Goal: Transaction & Acquisition: Download file/media

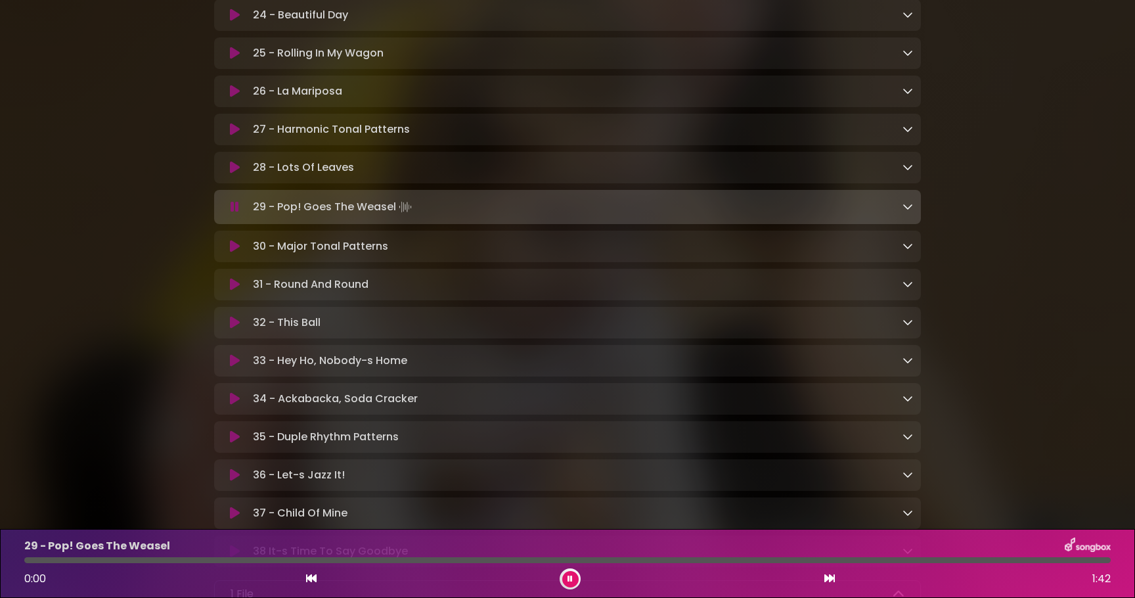
scroll to position [1271, 0]
click at [231, 217] on div "29 - Pop! Goes The Weasel Loading Track..." at bounding box center [567, 207] width 691 height 18
click at [235, 214] on icon at bounding box center [235, 207] width 9 height 13
click at [232, 99] on icon at bounding box center [235, 91] width 10 height 13
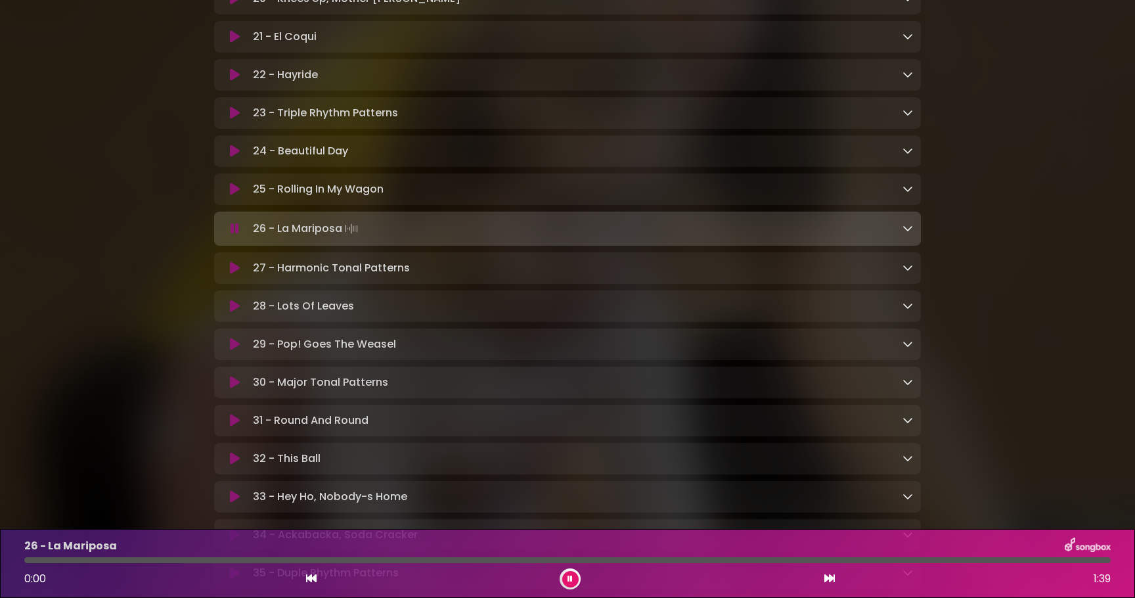
scroll to position [1118, 0]
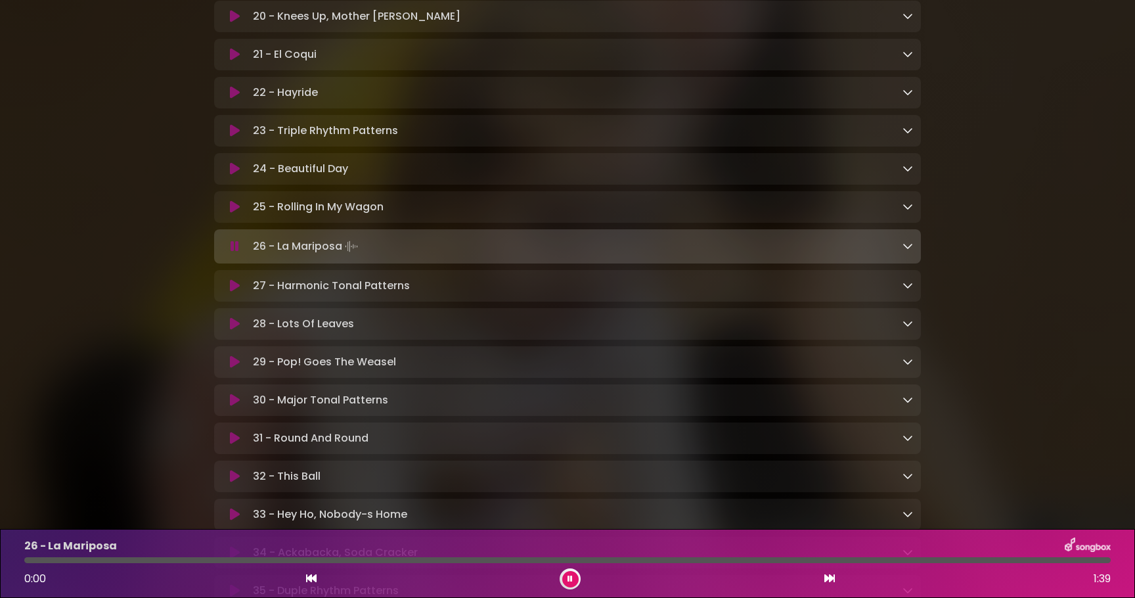
click at [231, 253] on icon at bounding box center [235, 246] width 9 height 13
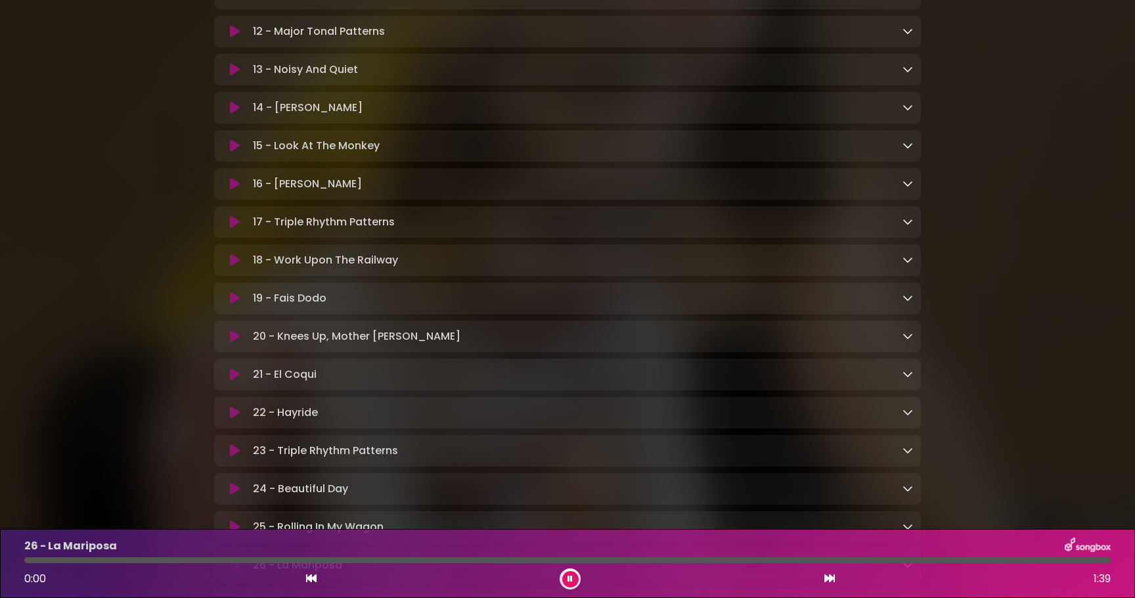
scroll to position [797, 0]
click at [227, 112] on button at bounding box center [235, 109] width 26 height 13
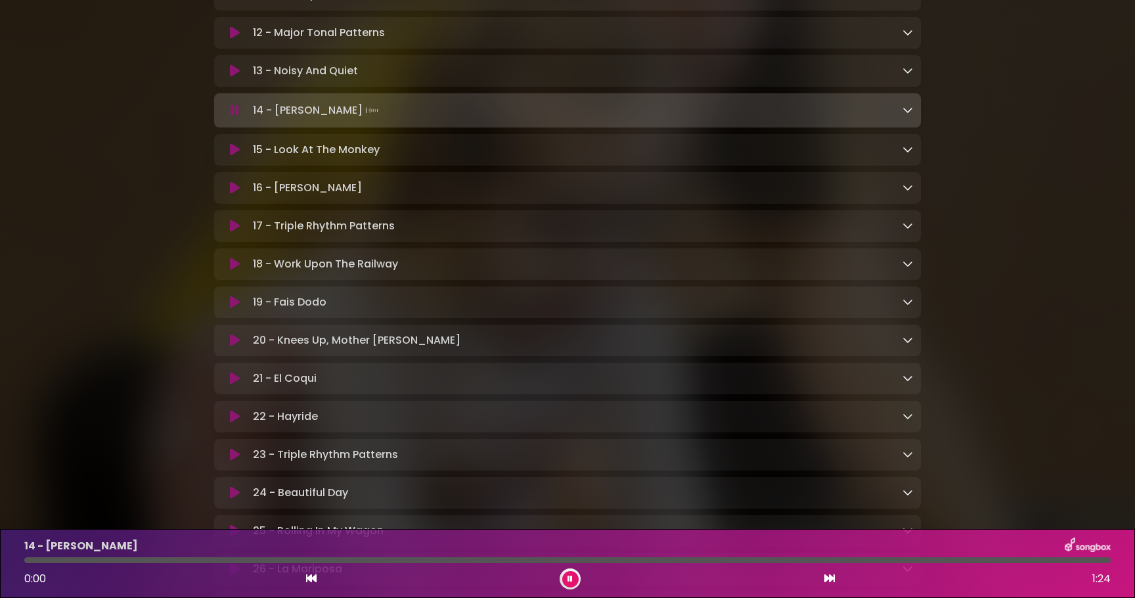
click at [227, 112] on button at bounding box center [235, 110] width 26 height 13
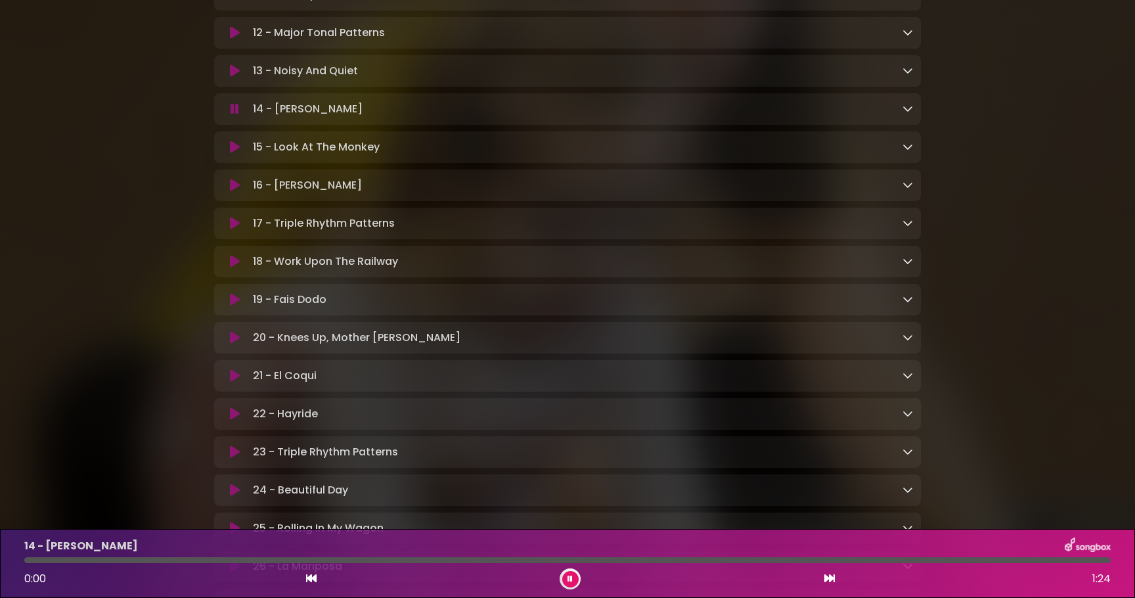
click at [227, 112] on button at bounding box center [235, 109] width 26 height 13
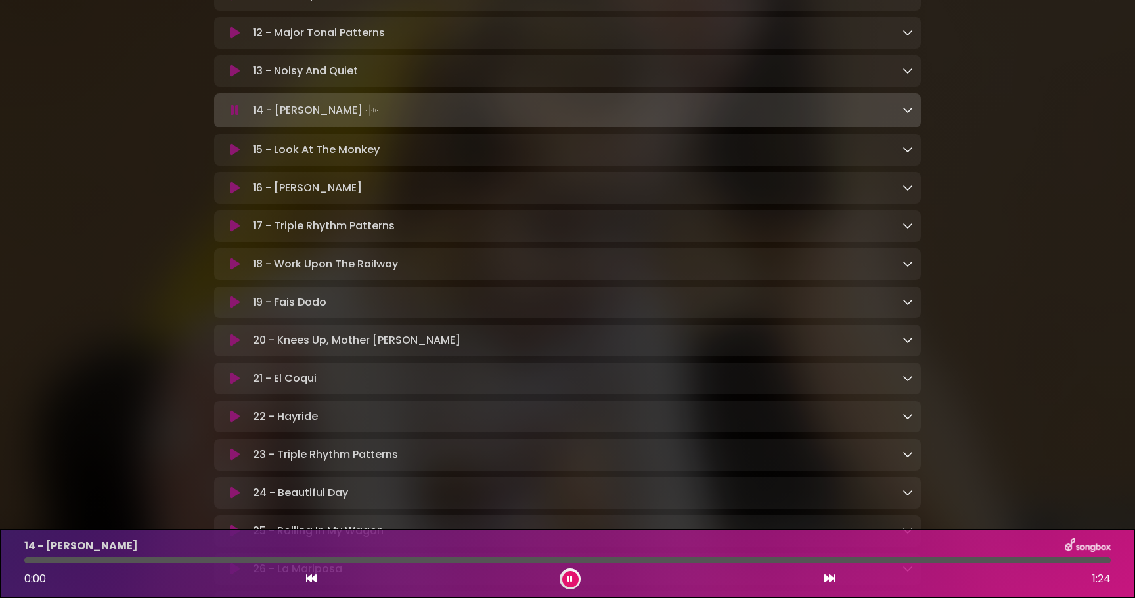
click at [235, 117] on icon at bounding box center [235, 110] width 9 height 13
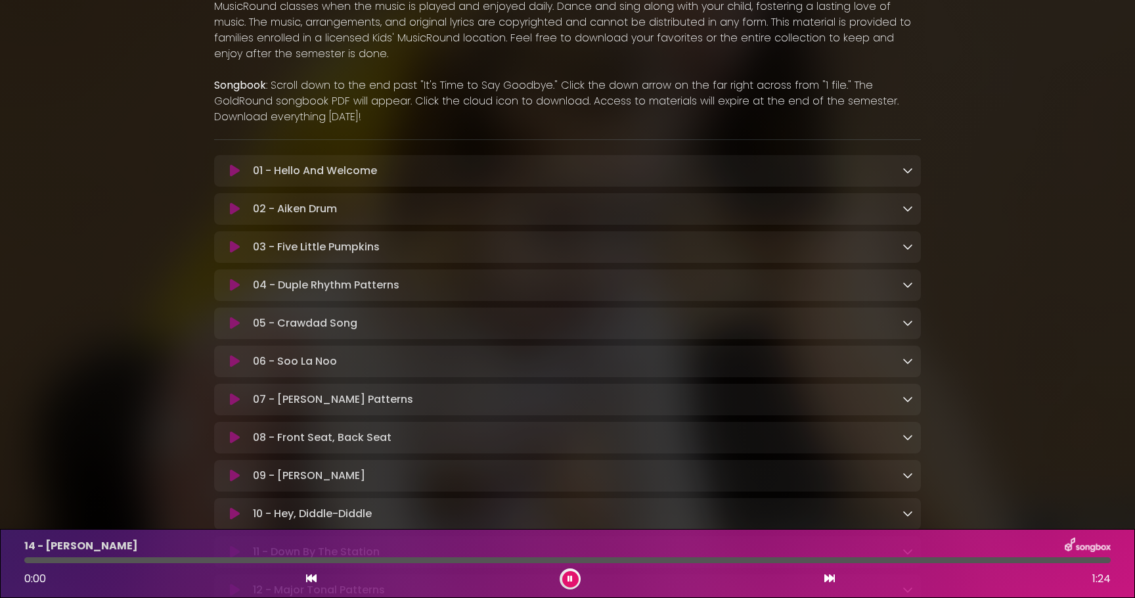
scroll to position [221, 0]
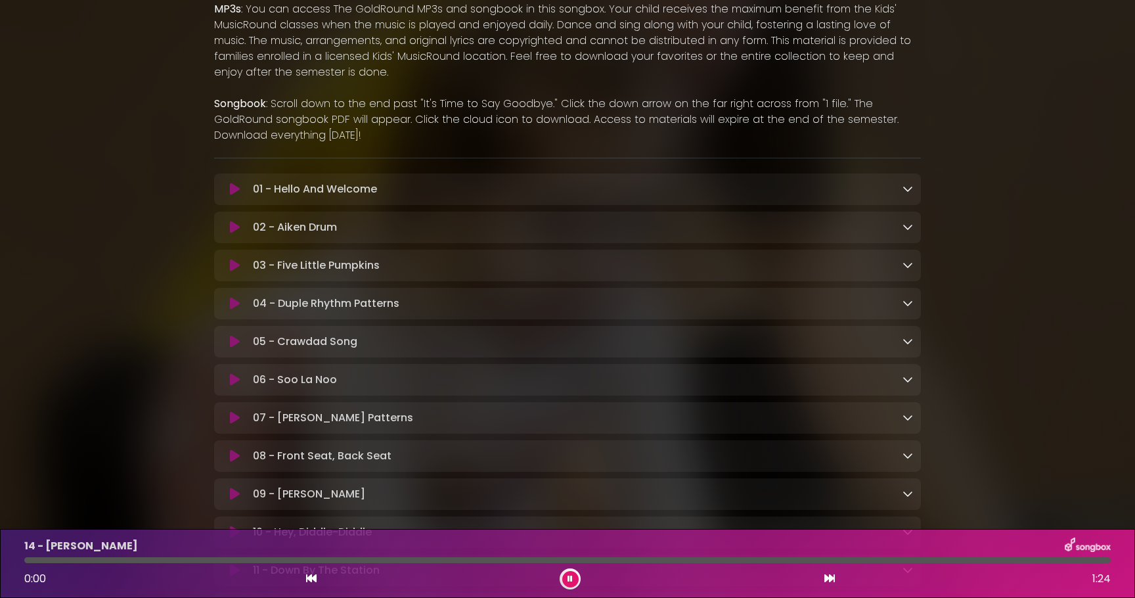
click at [237, 187] on icon at bounding box center [235, 189] width 10 height 13
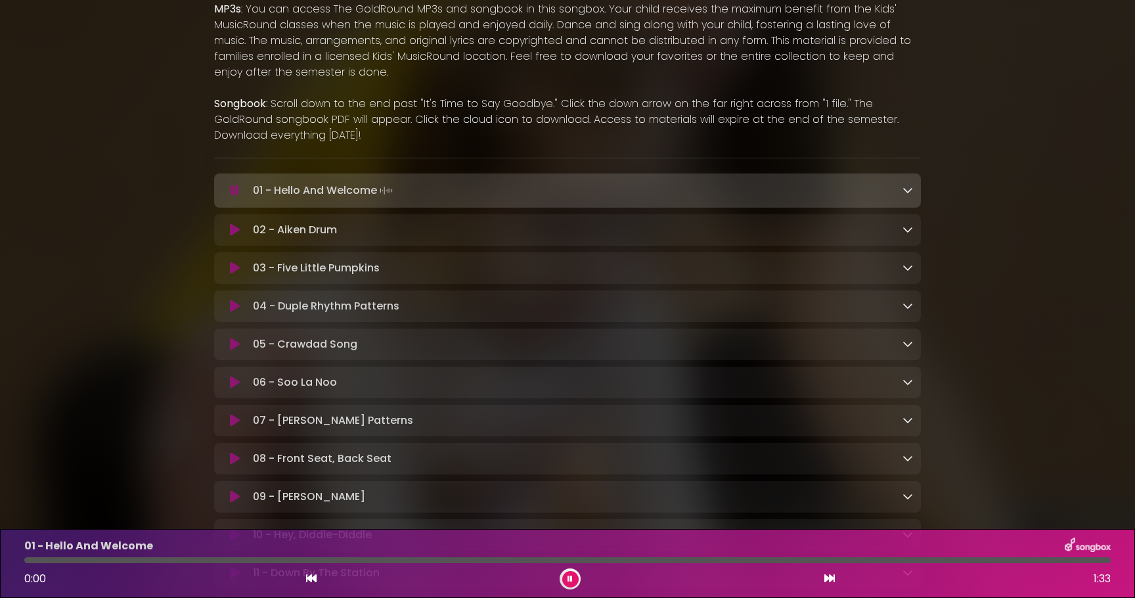
click at [909, 193] on icon at bounding box center [908, 190] width 11 height 11
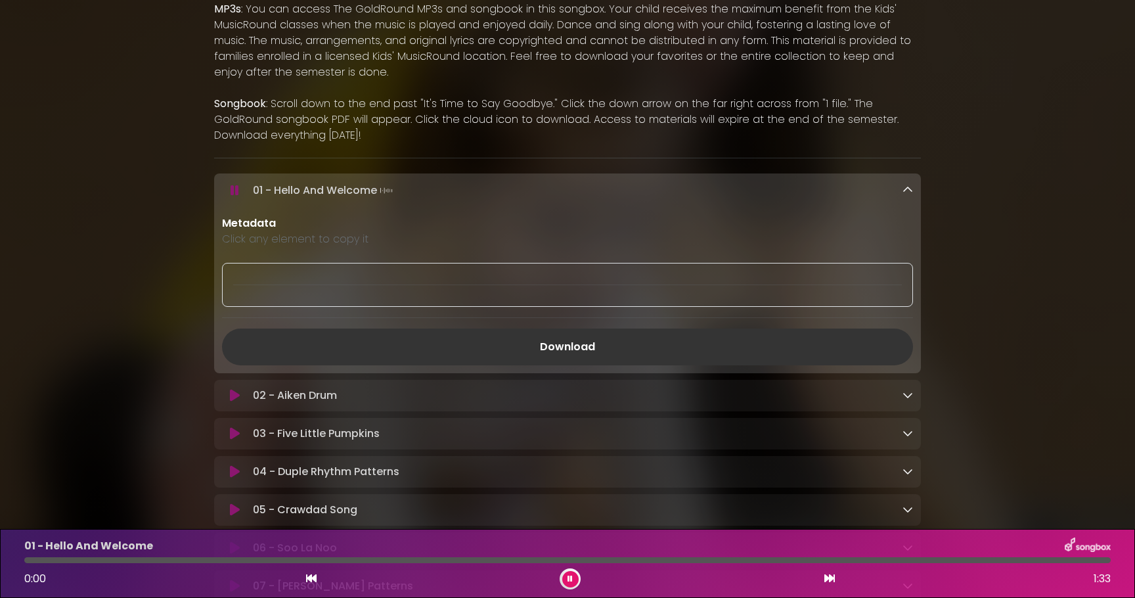
click at [909, 193] on icon at bounding box center [908, 190] width 11 height 11
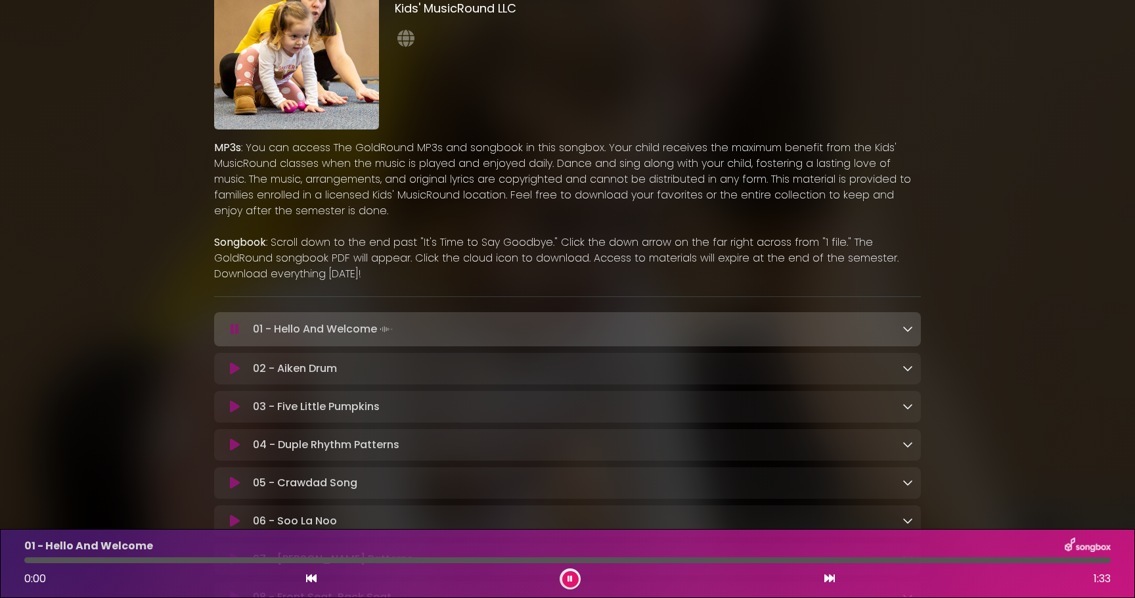
scroll to position [125, 0]
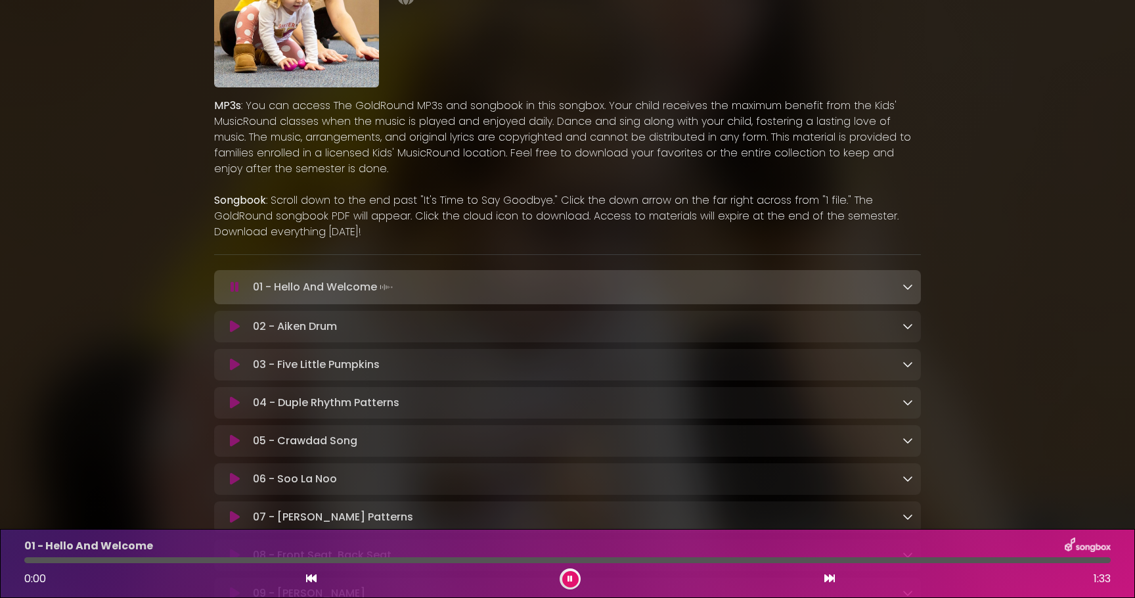
click at [909, 289] on icon at bounding box center [908, 286] width 11 height 11
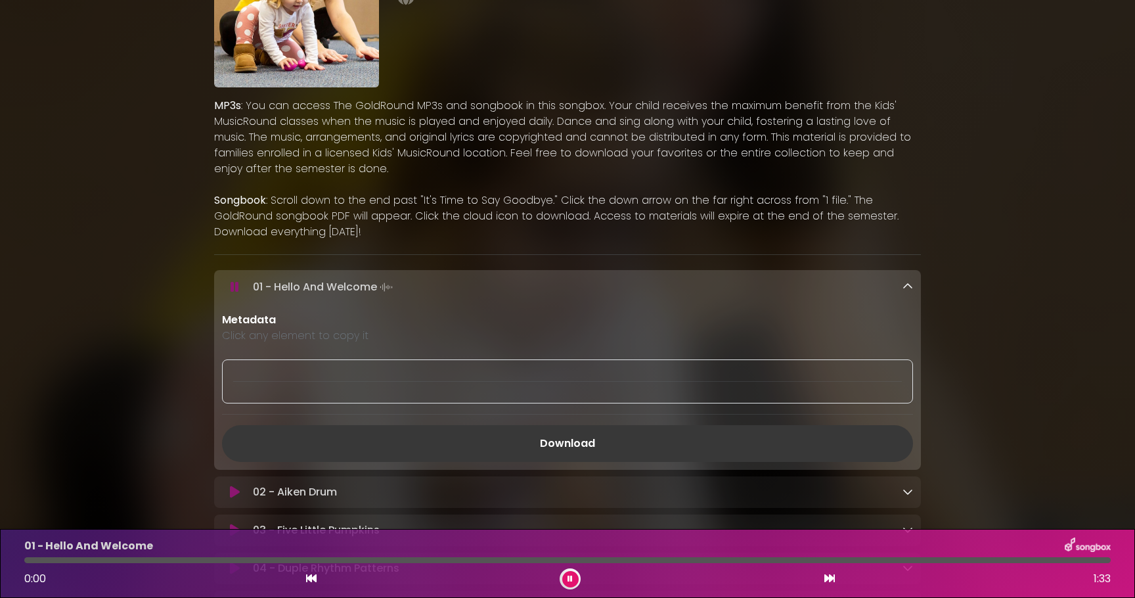
click at [602, 445] on link "Download" at bounding box center [567, 443] width 691 height 37
click at [273, 316] on p "Metadata" at bounding box center [567, 320] width 691 height 16
click at [910, 285] on icon at bounding box center [908, 286] width 11 height 11
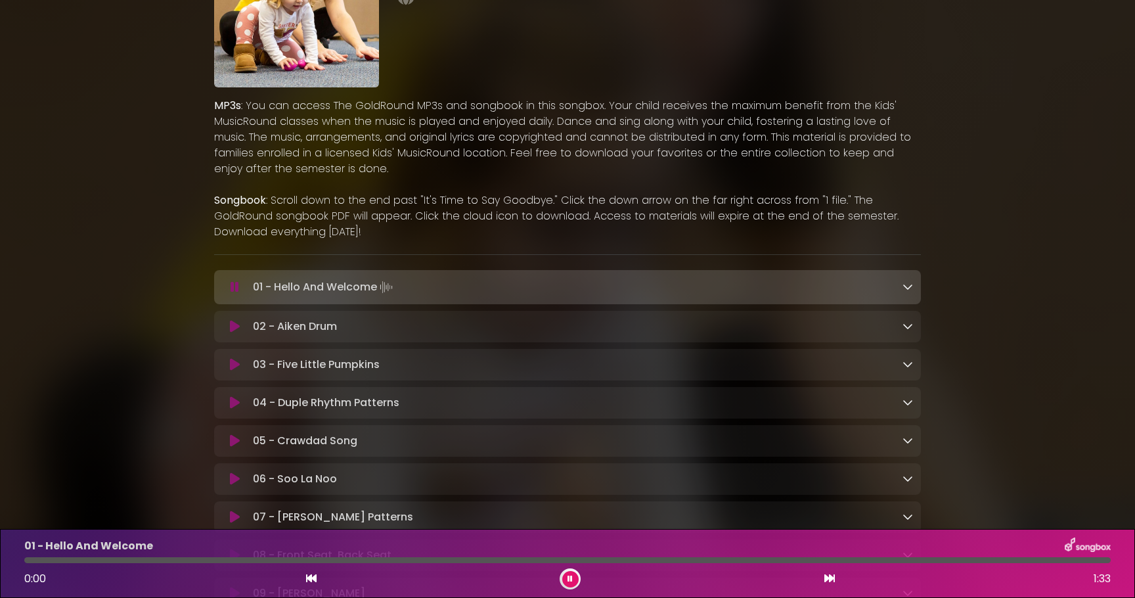
click at [238, 292] on icon at bounding box center [235, 287] width 9 height 13
click at [238, 292] on icon at bounding box center [235, 287] width 10 height 13
click at [234, 285] on icon at bounding box center [235, 287] width 10 height 13
click at [231, 289] on icon at bounding box center [235, 287] width 10 height 13
click at [570, 582] on icon at bounding box center [571, 579] width 6 height 8
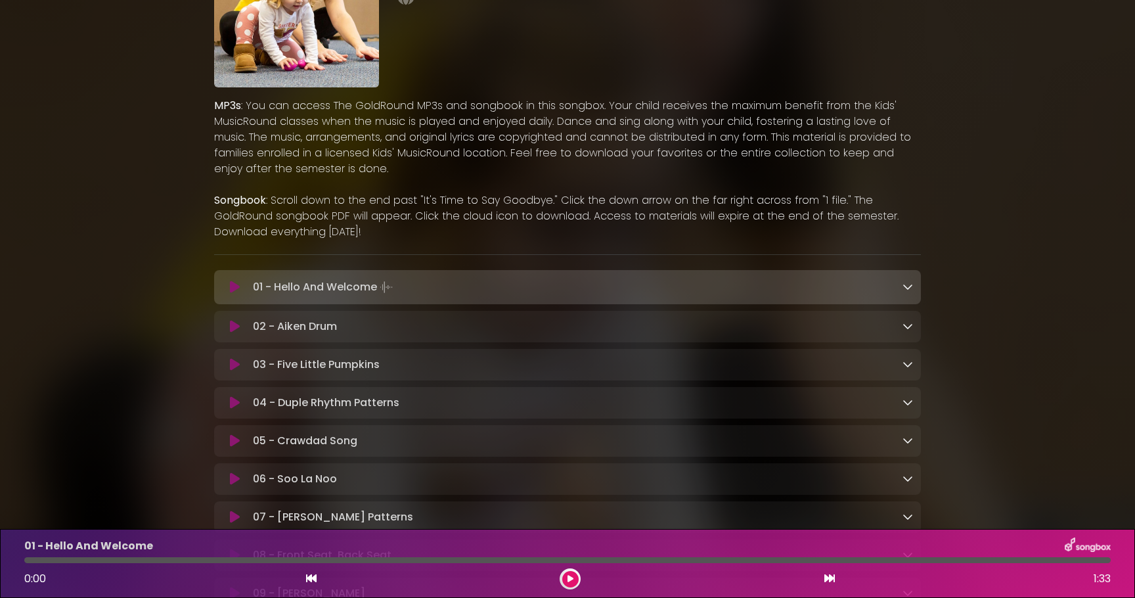
click at [411, 289] on div "01 - Hello And Welcome Loading Track..." at bounding box center [581, 287] width 666 height 18
click at [234, 286] on icon at bounding box center [235, 287] width 10 height 13
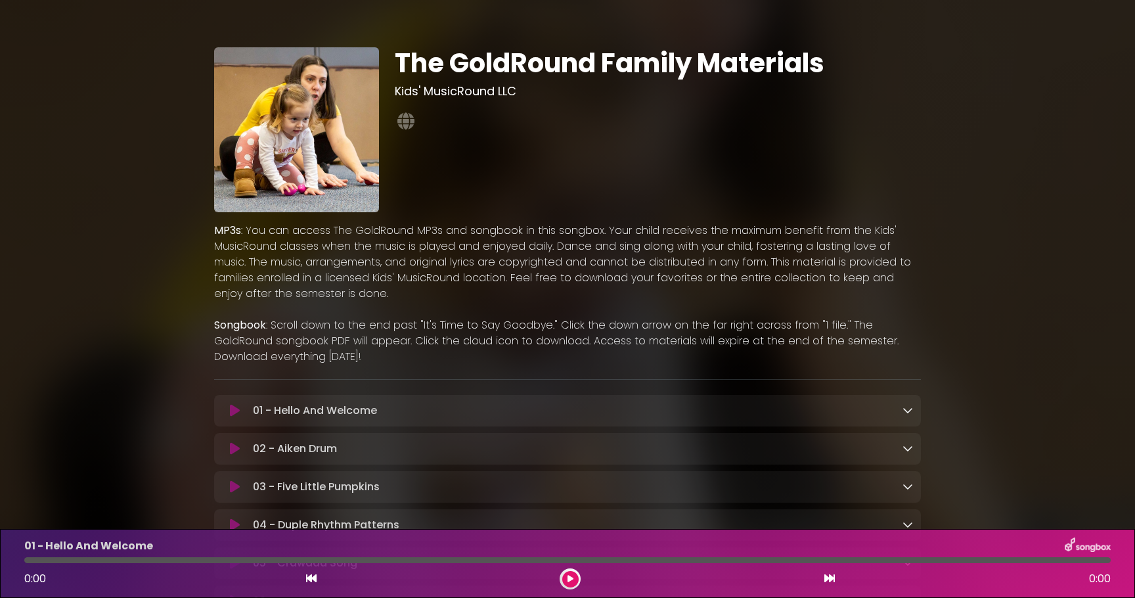
click at [233, 409] on icon at bounding box center [235, 410] width 10 height 13
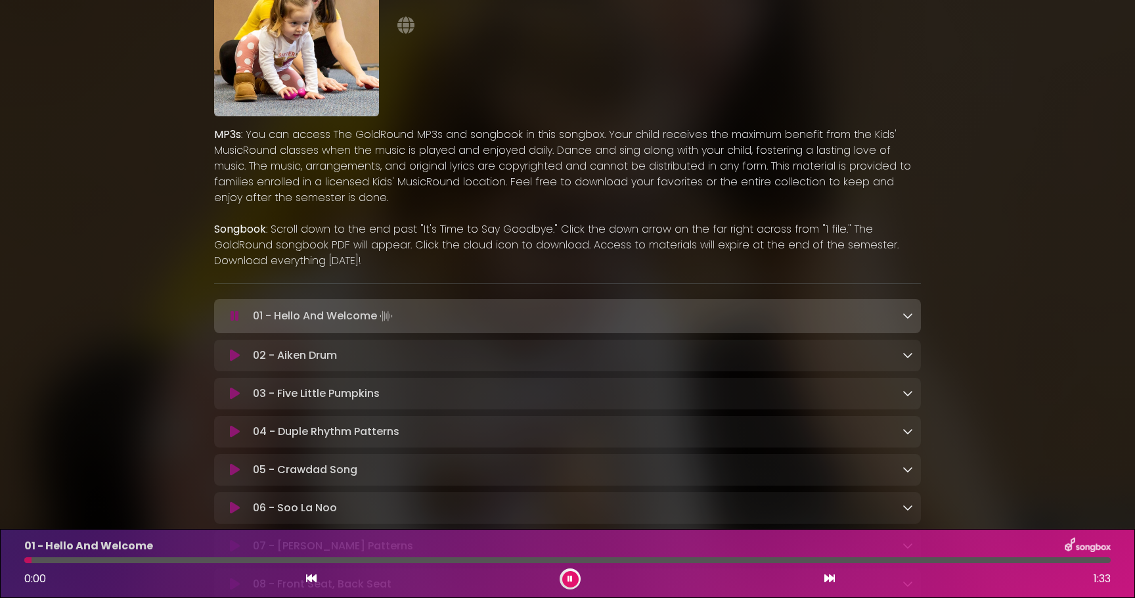
scroll to position [122, 0]
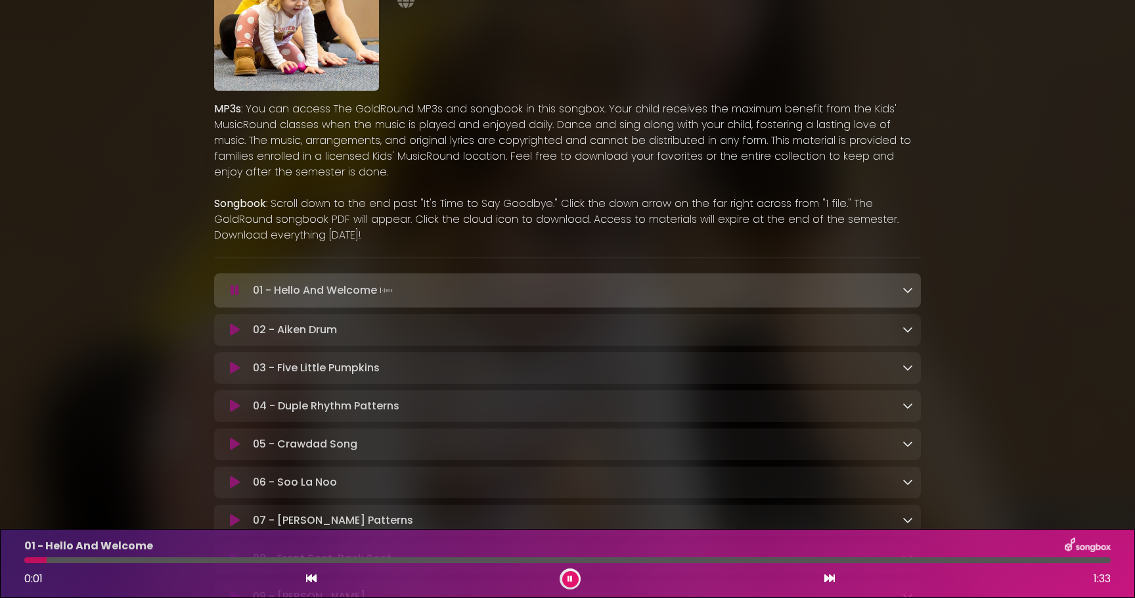
click at [906, 328] on icon at bounding box center [908, 329] width 11 height 11
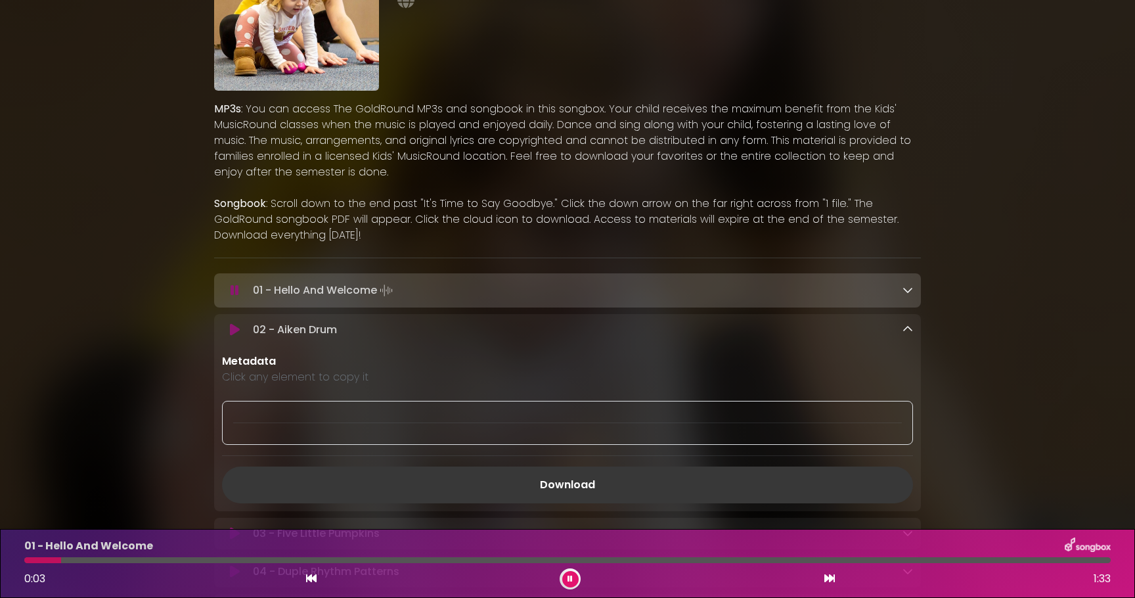
click at [599, 476] on link "Download" at bounding box center [567, 485] width 691 height 37
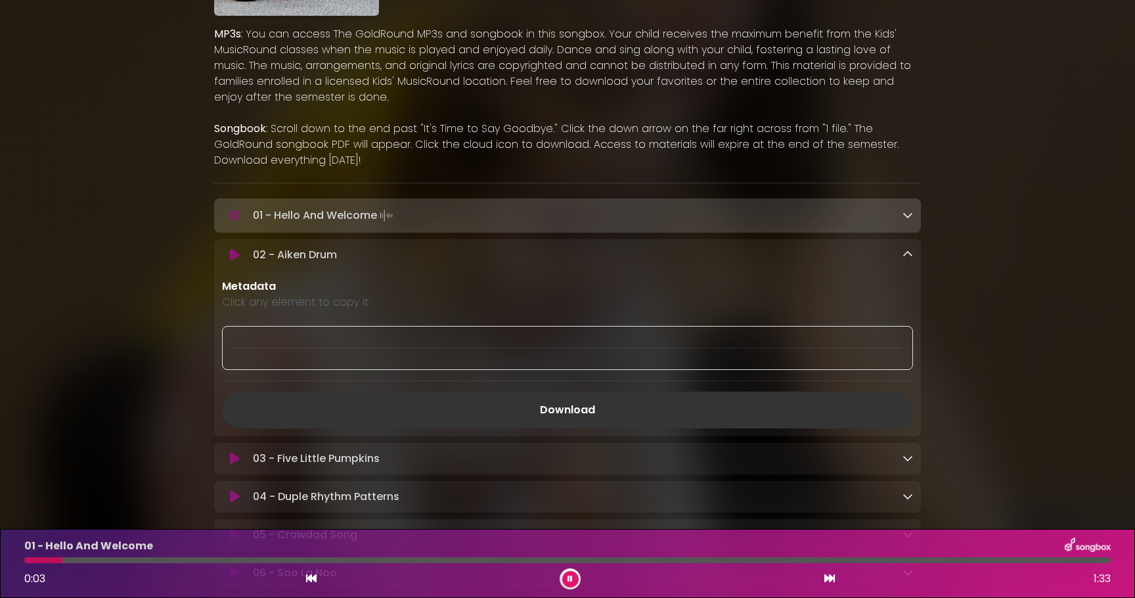
scroll to position [228, 0]
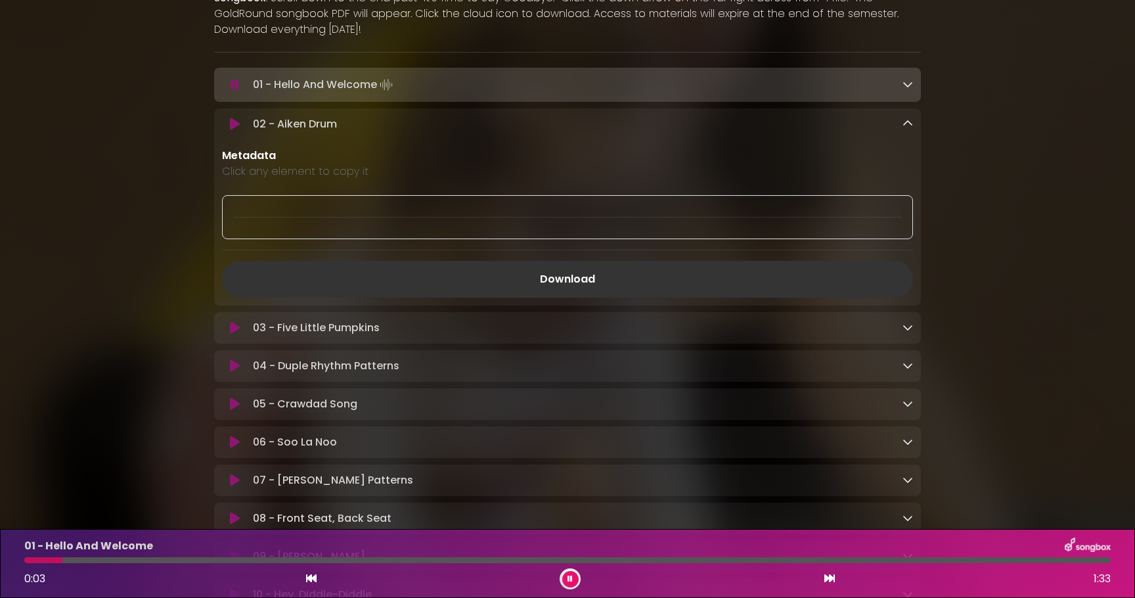
scroll to position [378, 0]
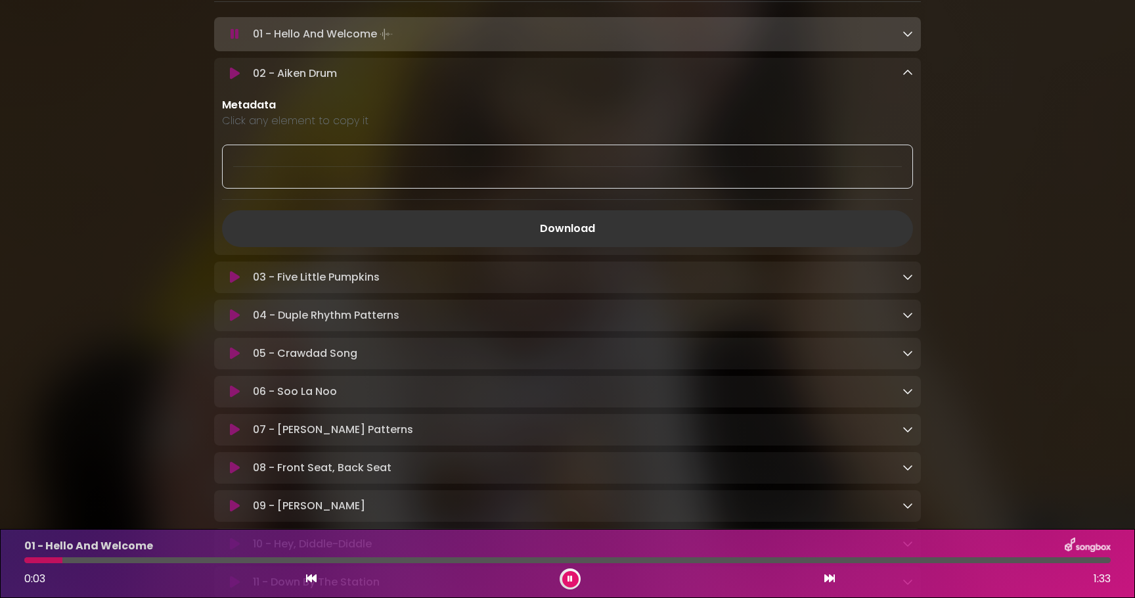
click at [908, 276] on icon at bounding box center [908, 276] width 11 height 11
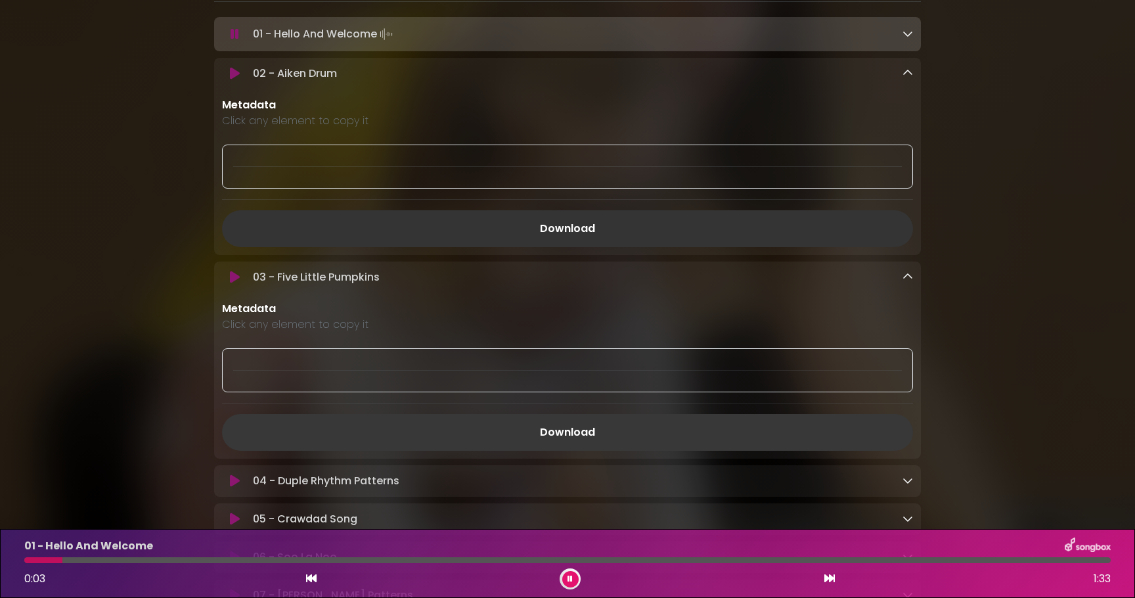
click at [602, 432] on link "Download" at bounding box center [567, 432] width 691 height 37
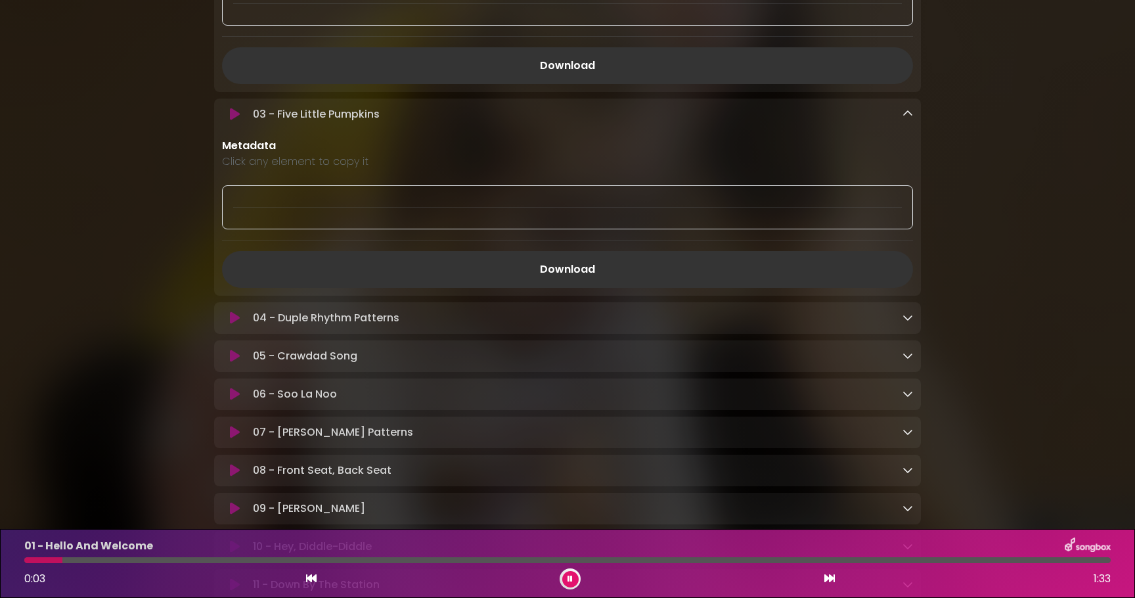
scroll to position [554, 0]
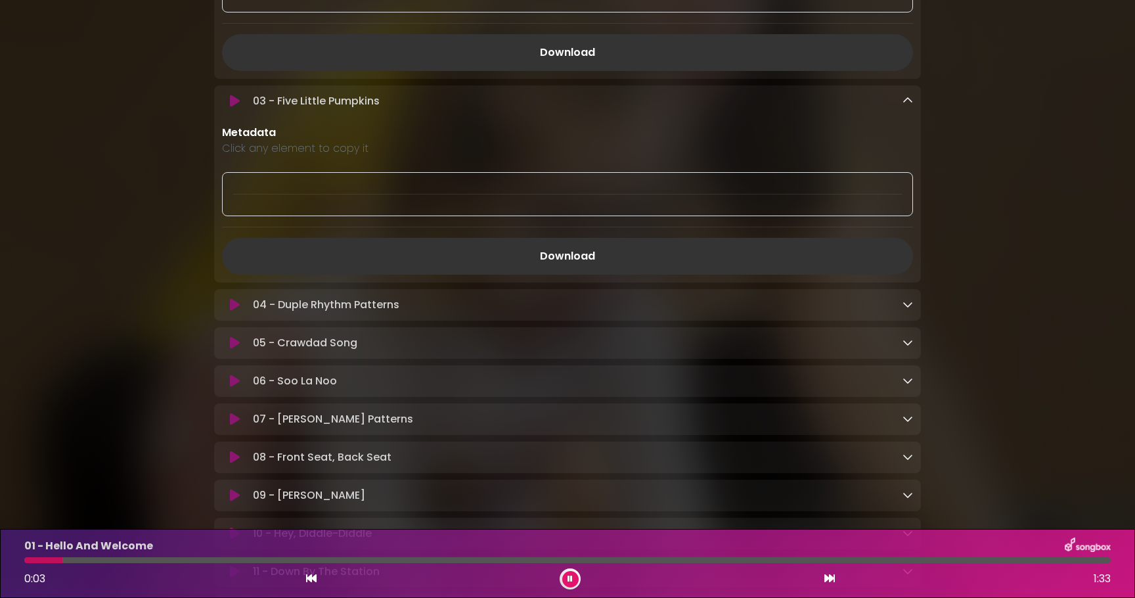
click at [913, 309] on icon at bounding box center [908, 304] width 11 height 11
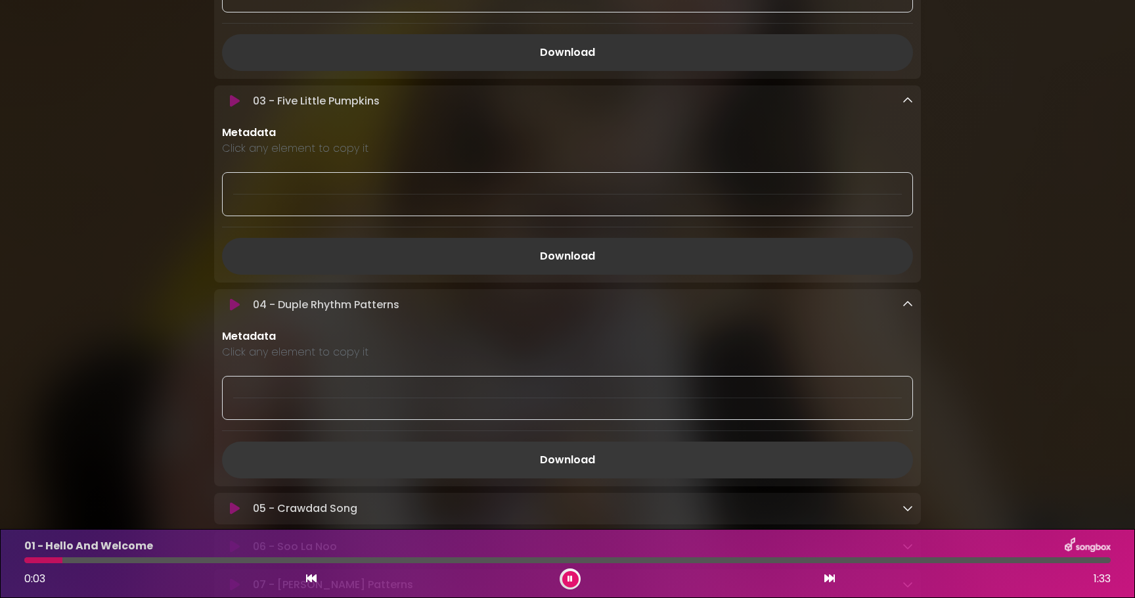
click at [616, 468] on link "Download" at bounding box center [567, 460] width 691 height 37
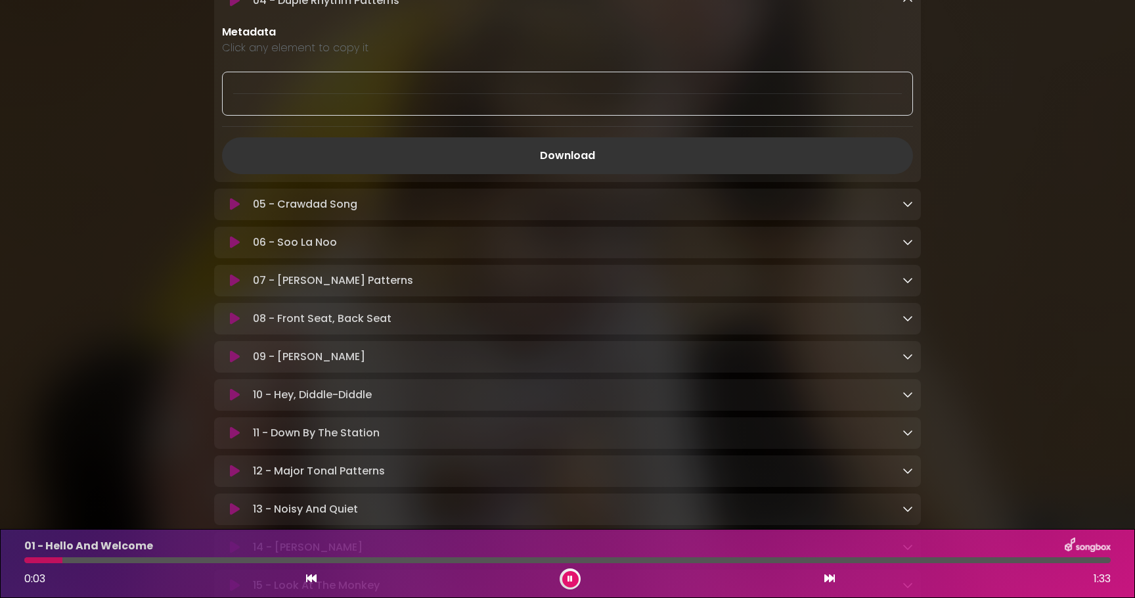
scroll to position [866, 0]
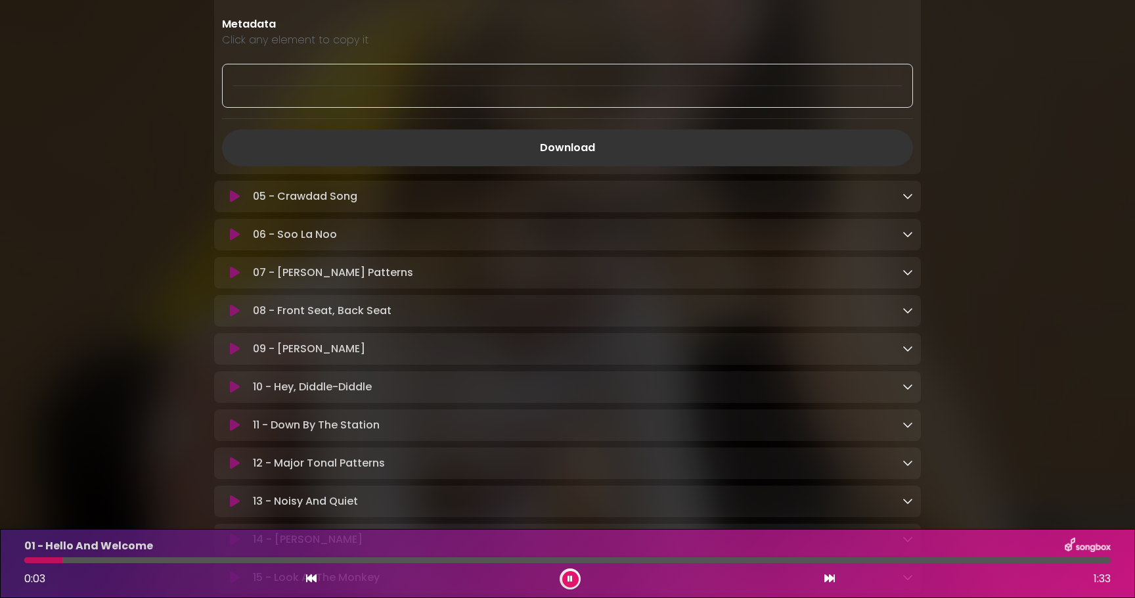
click at [907, 196] on icon at bounding box center [908, 196] width 11 height 11
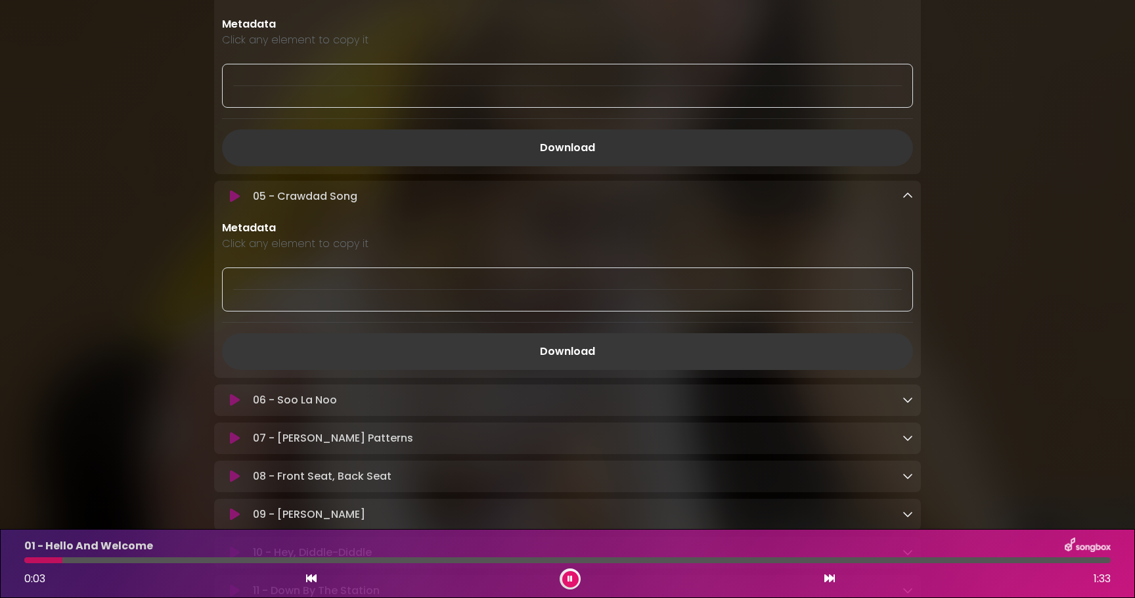
click at [573, 355] on link "Download" at bounding box center [567, 351] width 691 height 37
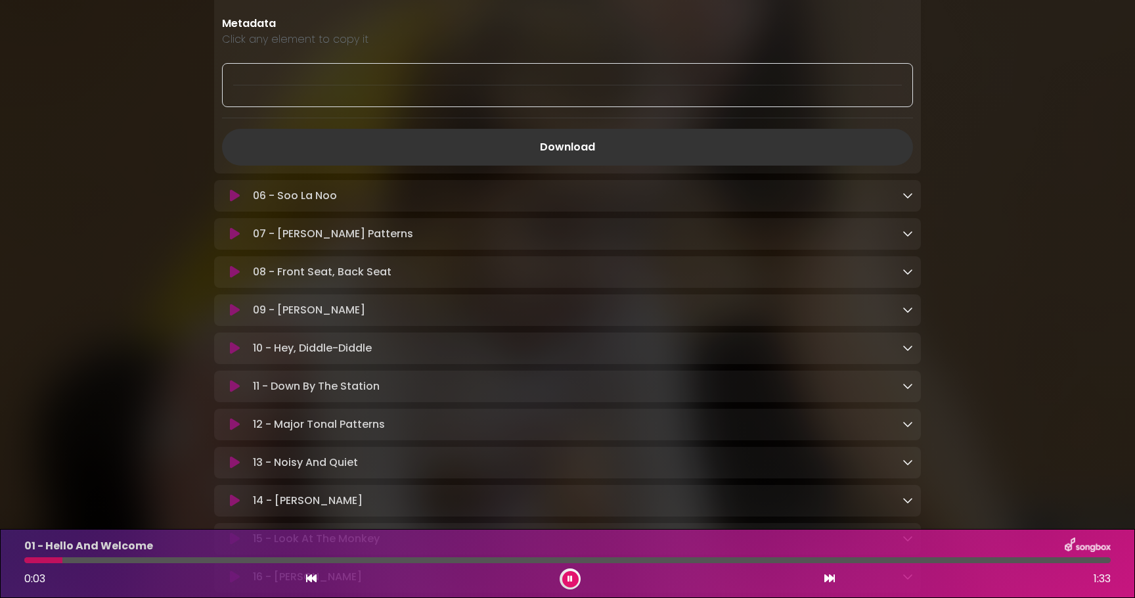
scroll to position [1107, 0]
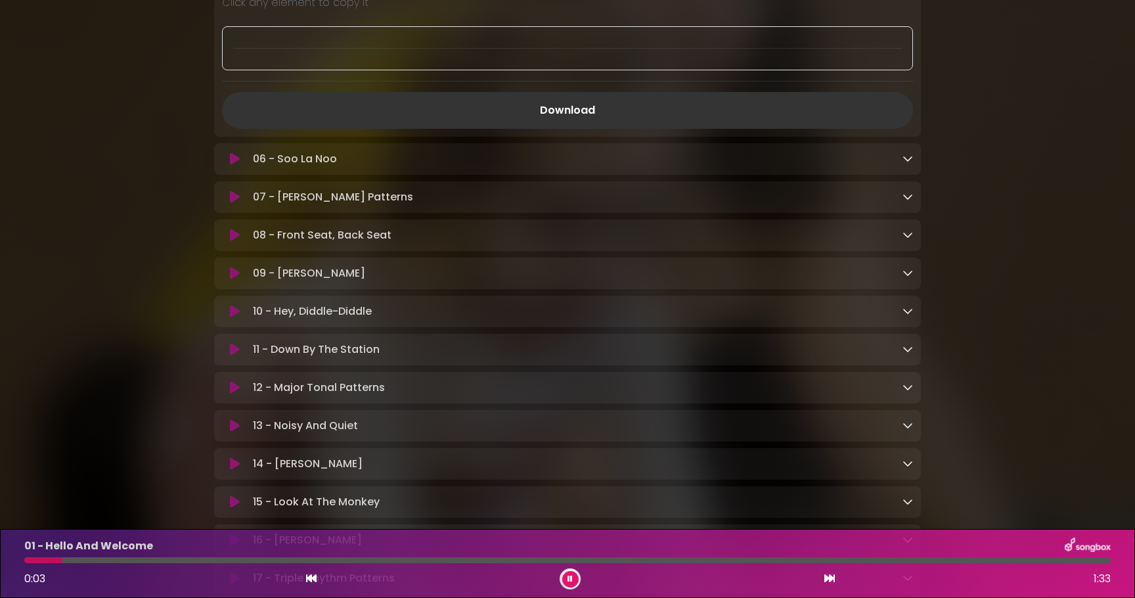
click at [911, 154] on icon at bounding box center [908, 158] width 11 height 11
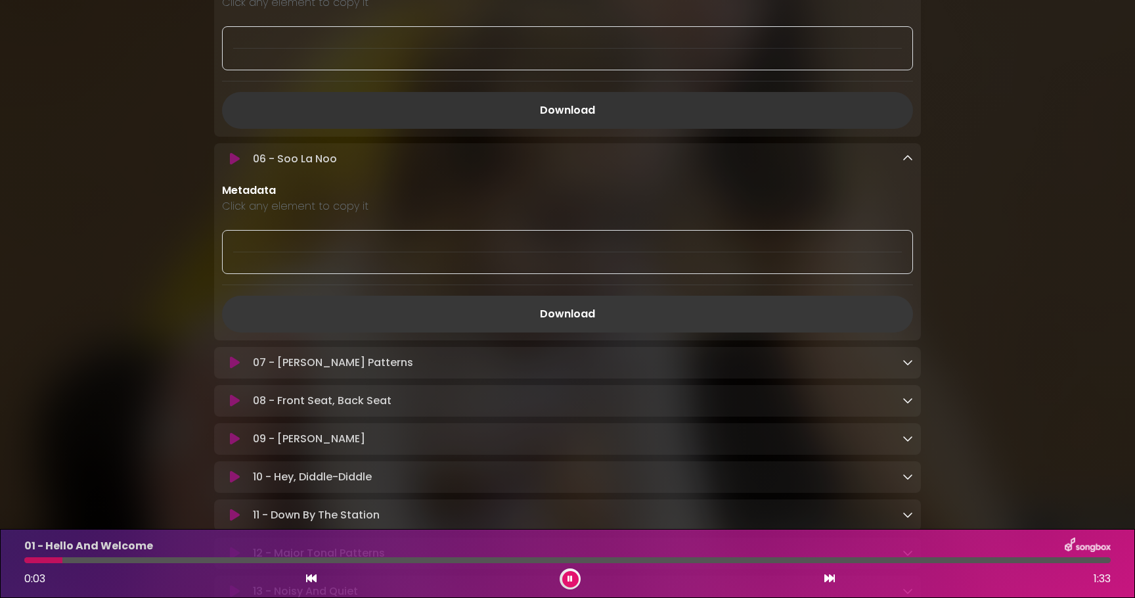
click at [635, 317] on link "Download" at bounding box center [567, 314] width 691 height 37
click at [907, 367] on icon at bounding box center [908, 362] width 11 height 11
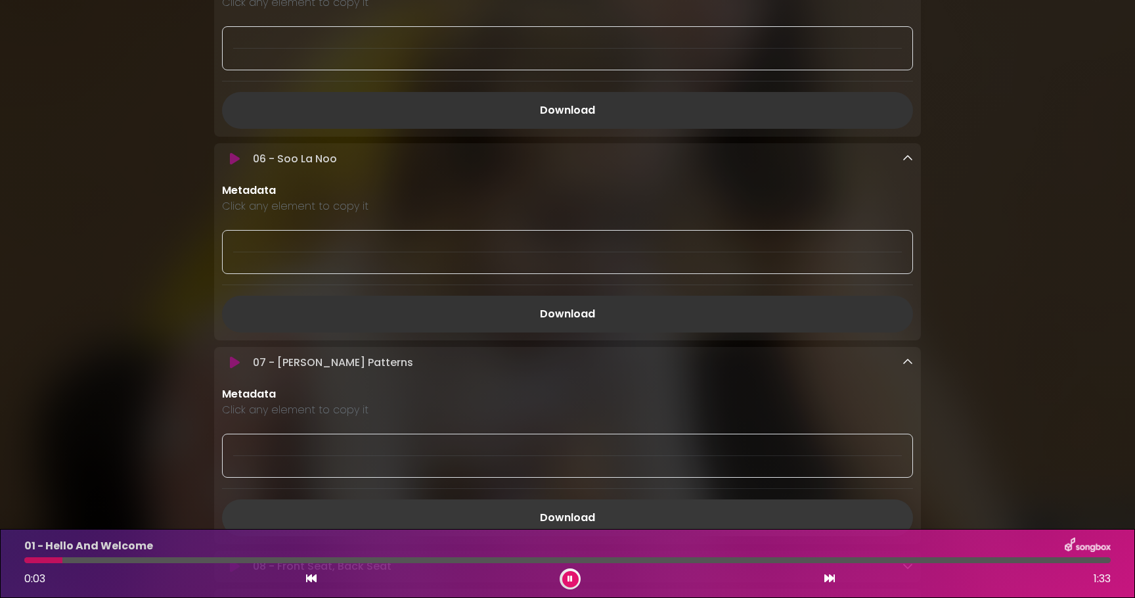
click at [605, 512] on link "Download" at bounding box center [567, 517] width 691 height 37
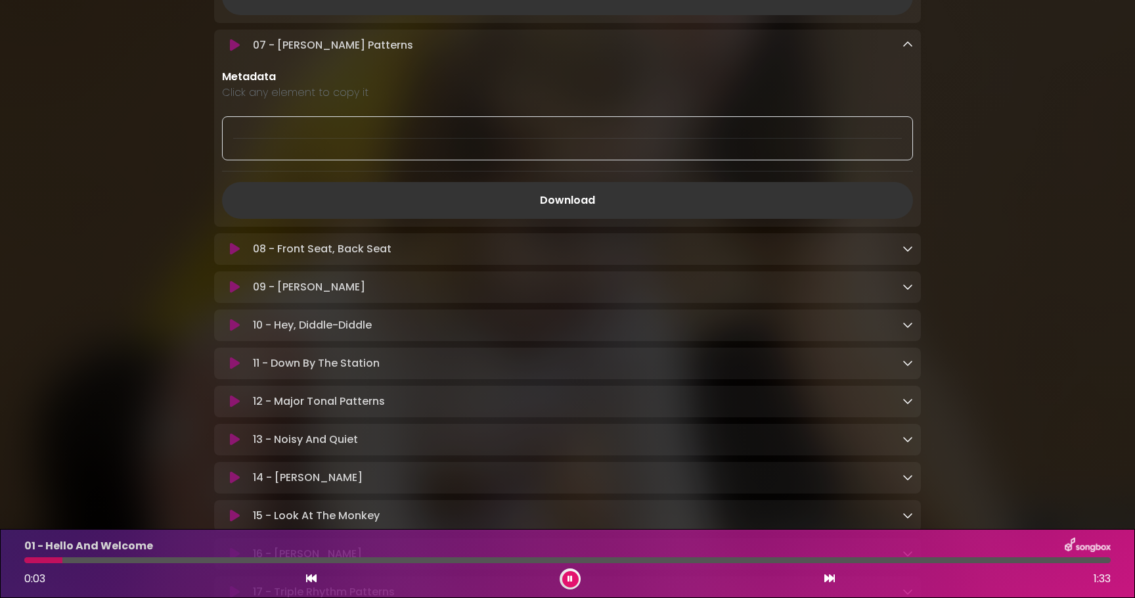
scroll to position [1430, 0]
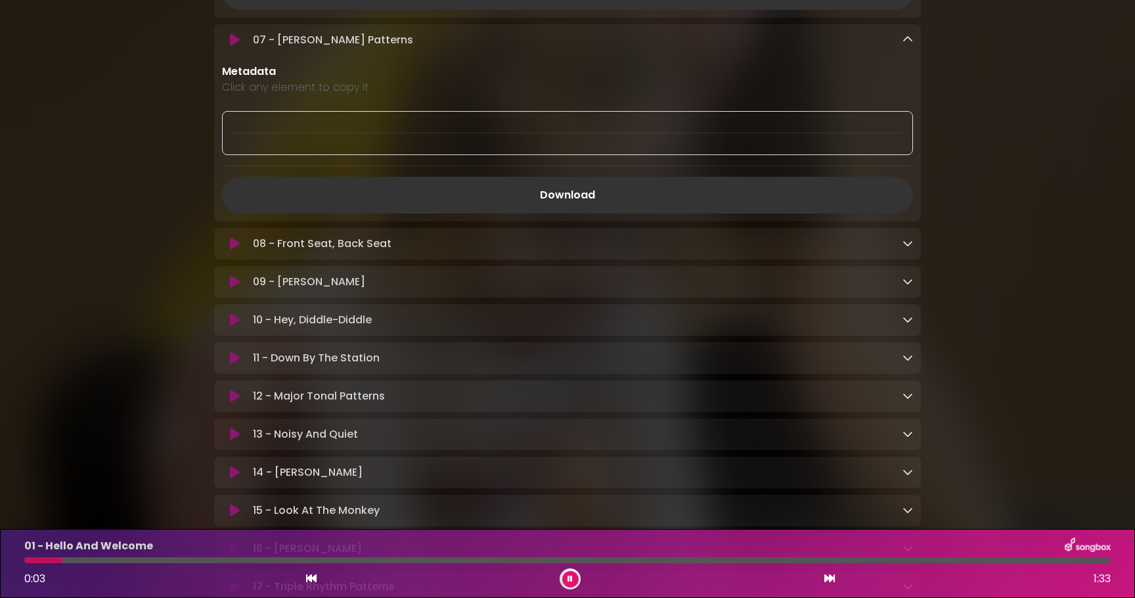
click at [905, 248] on icon at bounding box center [908, 243] width 11 height 11
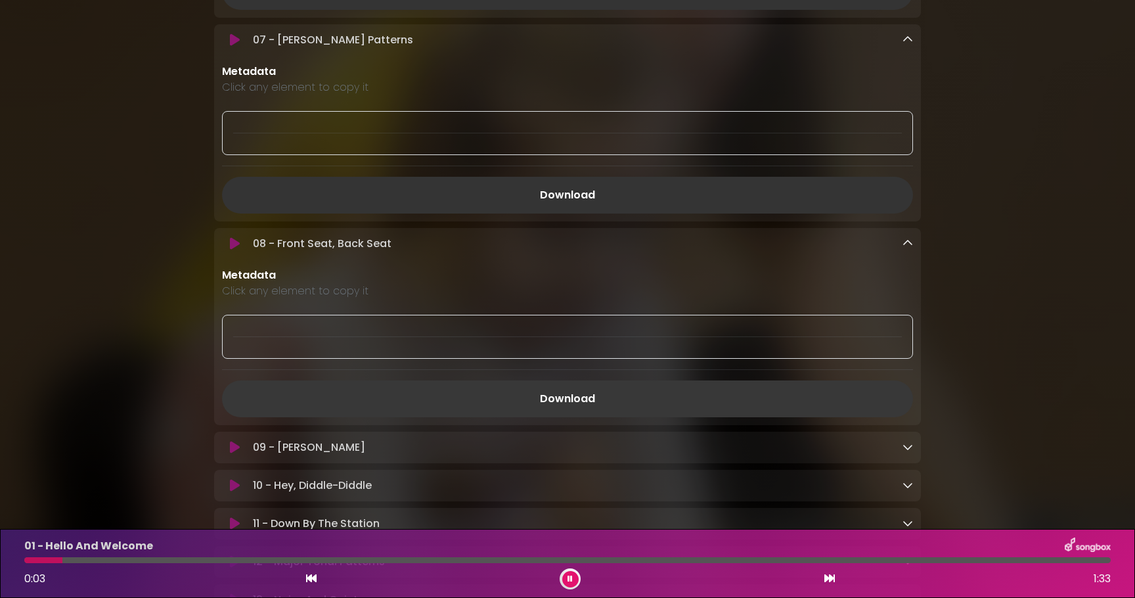
click at [626, 392] on link "Download" at bounding box center [567, 398] width 691 height 37
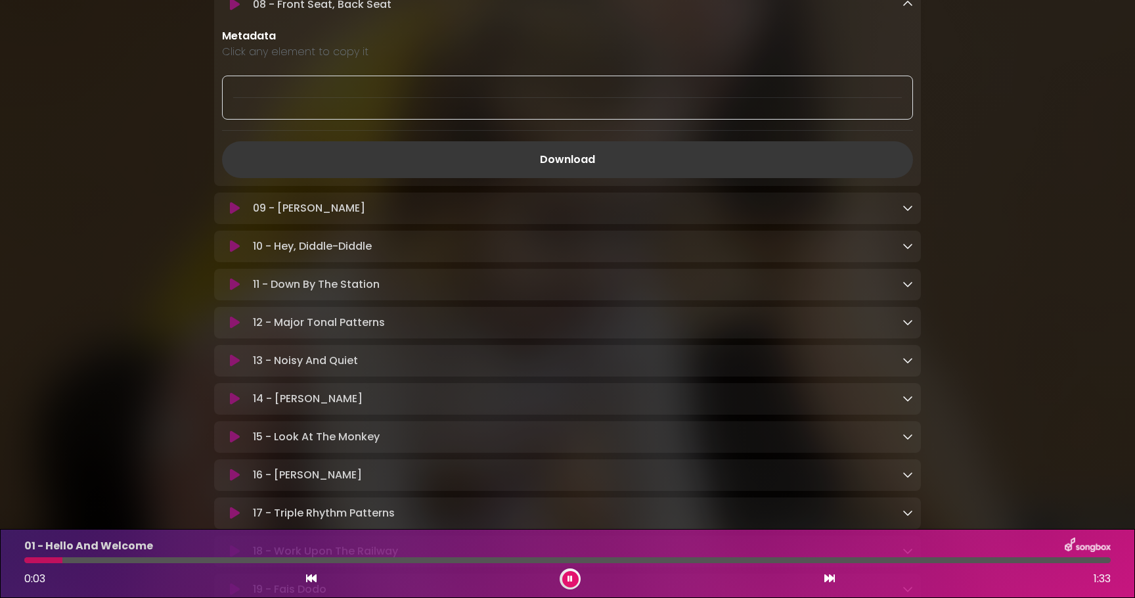
scroll to position [1696, 0]
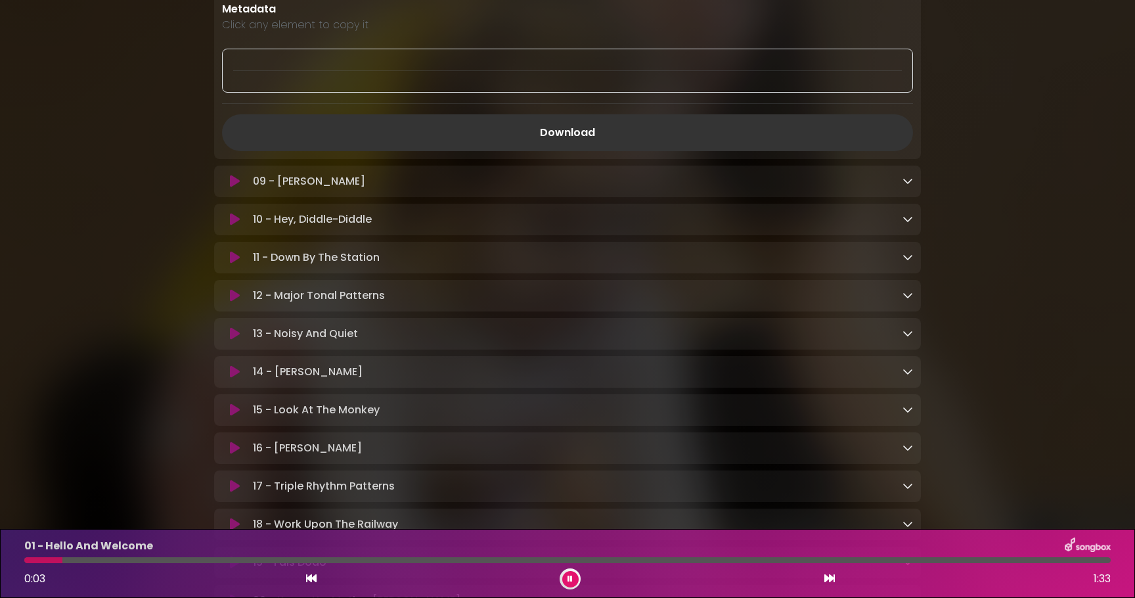
click at [909, 183] on icon at bounding box center [908, 180] width 11 height 11
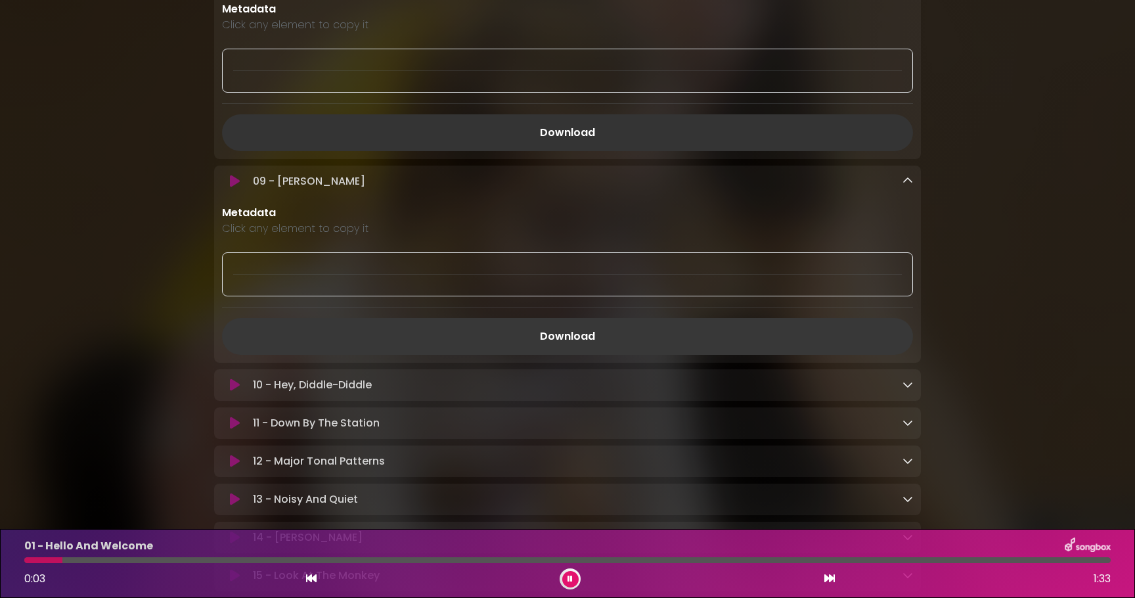
click at [687, 327] on link "Download" at bounding box center [567, 336] width 691 height 37
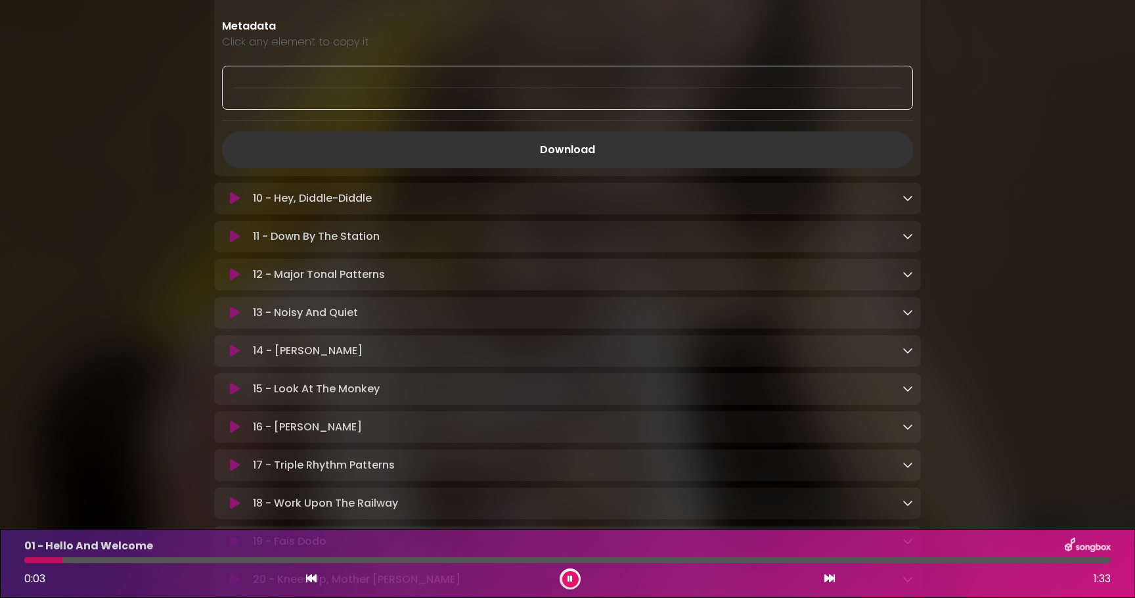
scroll to position [1929, 0]
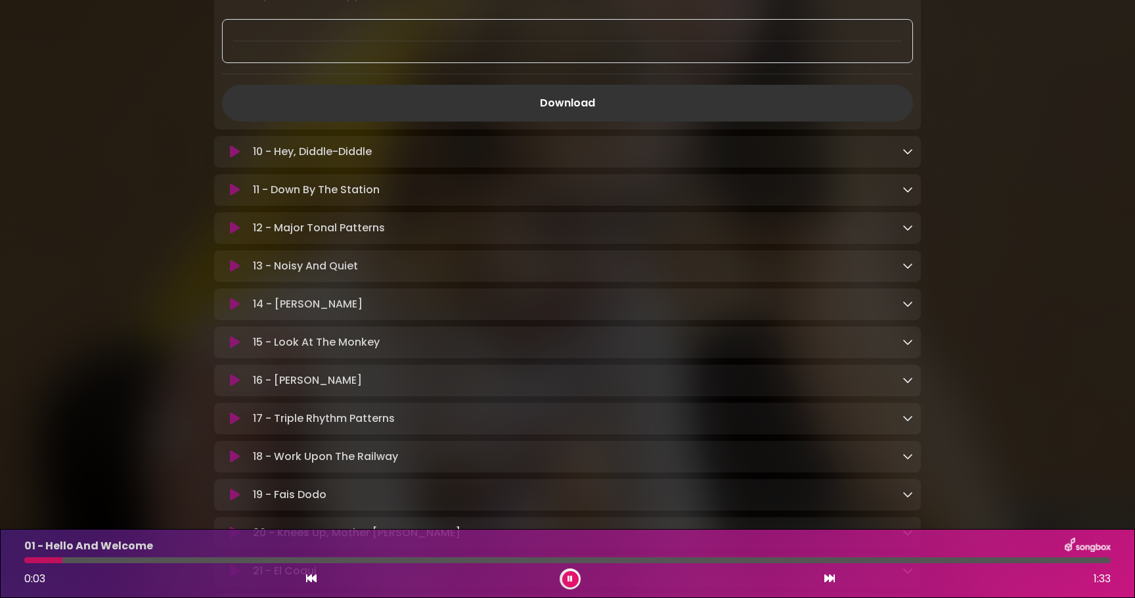
click at [909, 156] on icon at bounding box center [908, 151] width 11 height 11
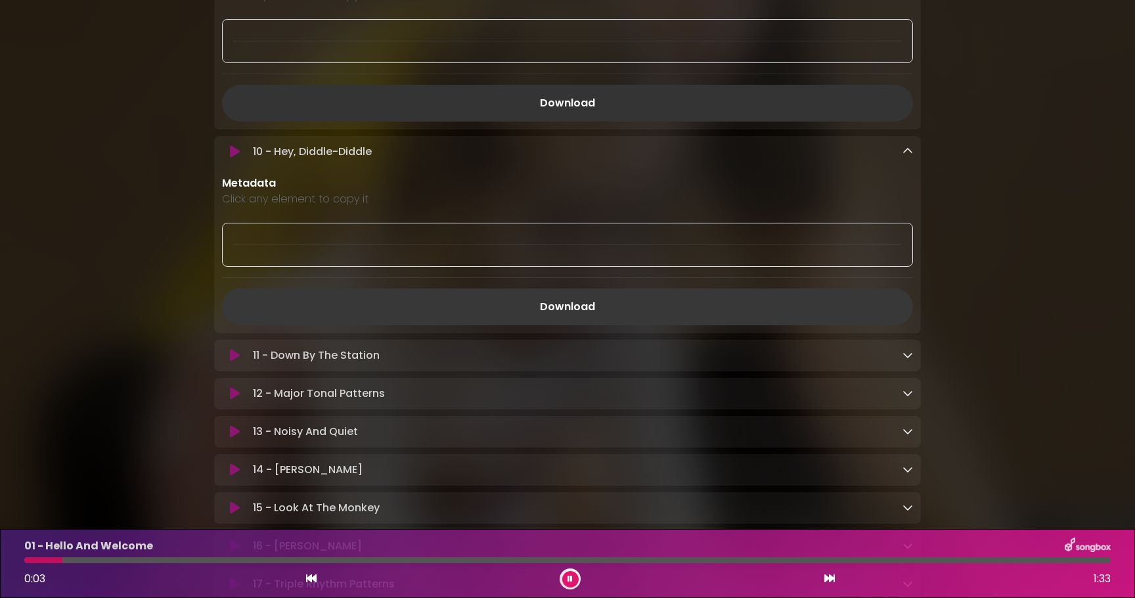
click at [697, 318] on link "Download" at bounding box center [567, 306] width 691 height 37
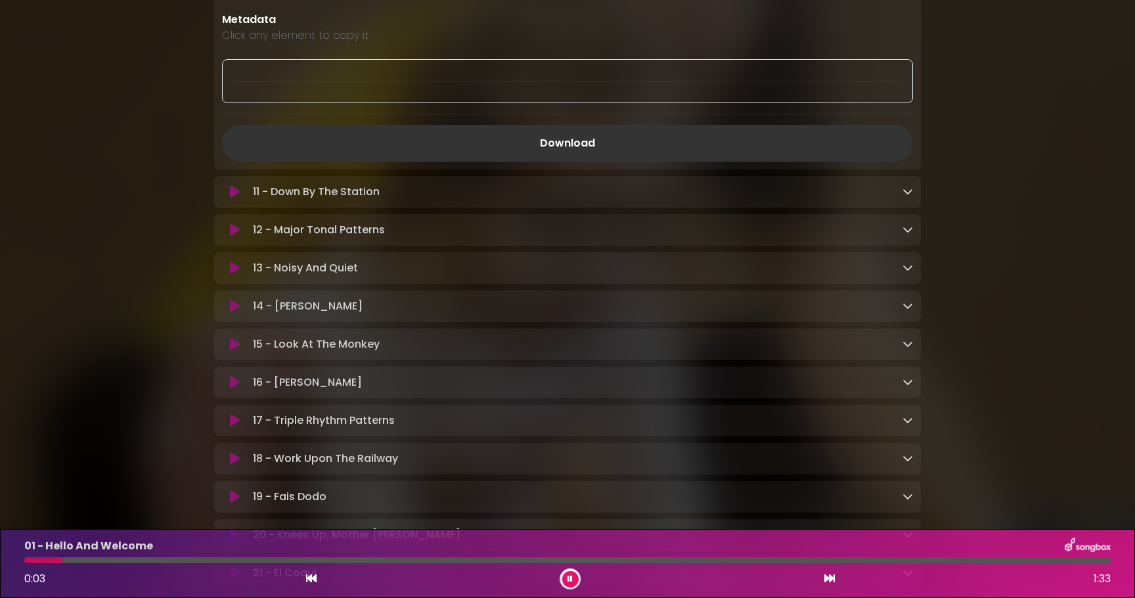
scroll to position [2164, 0]
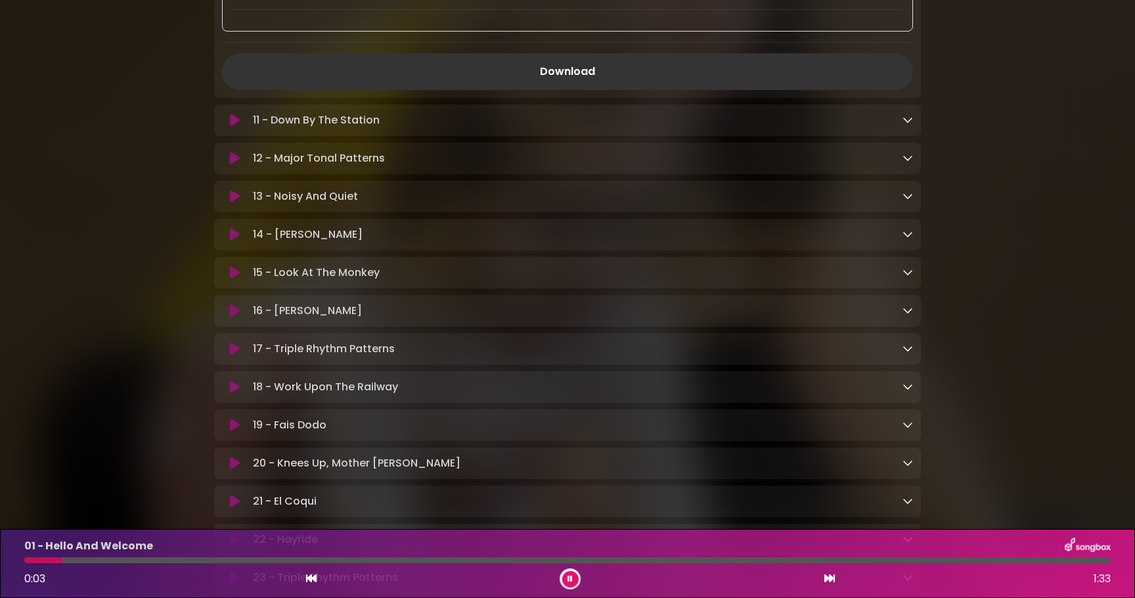
click at [911, 121] on icon at bounding box center [908, 119] width 11 height 11
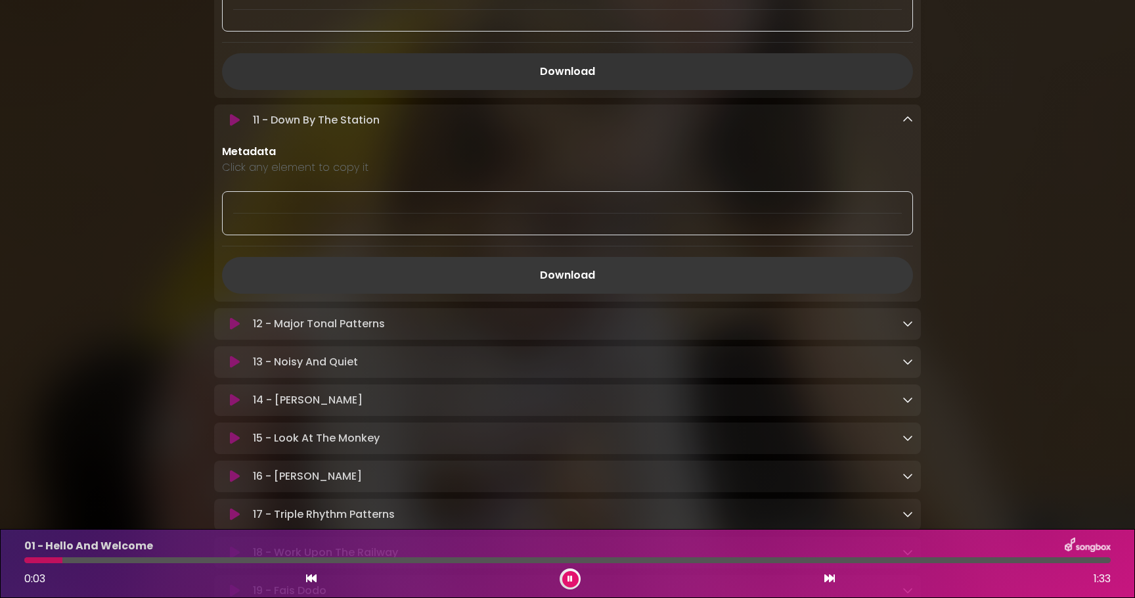
click at [725, 286] on link "Download" at bounding box center [567, 275] width 691 height 37
click at [910, 329] on icon at bounding box center [908, 323] width 11 height 11
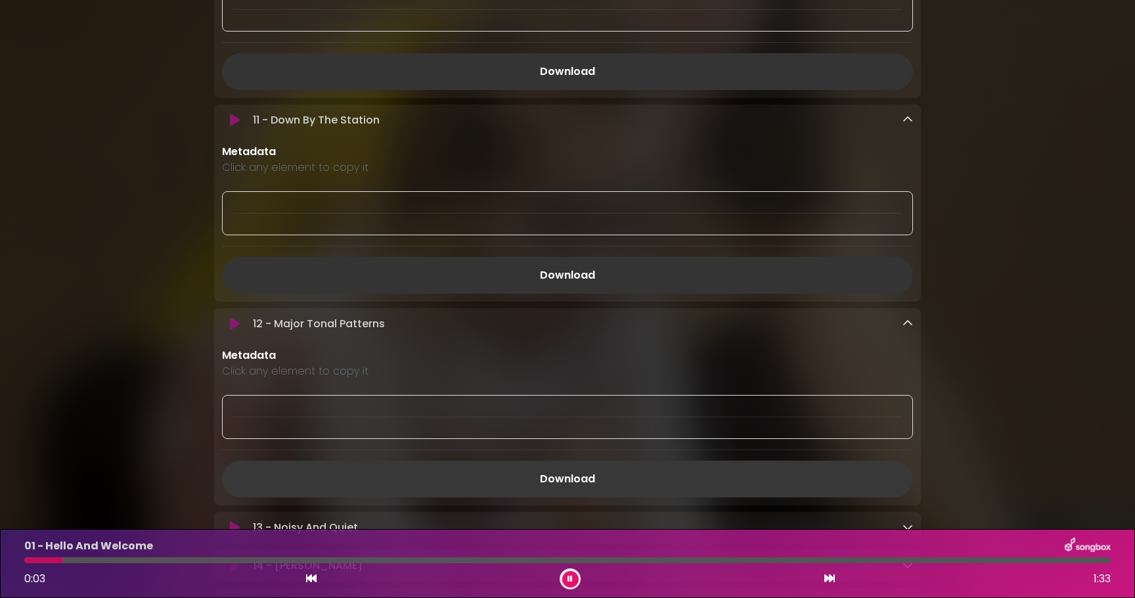
click at [804, 488] on link "Download" at bounding box center [567, 479] width 691 height 37
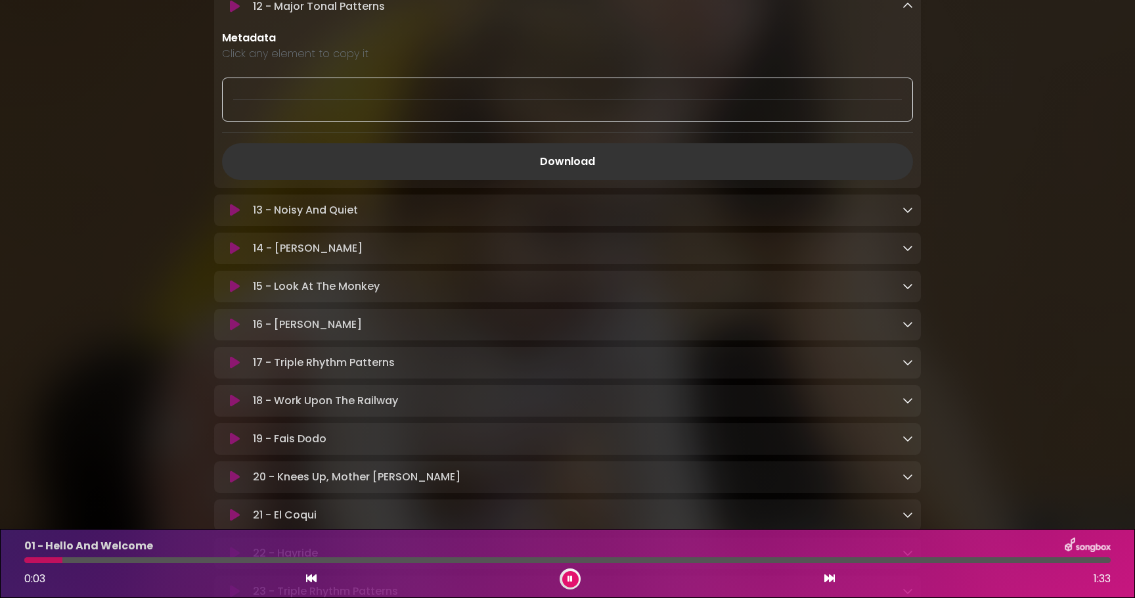
scroll to position [2492, 0]
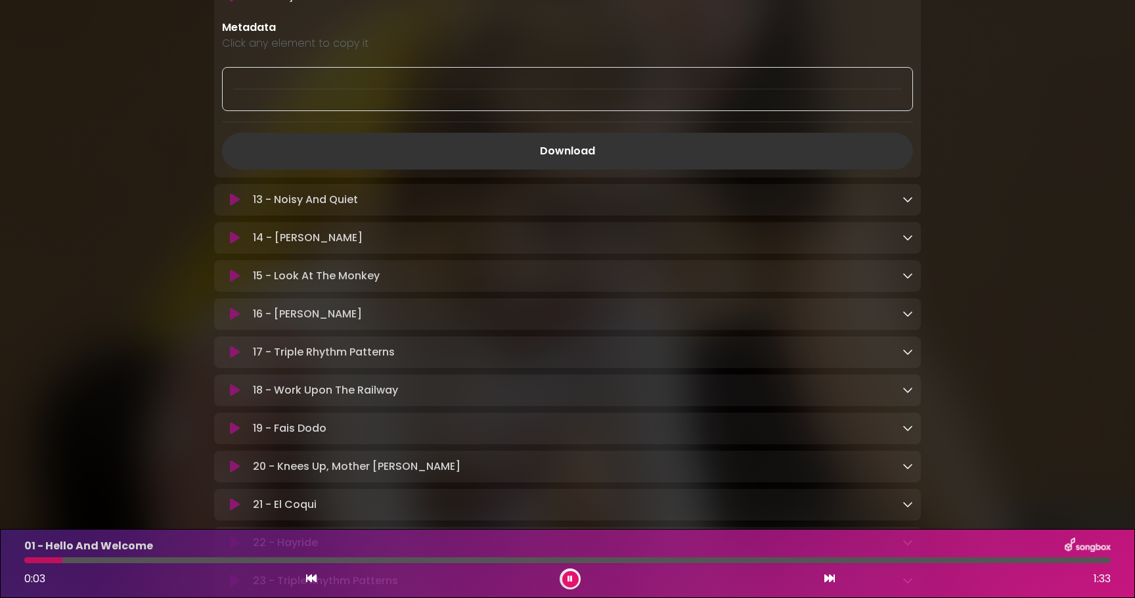
click at [906, 203] on icon at bounding box center [908, 199] width 11 height 11
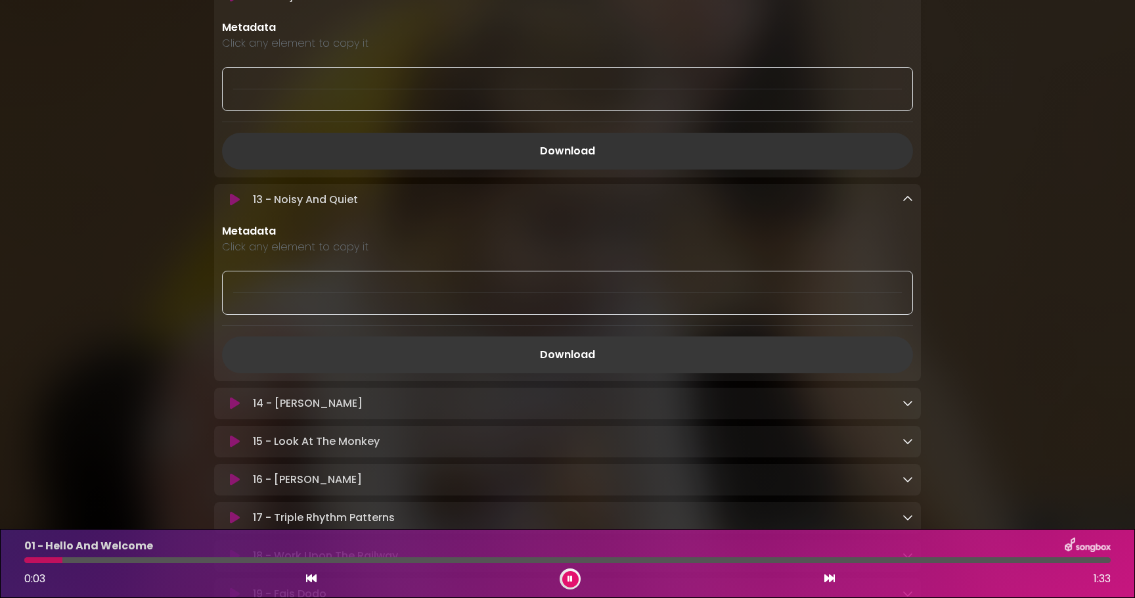
click at [719, 363] on link "Download" at bounding box center [567, 354] width 691 height 37
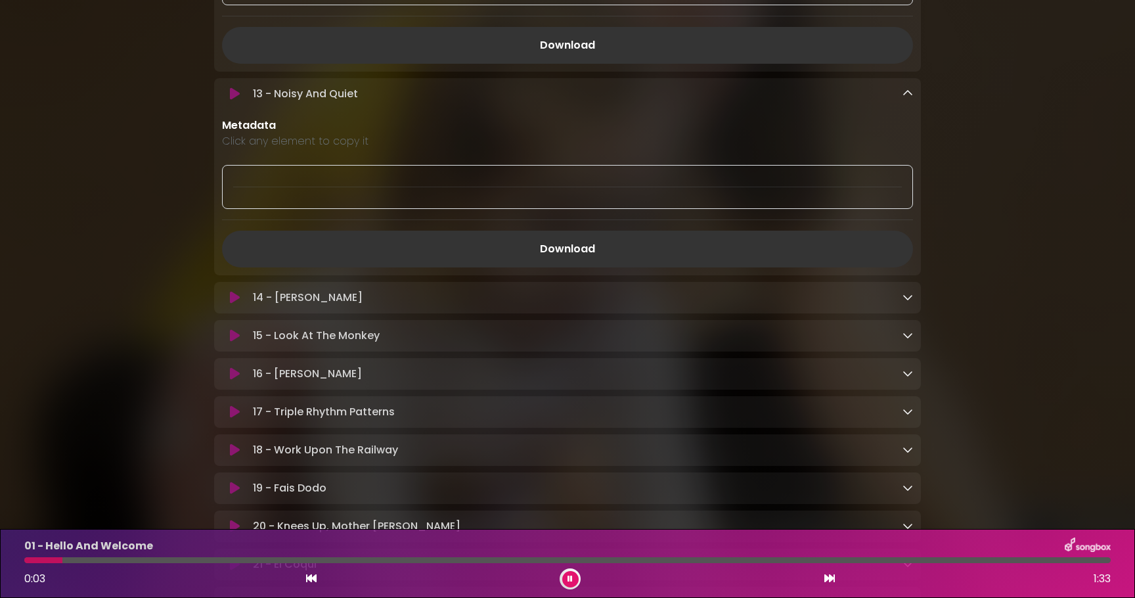
scroll to position [2664, 0]
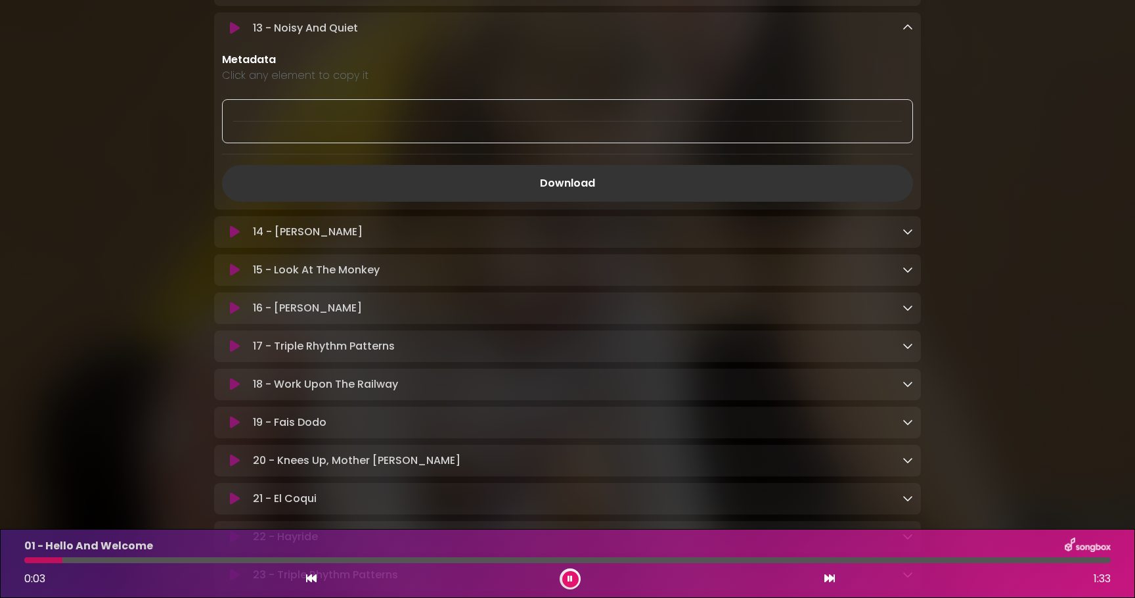
click at [907, 233] on icon at bounding box center [908, 231] width 11 height 11
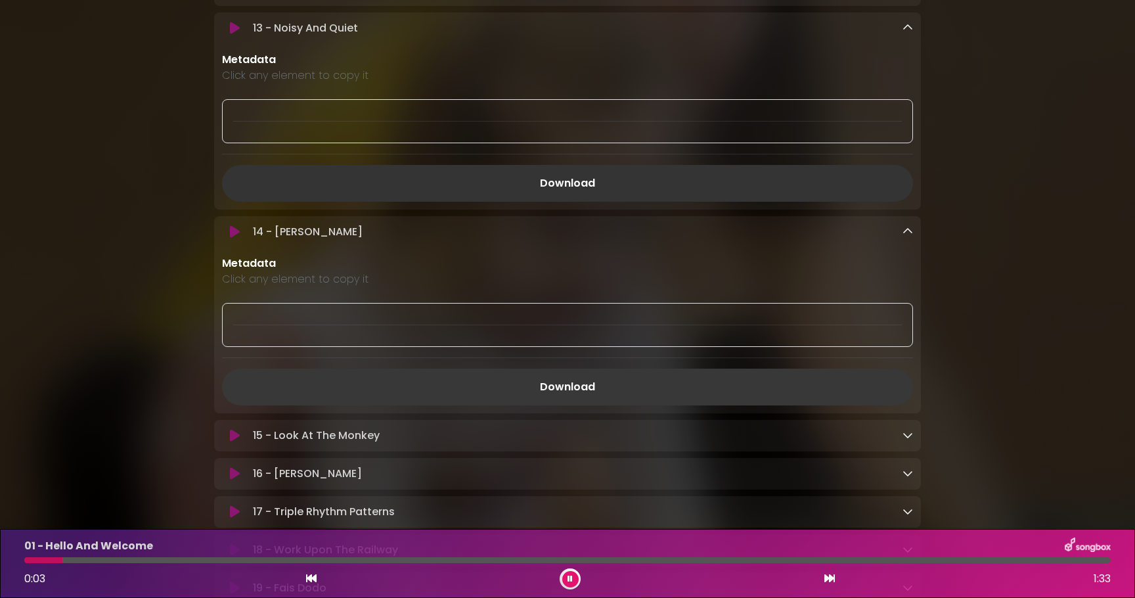
click at [738, 396] on link "Download" at bounding box center [567, 387] width 691 height 37
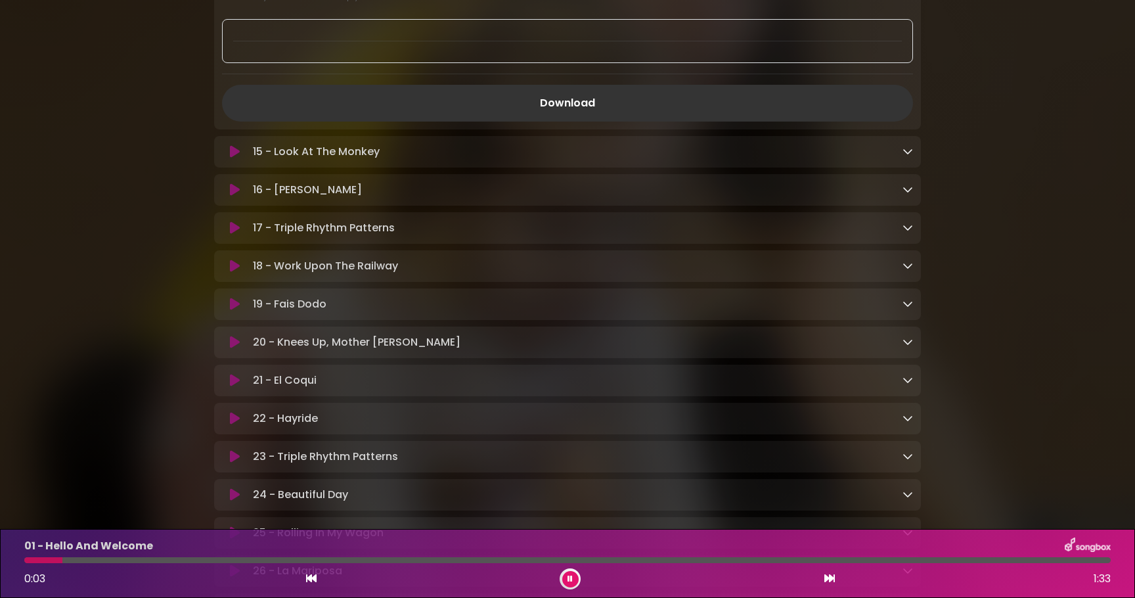
scroll to position [2991, 0]
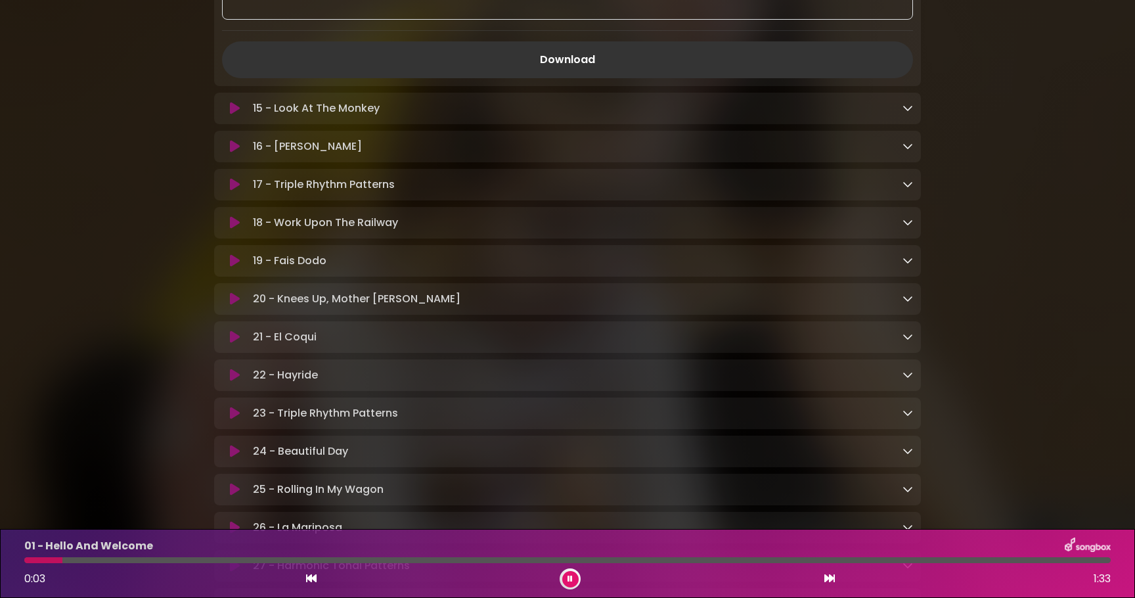
click at [910, 113] on icon at bounding box center [908, 108] width 11 height 11
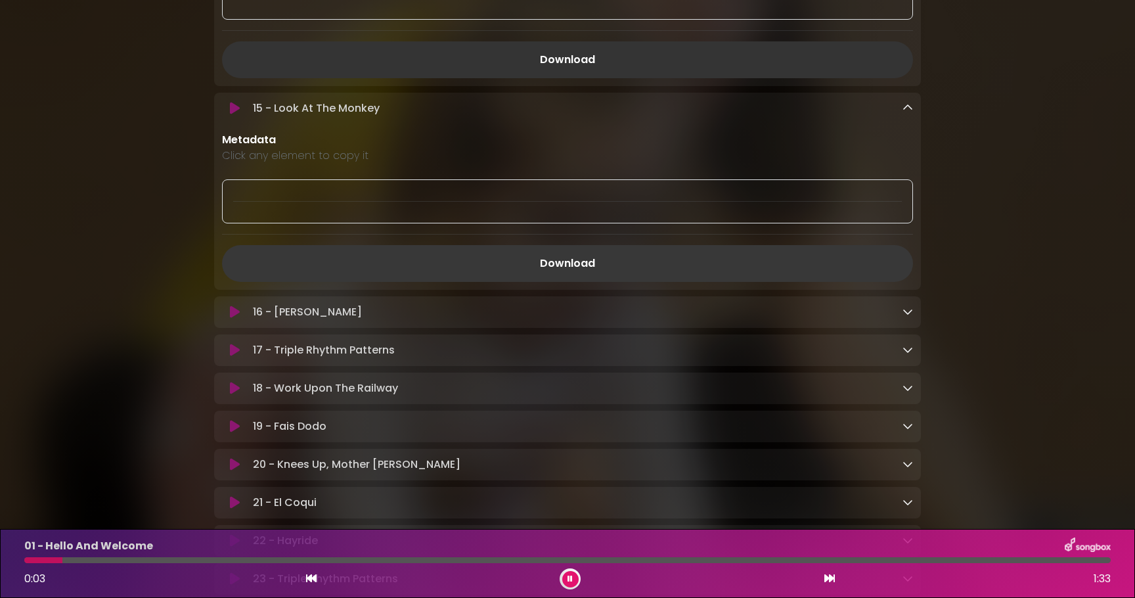
click at [779, 265] on link "Download" at bounding box center [567, 263] width 691 height 37
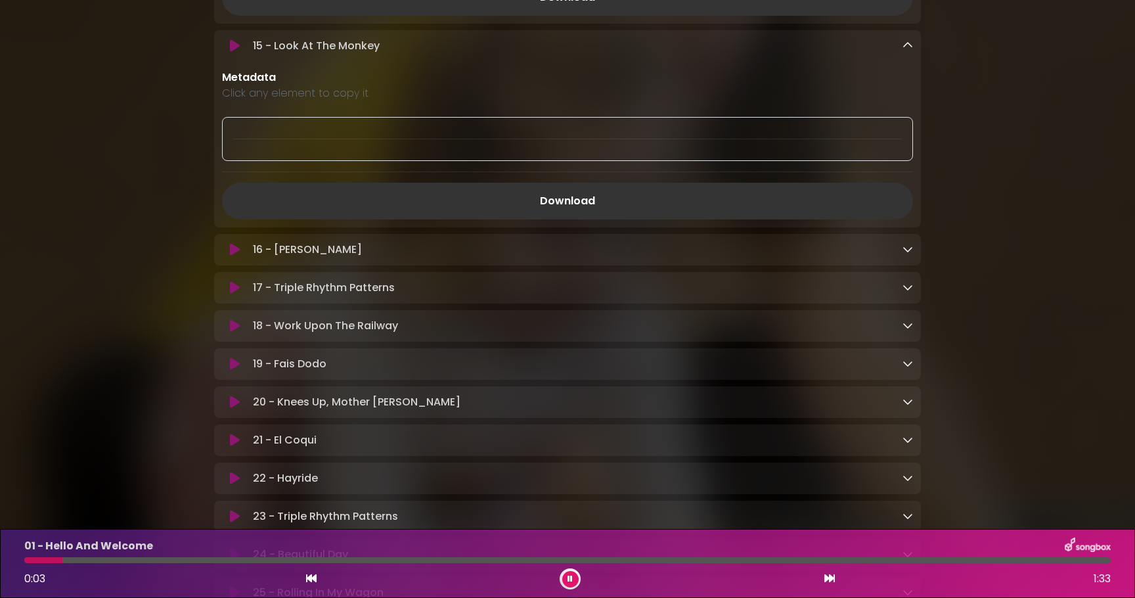
scroll to position [3108, 0]
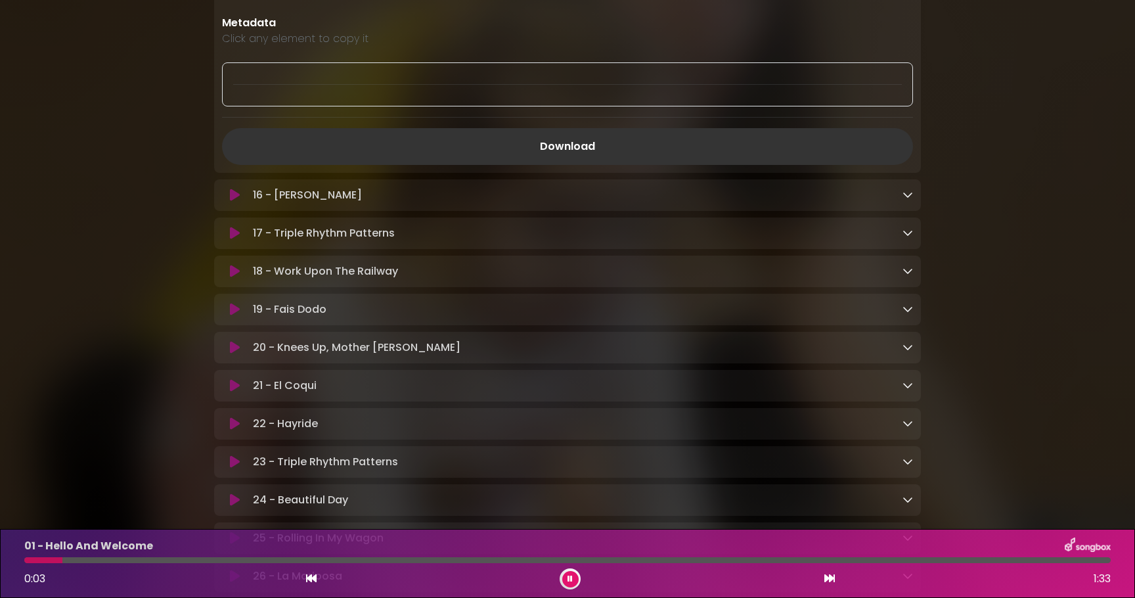
click at [903, 200] on icon at bounding box center [908, 194] width 11 height 11
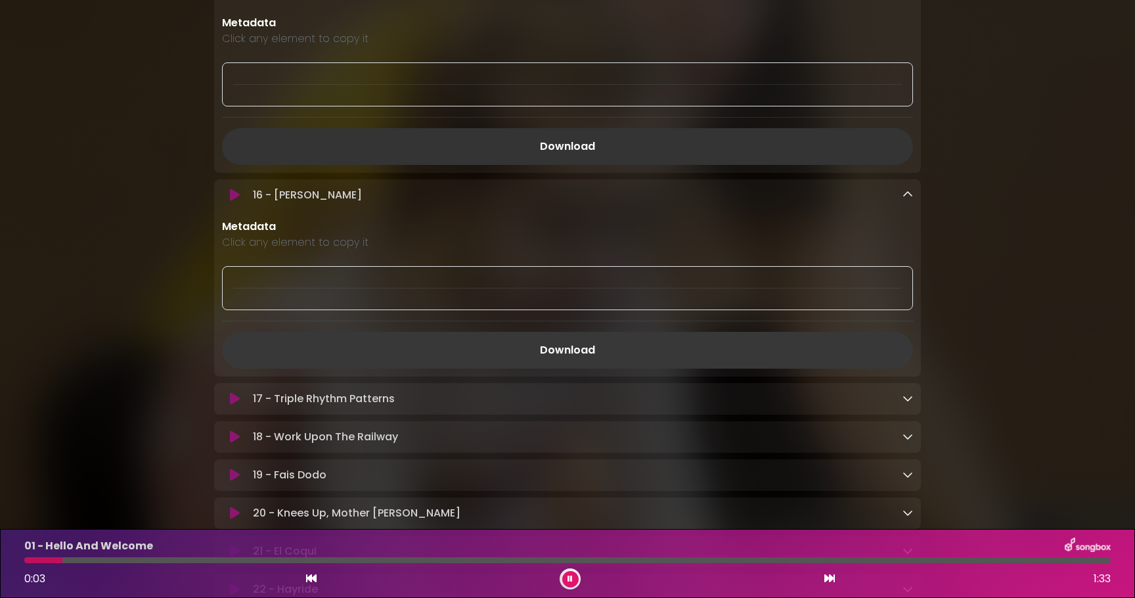
click at [677, 361] on link "Download" at bounding box center [567, 350] width 691 height 37
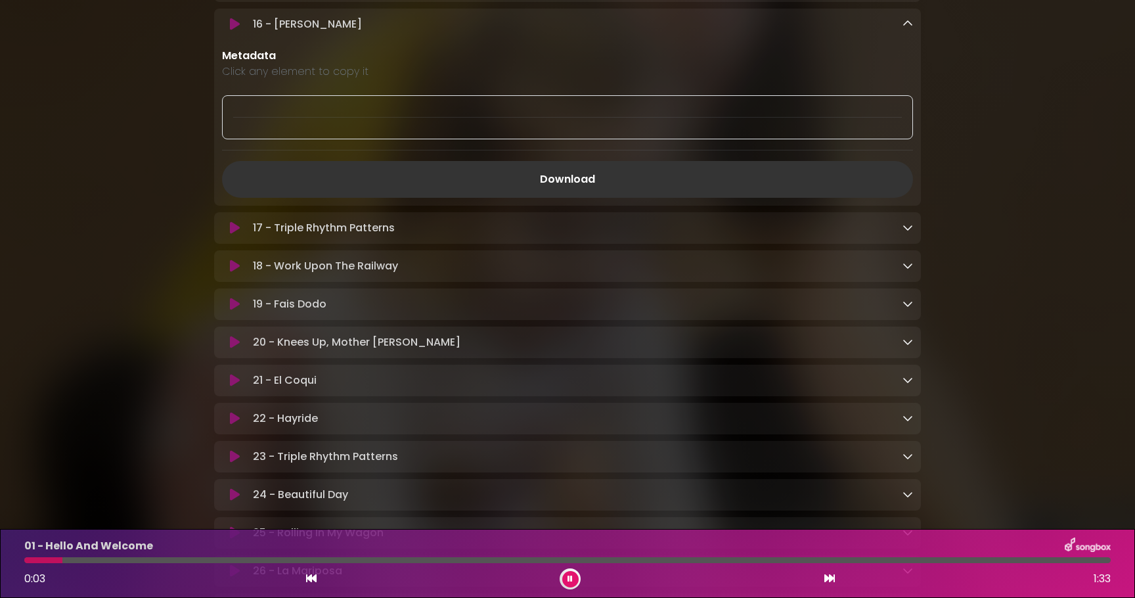
scroll to position [3308, 0]
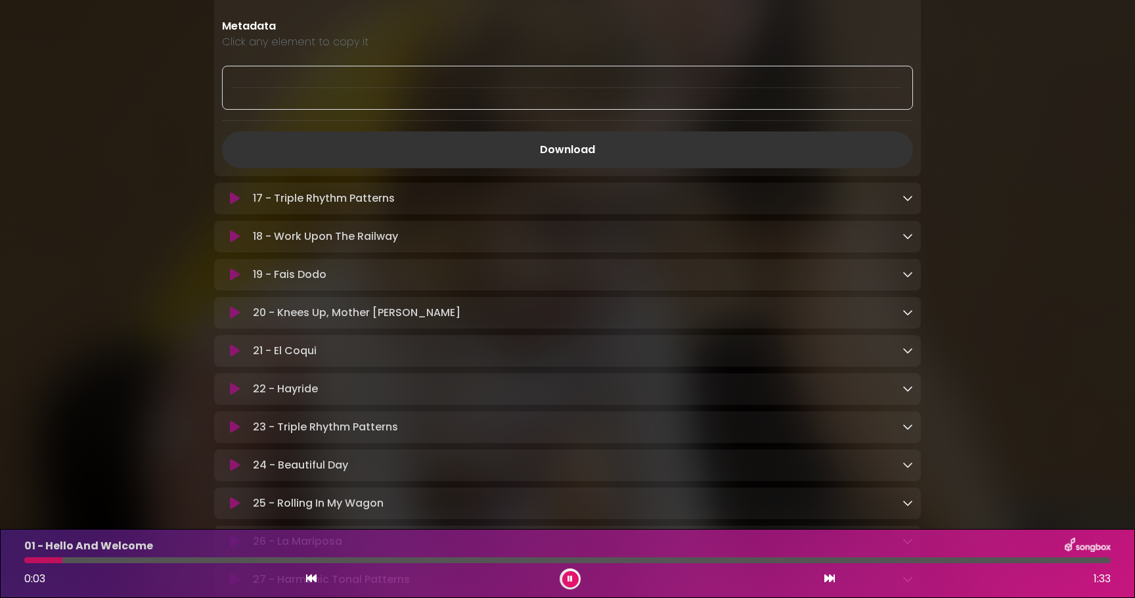
click at [909, 203] on icon at bounding box center [908, 198] width 11 height 11
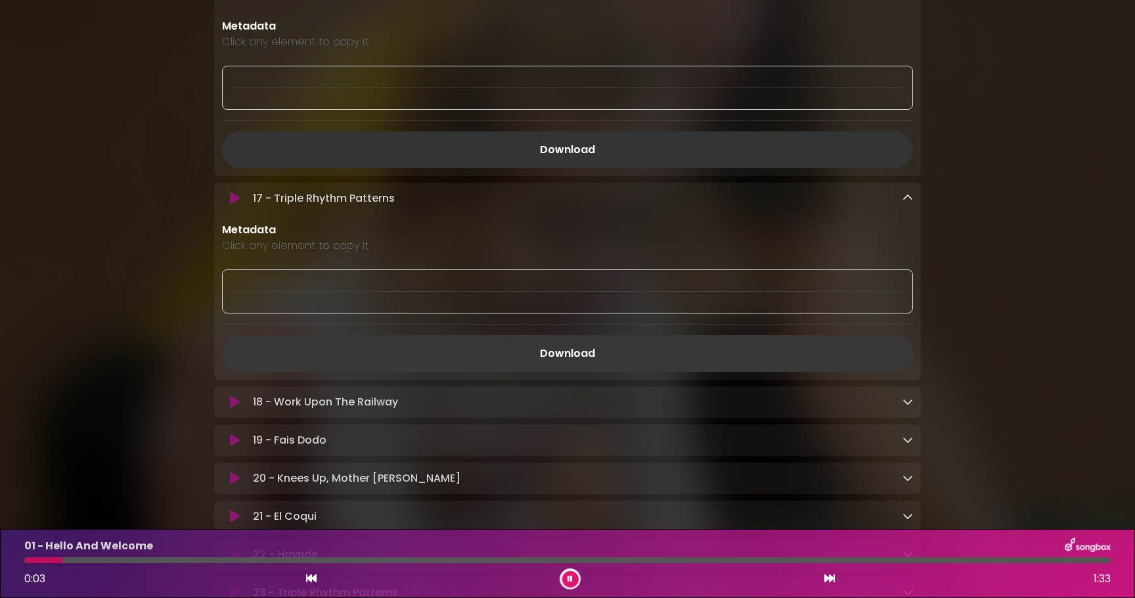
click at [729, 365] on link "Download" at bounding box center [567, 353] width 691 height 37
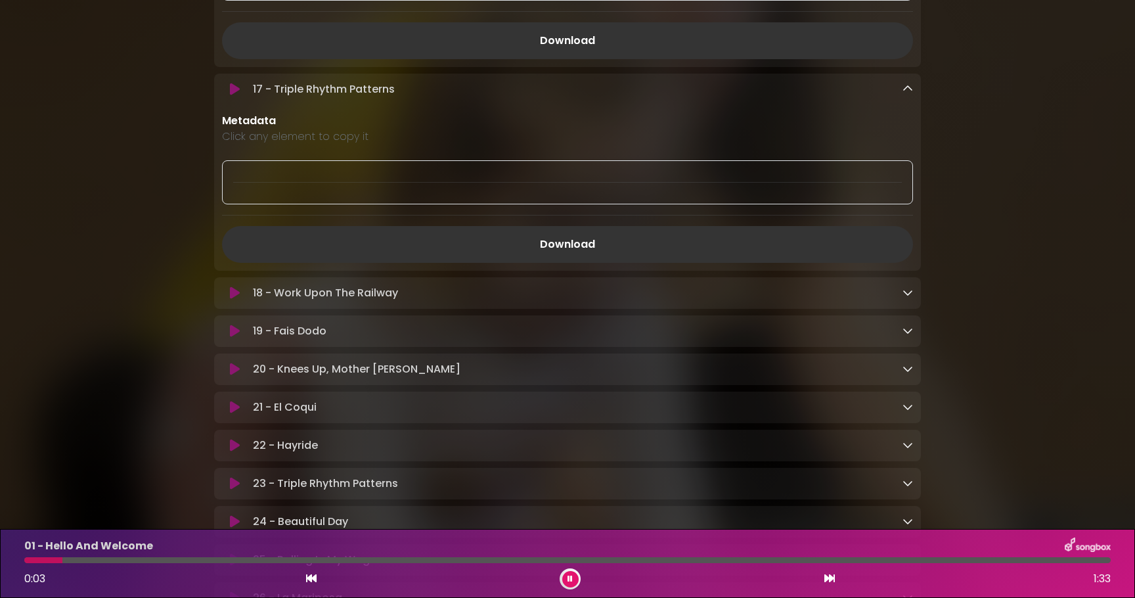
scroll to position [3514, 0]
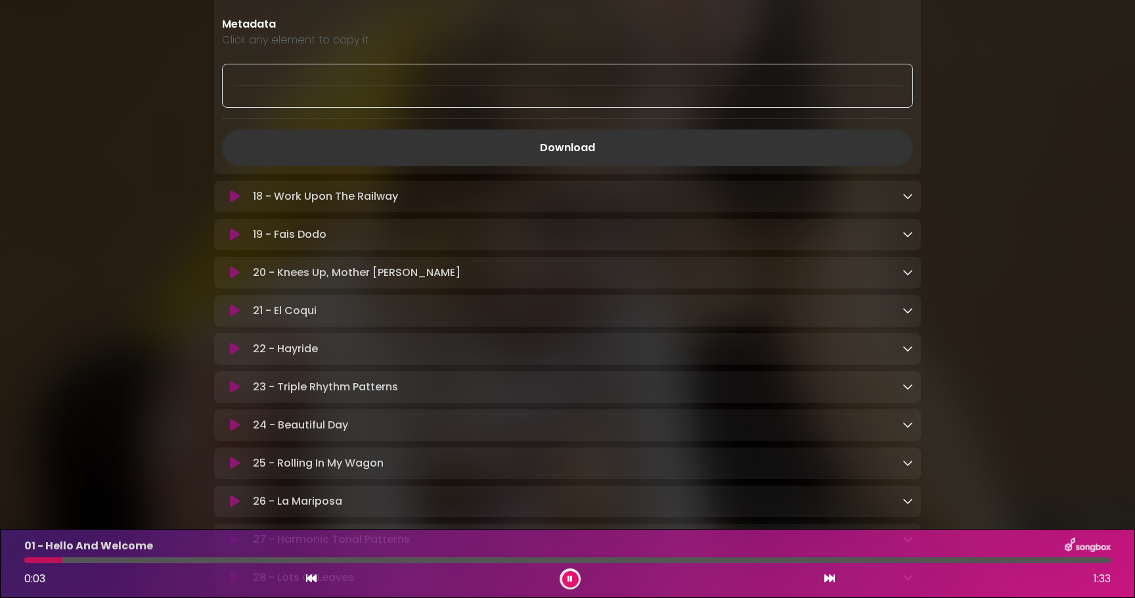
click at [909, 201] on icon at bounding box center [908, 196] width 11 height 11
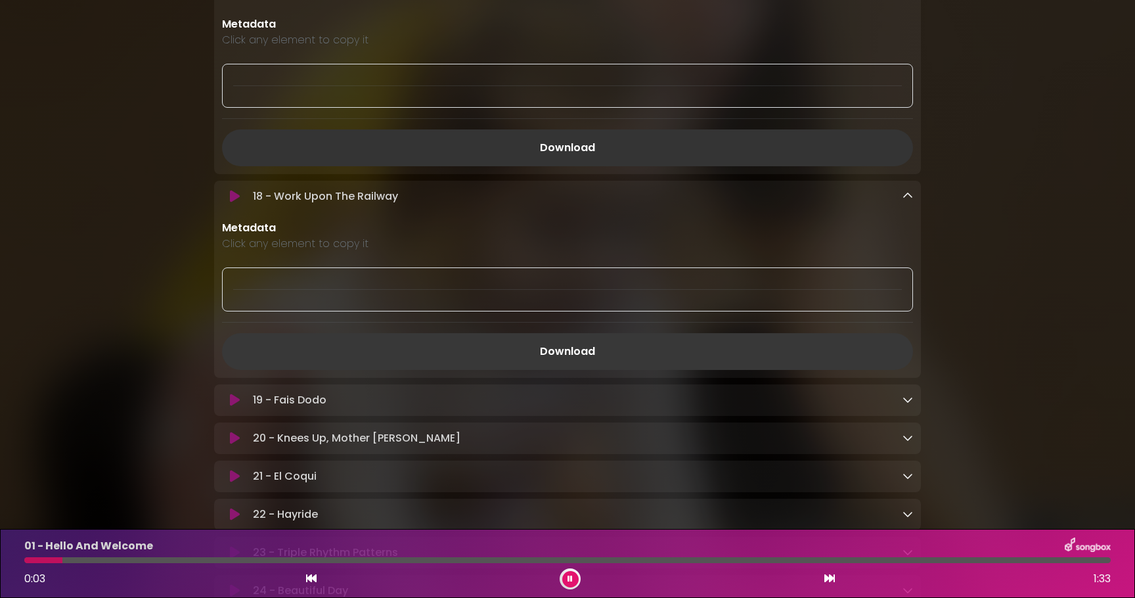
click at [733, 361] on link "Download" at bounding box center [567, 351] width 691 height 37
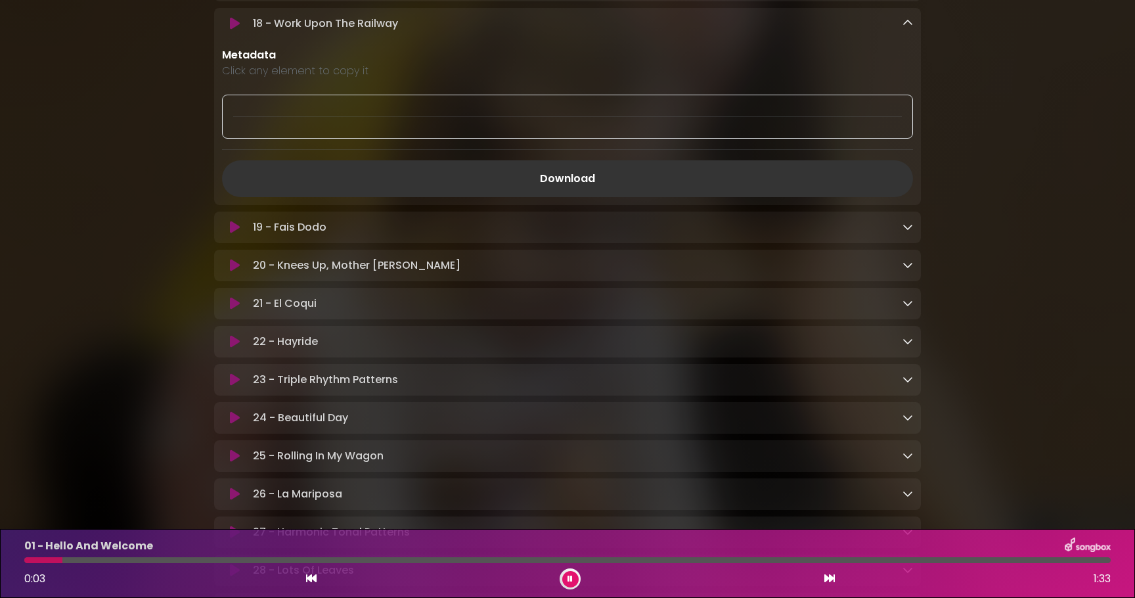
scroll to position [3692, 0]
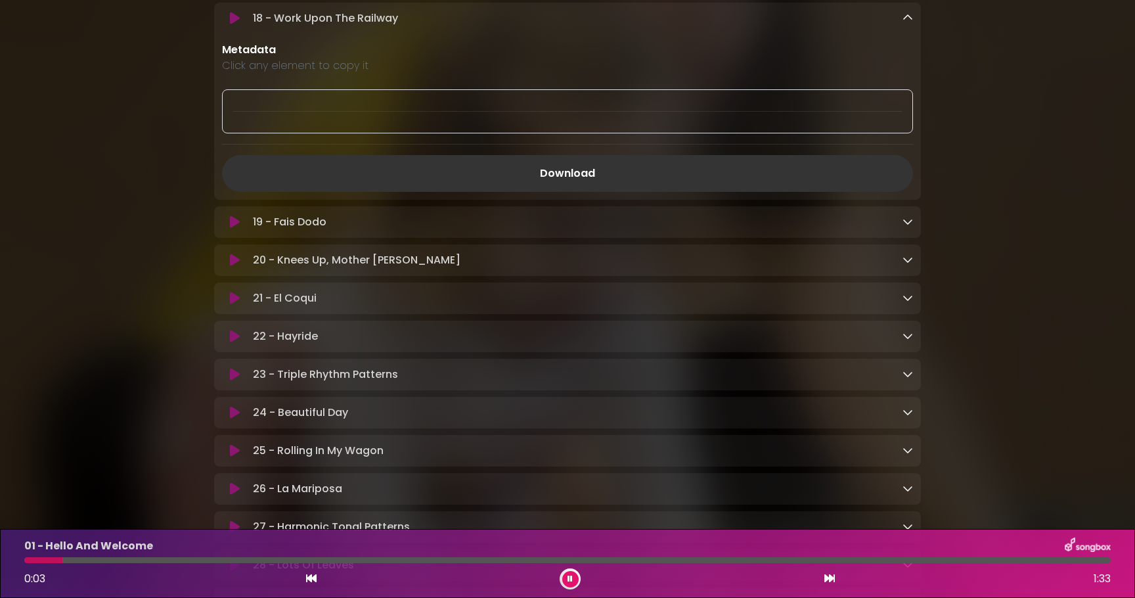
click at [909, 226] on icon at bounding box center [908, 221] width 11 height 11
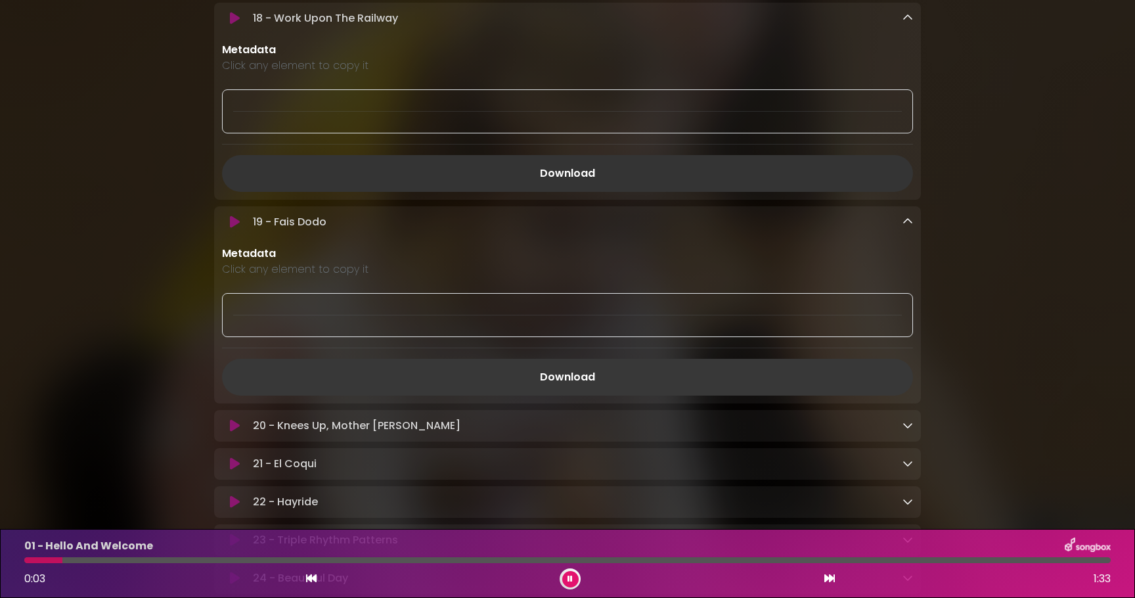
click at [766, 374] on link "Download" at bounding box center [567, 377] width 691 height 37
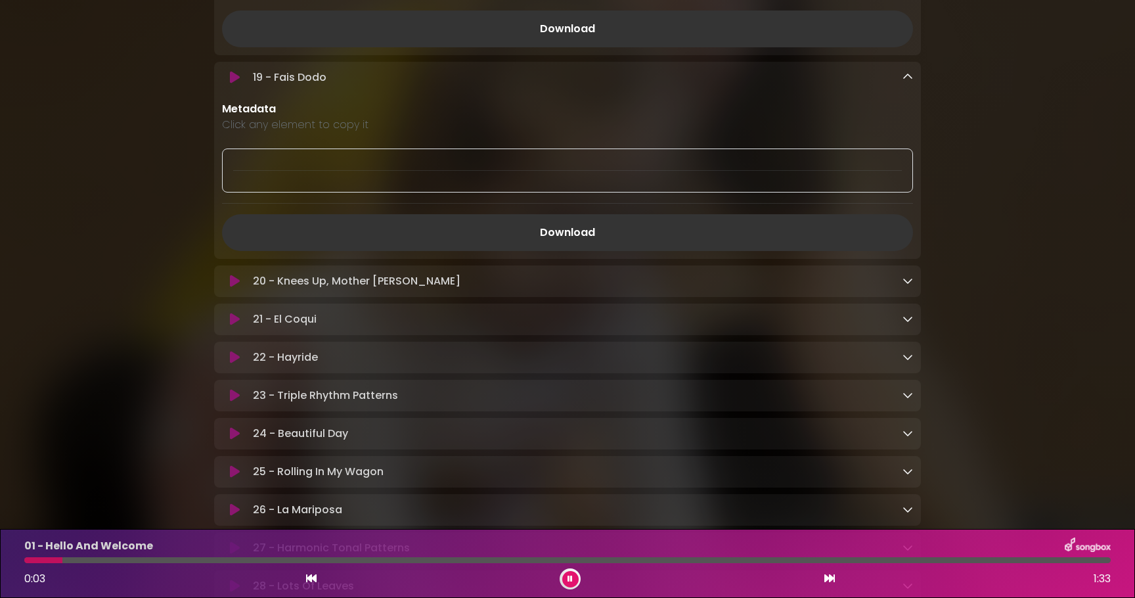
scroll to position [3935, 0]
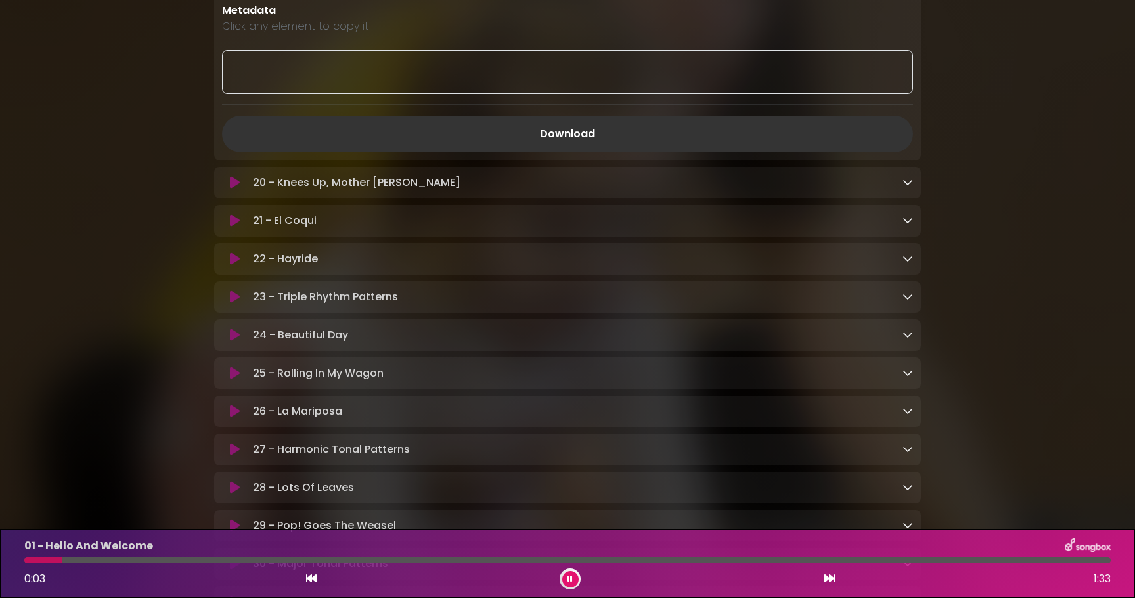
click at [904, 187] on icon at bounding box center [908, 182] width 11 height 11
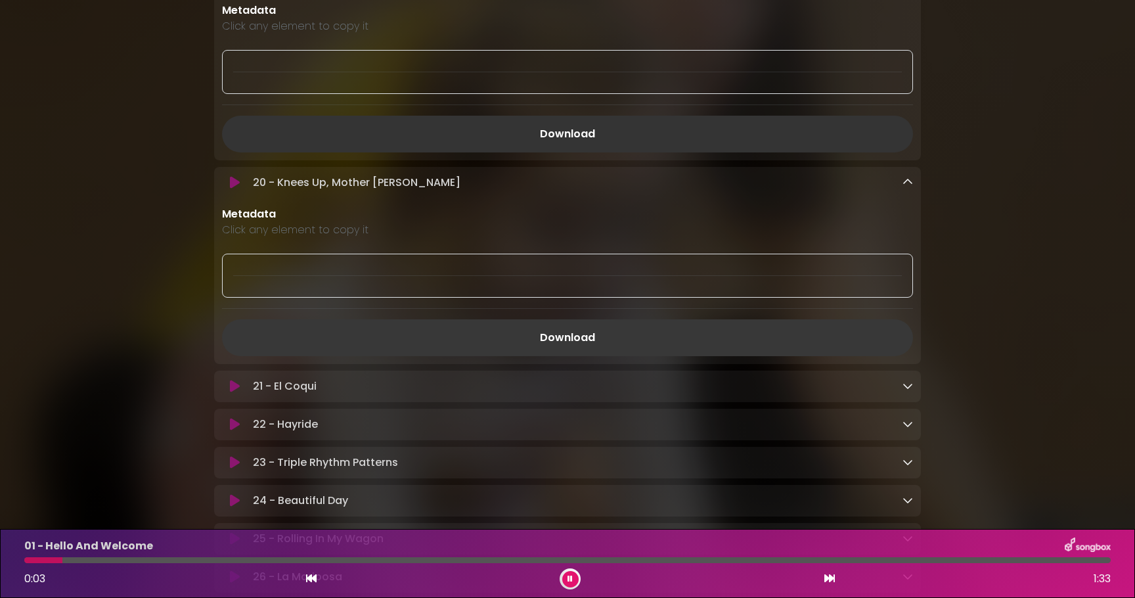
click at [719, 338] on link "Download" at bounding box center [567, 337] width 691 height 37
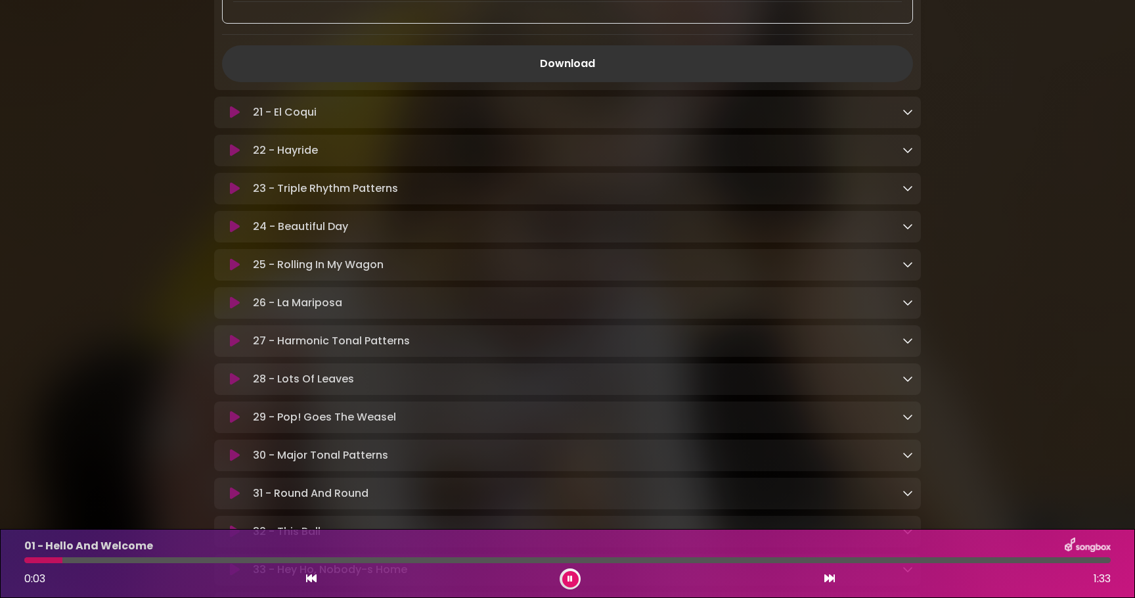
scroll to position [4211, 0]
click at [906, 116] on icon at bounding box center [908, 110] width 11 height 11
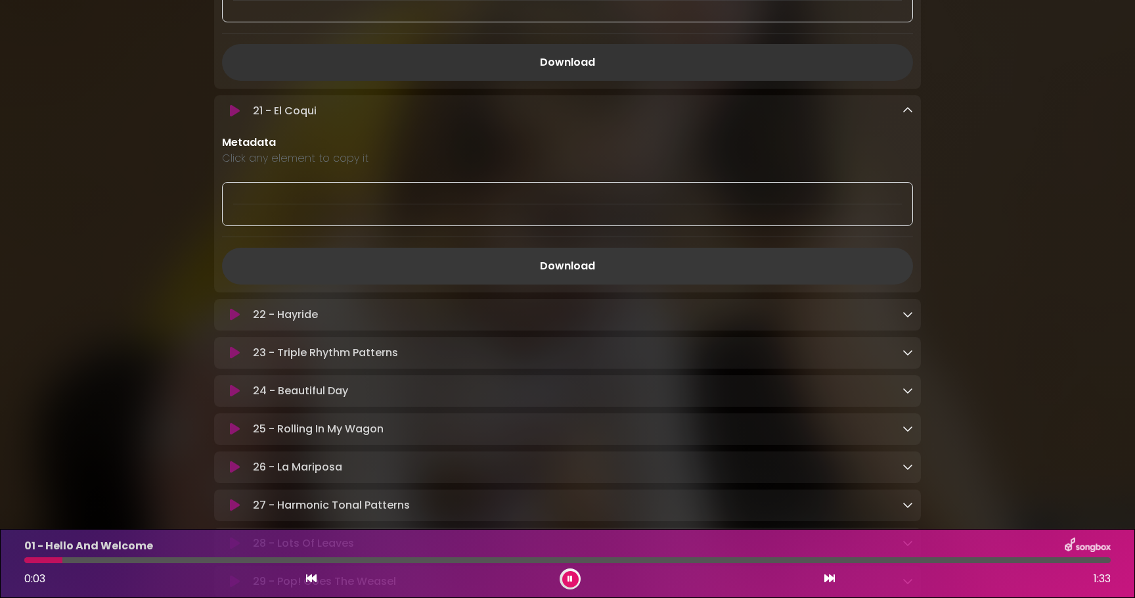
click at [657, 275] on link "Download" at bounding box center [567, 266] width 691 height 37
click at [906, 319] on icon at bounding box center [908, 314] width 11 height 11
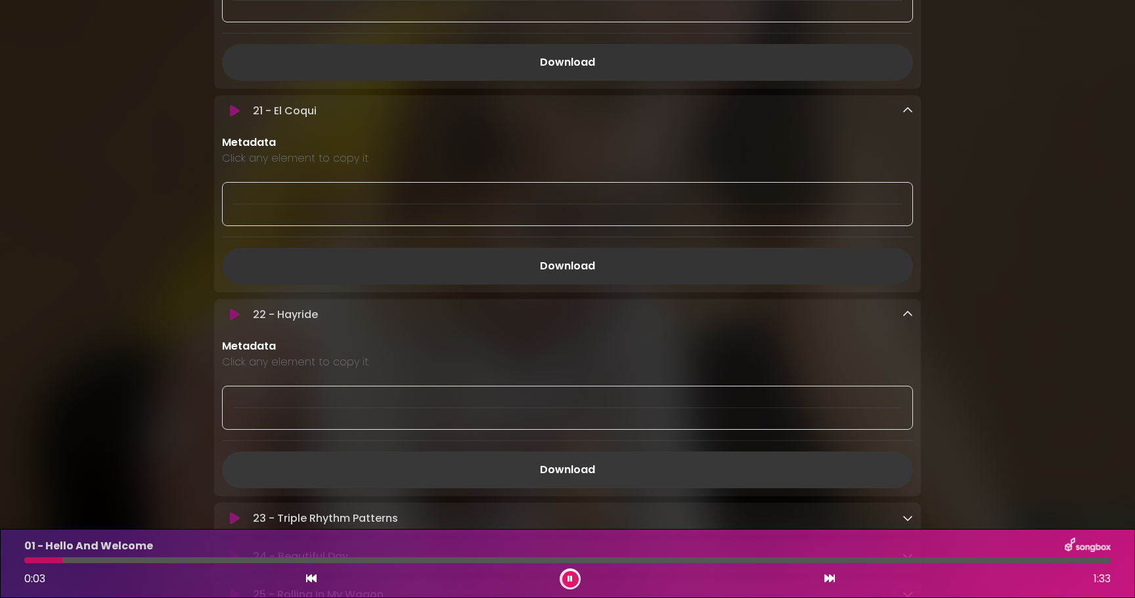
click at [763, 470] on link "Download" at bounding box center [567, 469] width 691 height 37
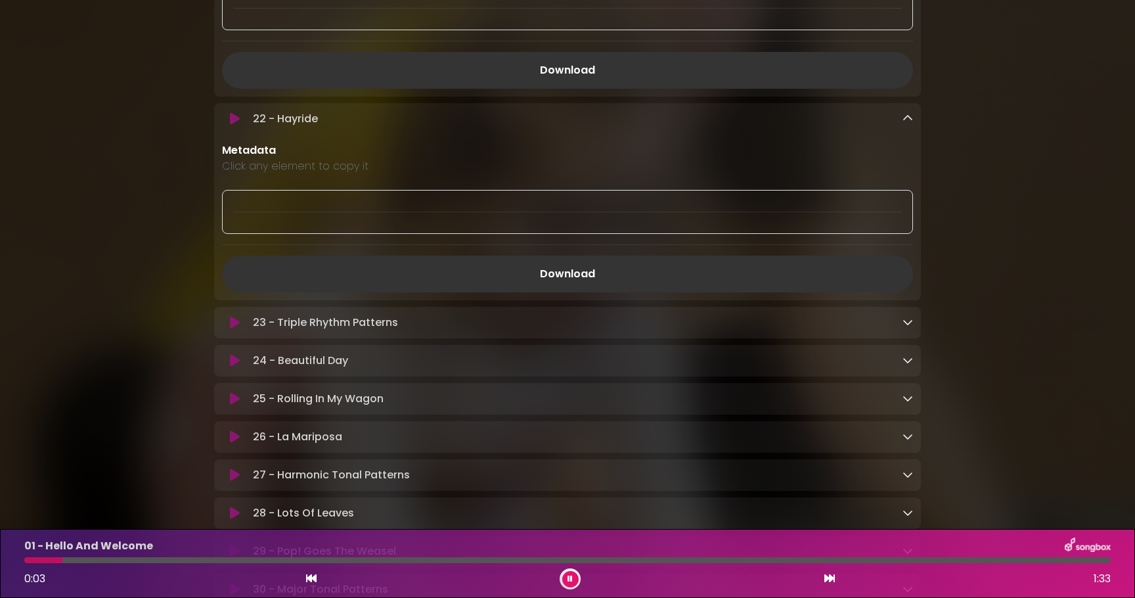
scroll to position [4383, 0]
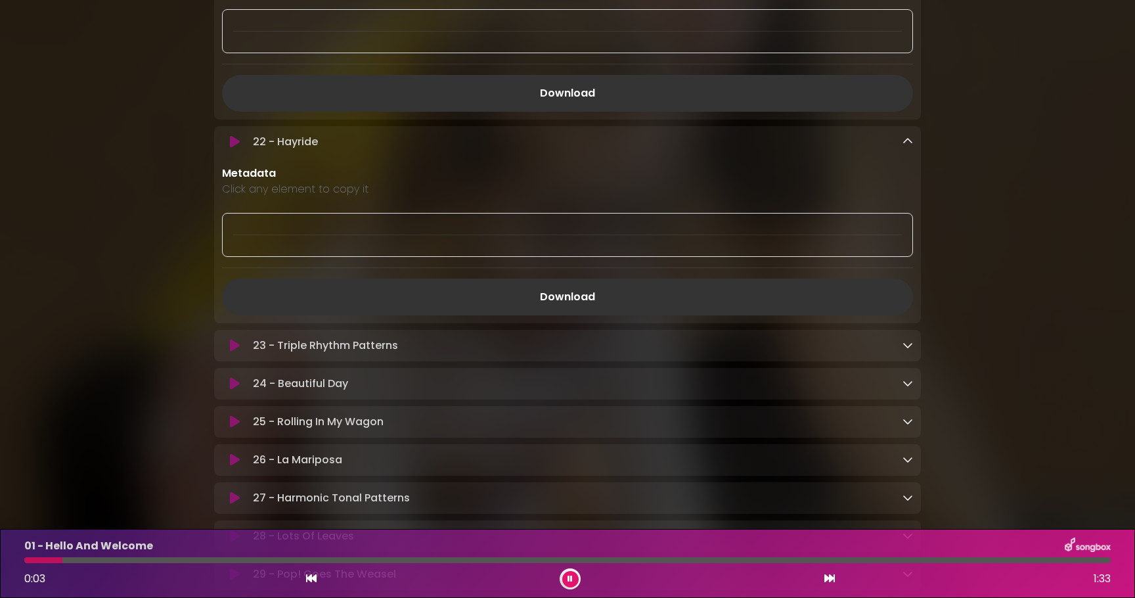
click at [909, 350] on icon at bounding box center [908, 345] width 11 height 11
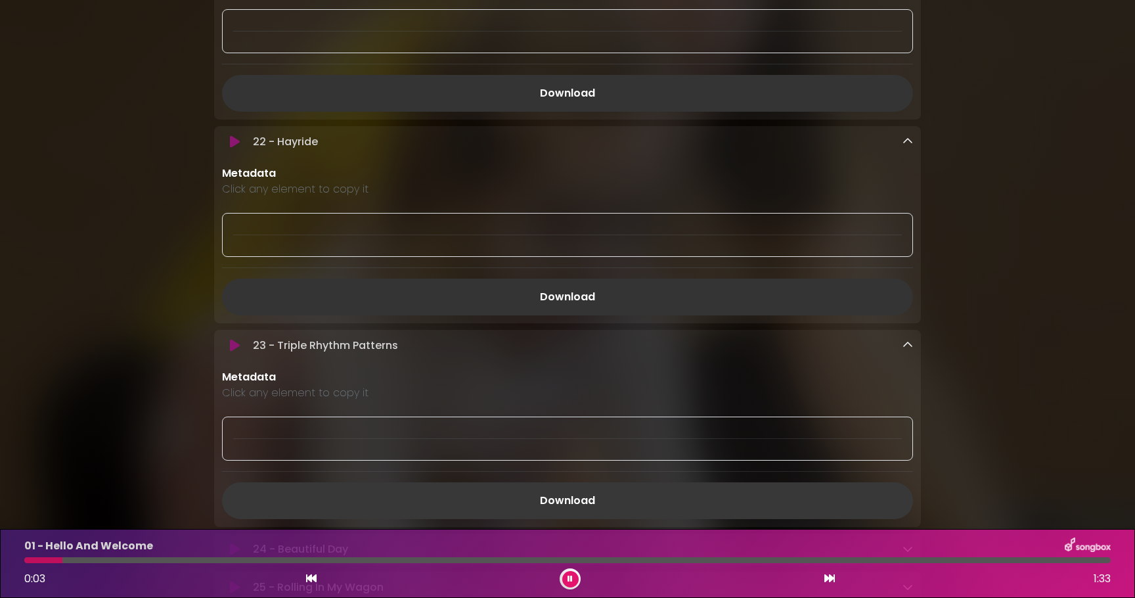
click at [762, 507] on link "Download" at bounding box center [567, 500] width 691 height 37
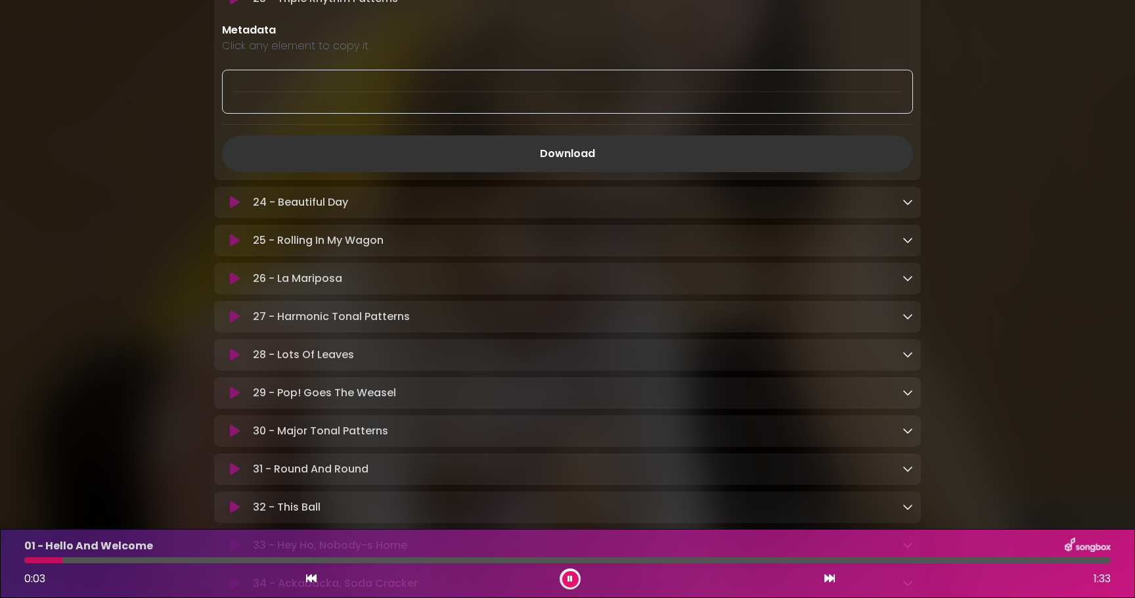
scroll to position [4744, 0]
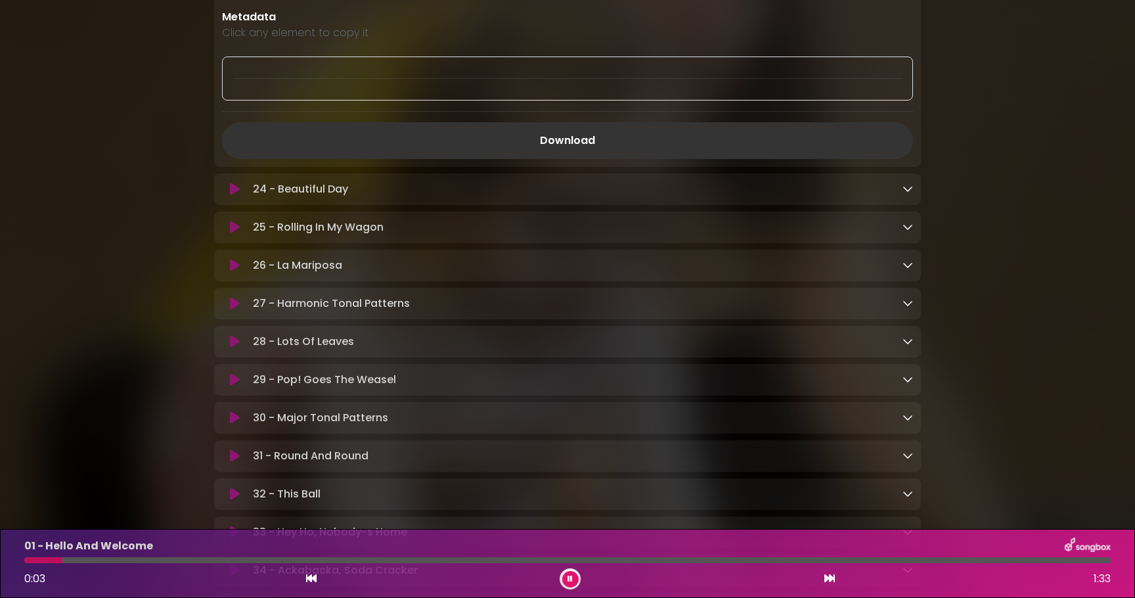
click at [907, 191] on icon at bounding box center [908, 188] width 11 height 11
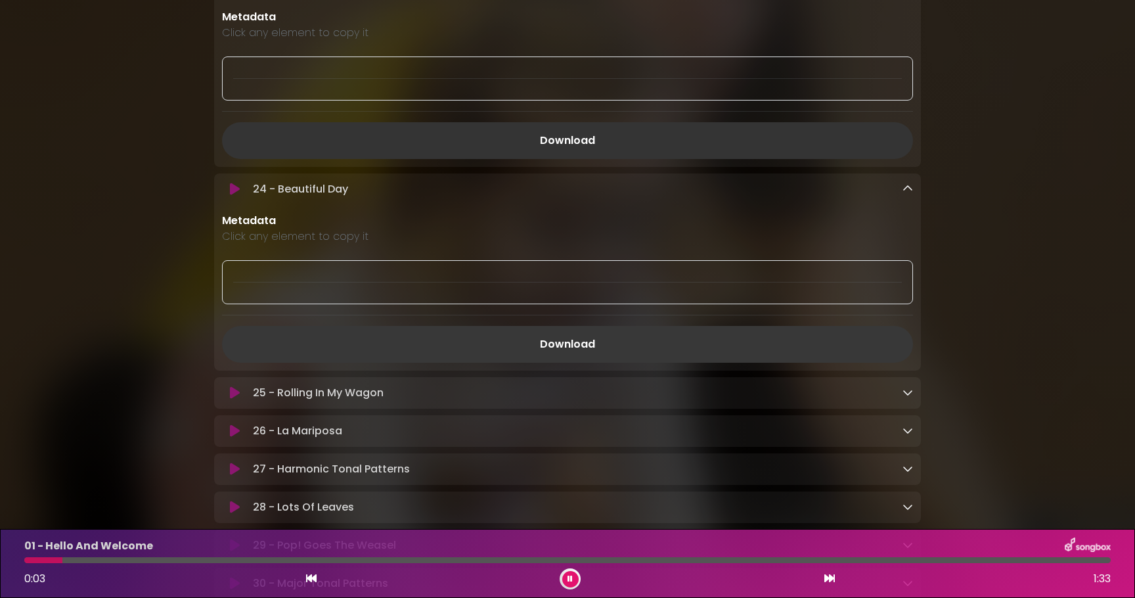
click at [838, 355] on link "Download" at bounding box center [567, 344] width 691 height 37
click at [906, 398] on icon at bounding box center [908, 392] width 11 height 11
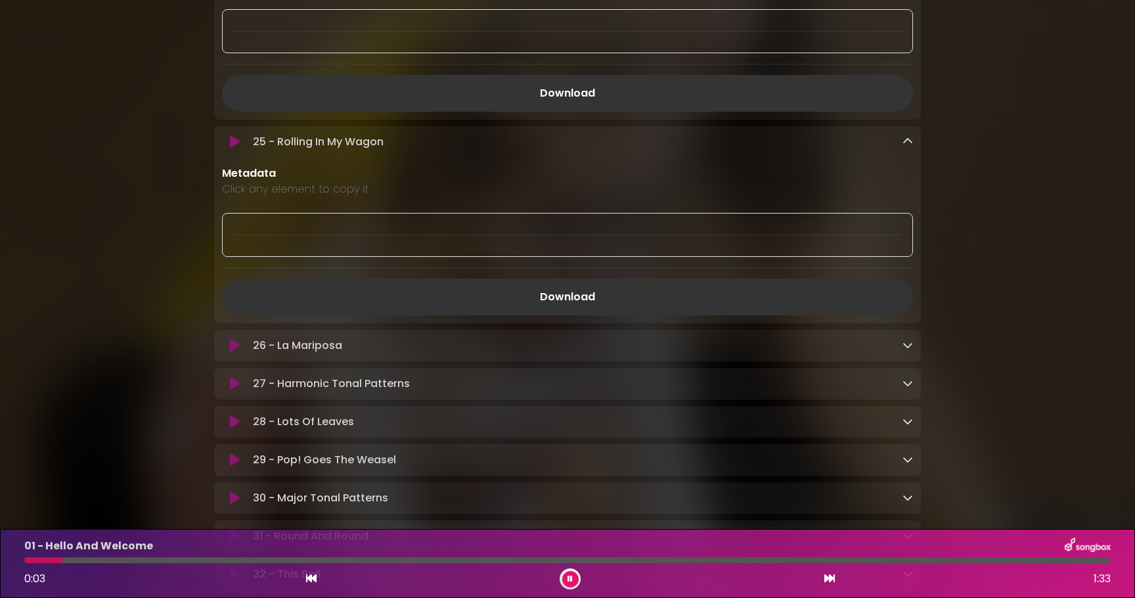
scroll to position [4998, 0]
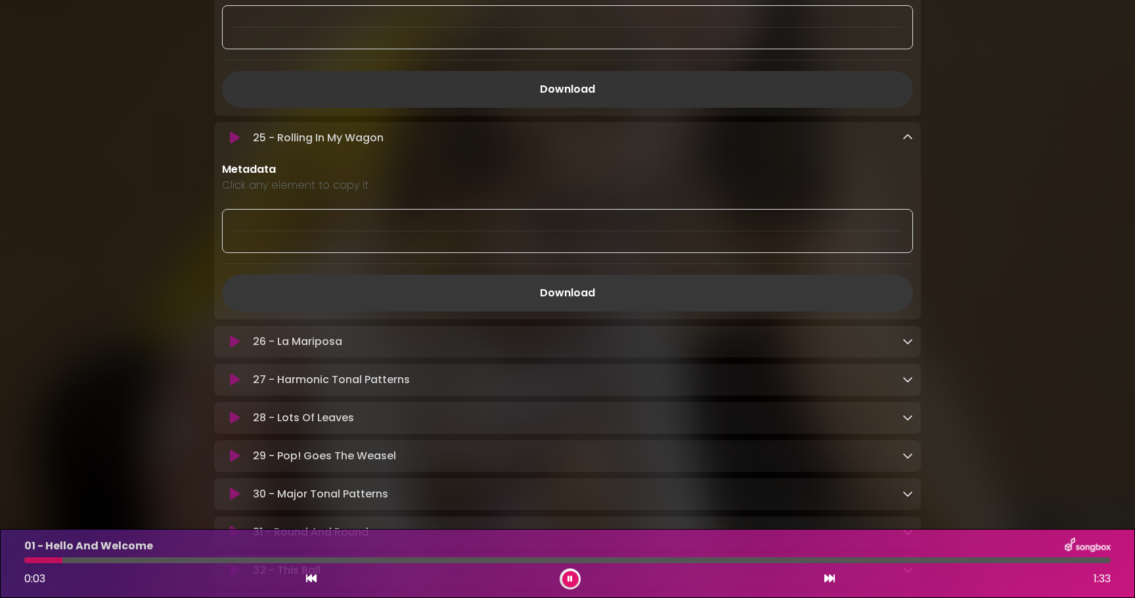
click at [751, 294] on link "Download" at bounding box center [567, 293] width 691 height 37
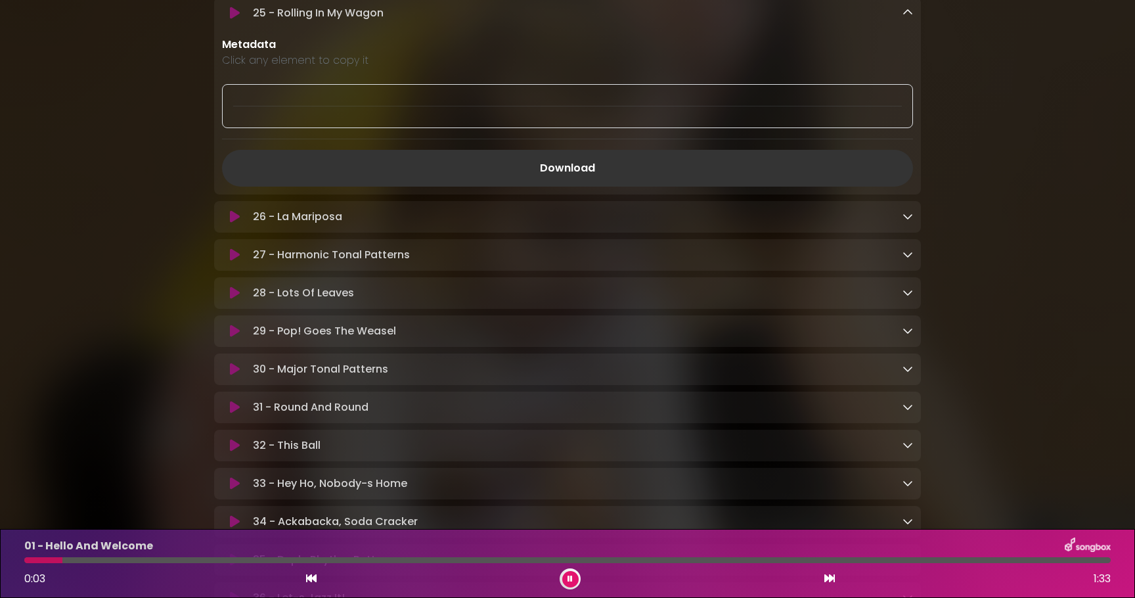
scroll to position [5222, 0]
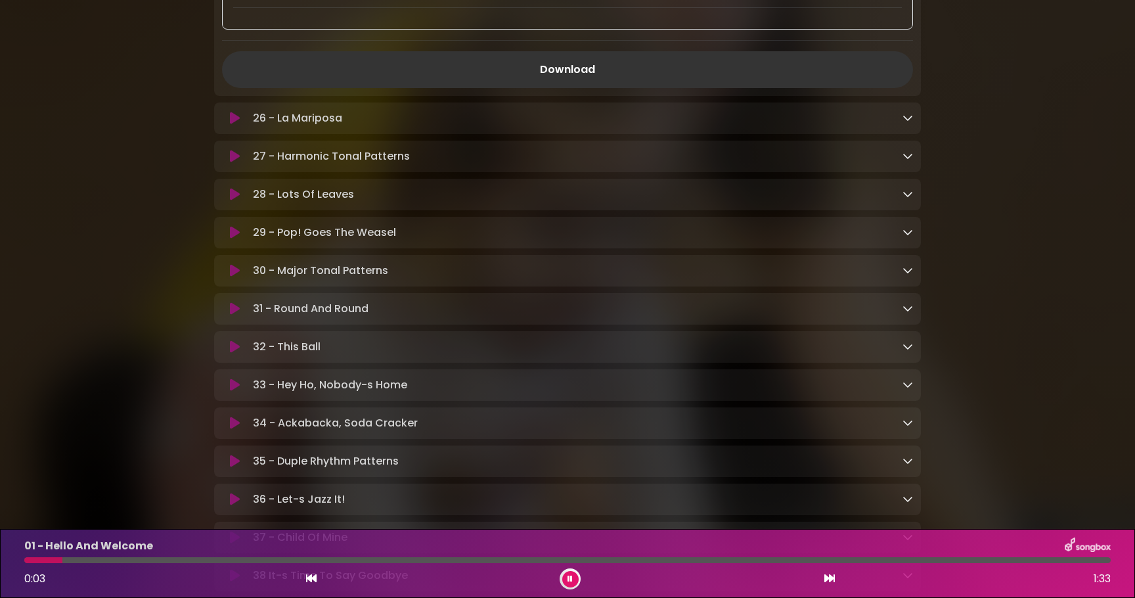
click at [909, 123] on icon at bounding box center [908, 117] width 11 height 11
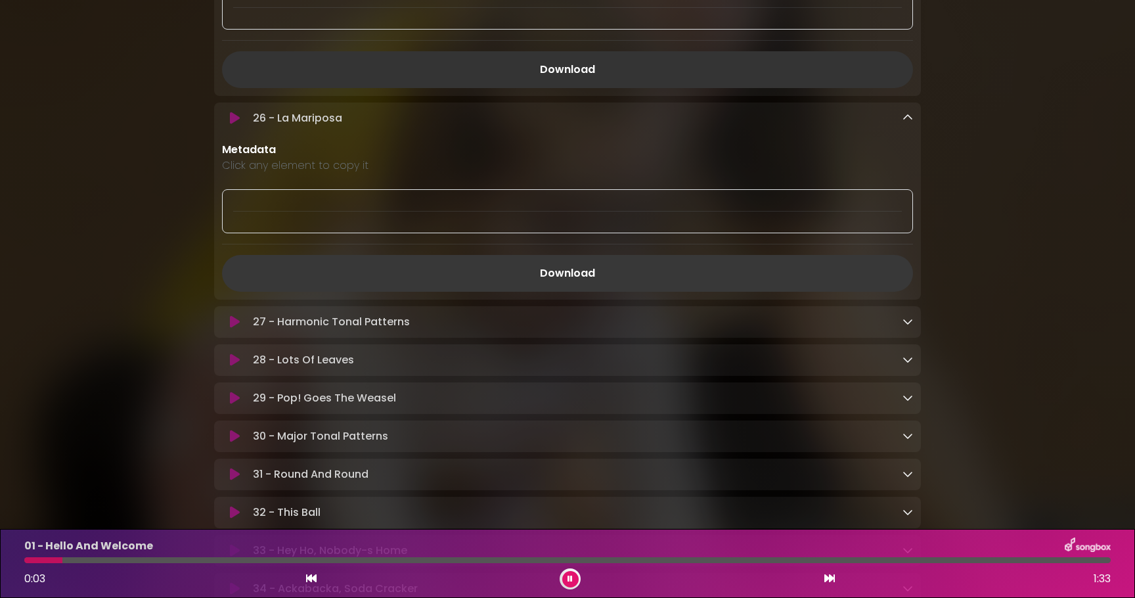
click at [668, 286] on link "Download" at bounding box center [567, 273] width 691 height 37
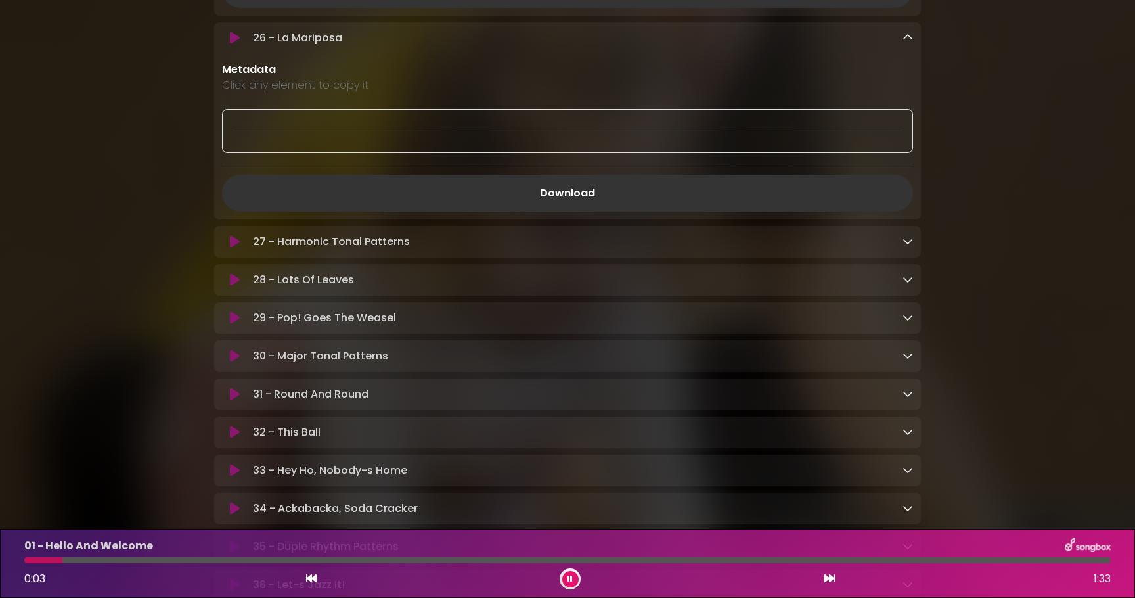
scroll to position [5342, 0]
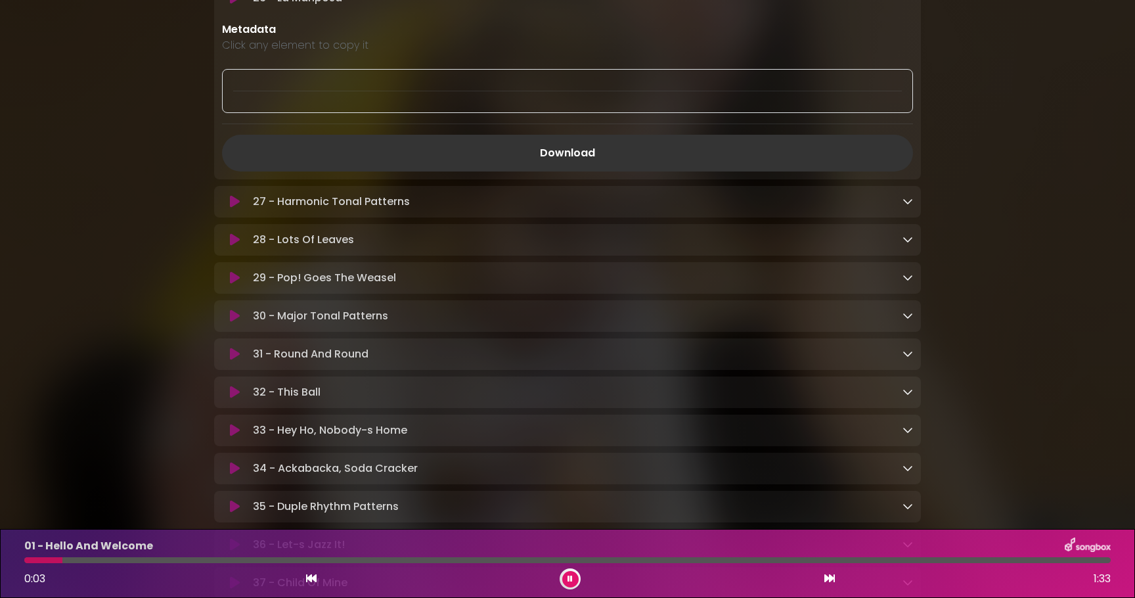
click at [905, 206] on icon at bounding box center [908, 201] width 11 height 11
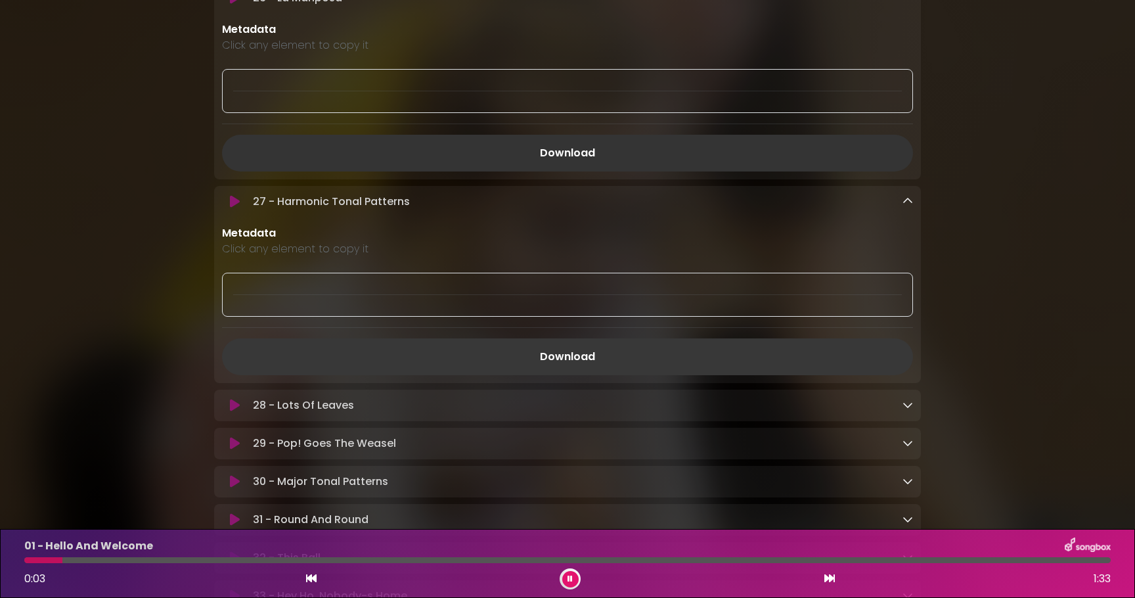
click at [736, 374] on link "Download" at bounding box center [567, 356] width 691 height 37
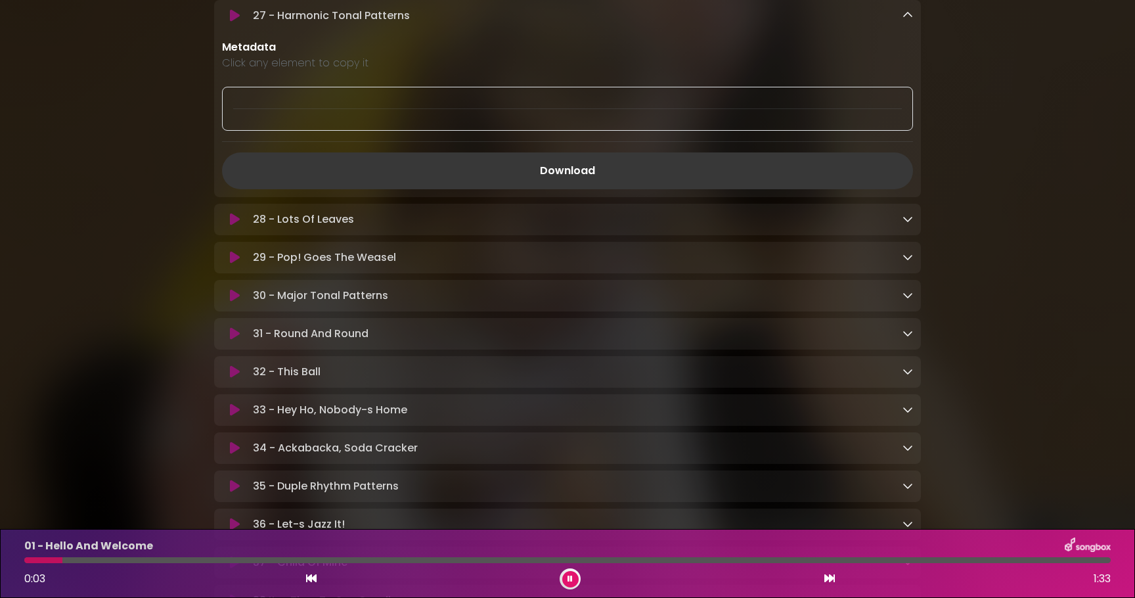
scroll to position [5552, 0]
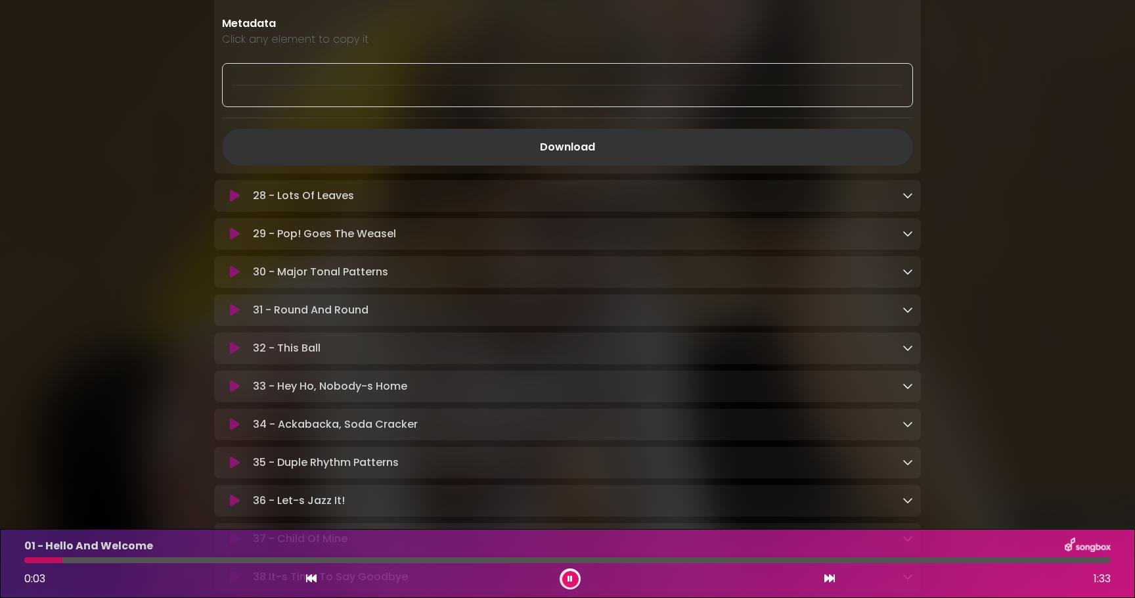
click at [907, 200] on icon at bounding box center [908, 195] width 11 height 11
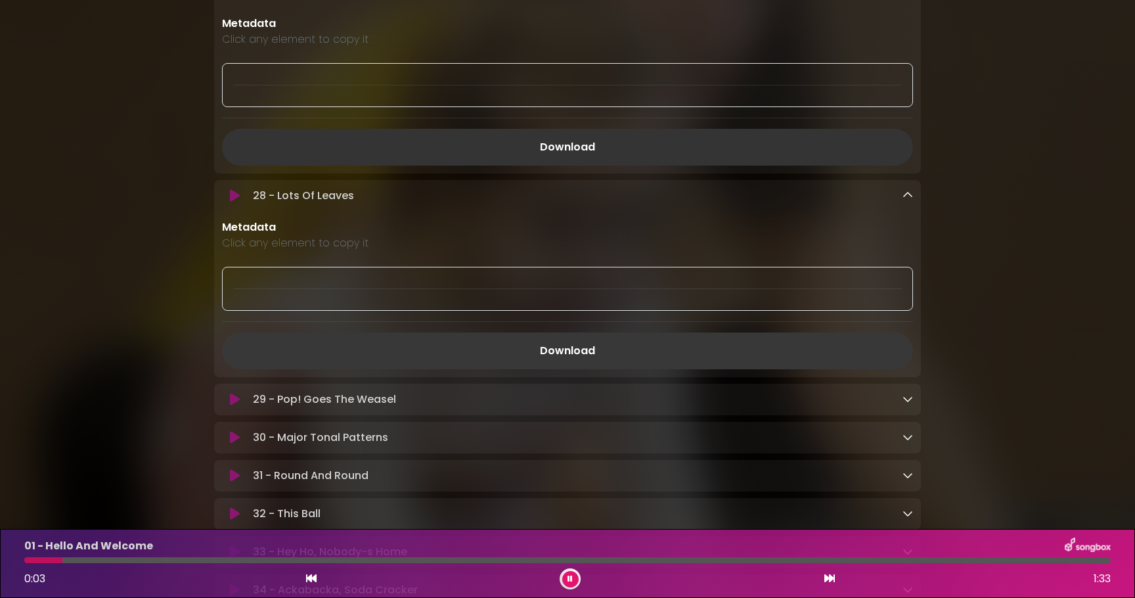
click at [695, 347] on link "Download" at bounding box center [567, 350] width 691 height 37
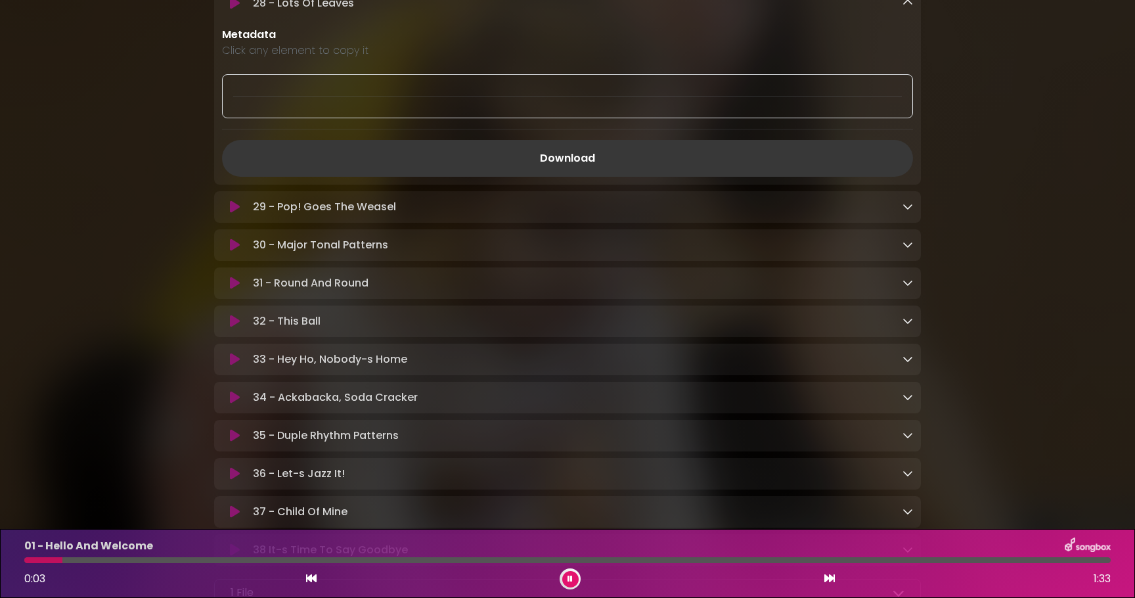
scroll to position [5785, 0]
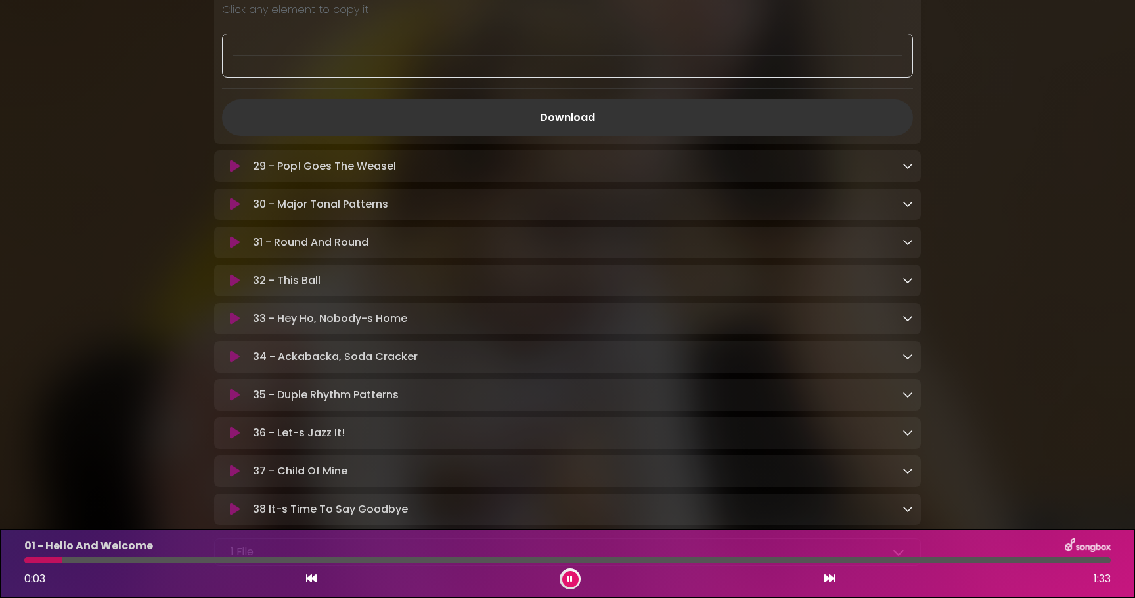
click at [909, 168] on link at bounding box center [908, 165] width 11 height 15
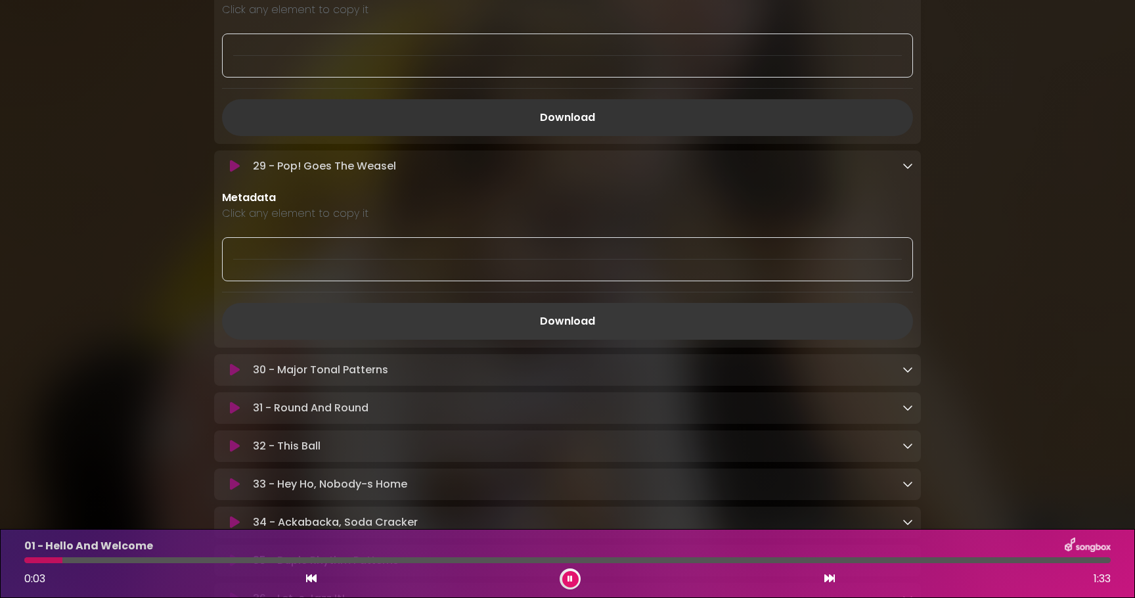
click at [685, 332] on link "Download" at bounding box center [567, 321] width 691 height 37
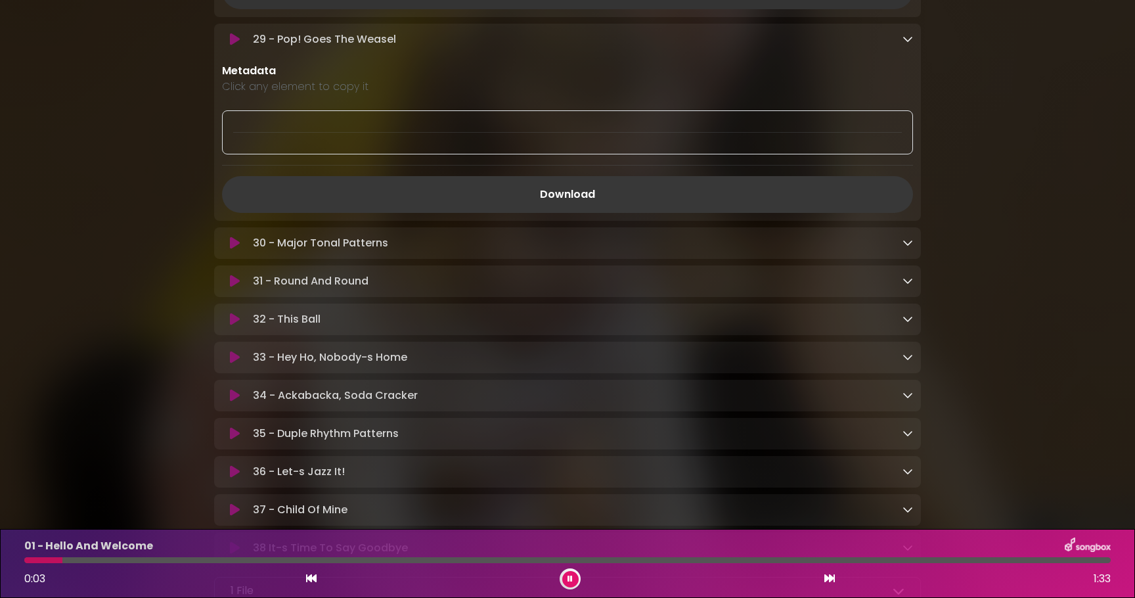
scroll to position [6013, 0]
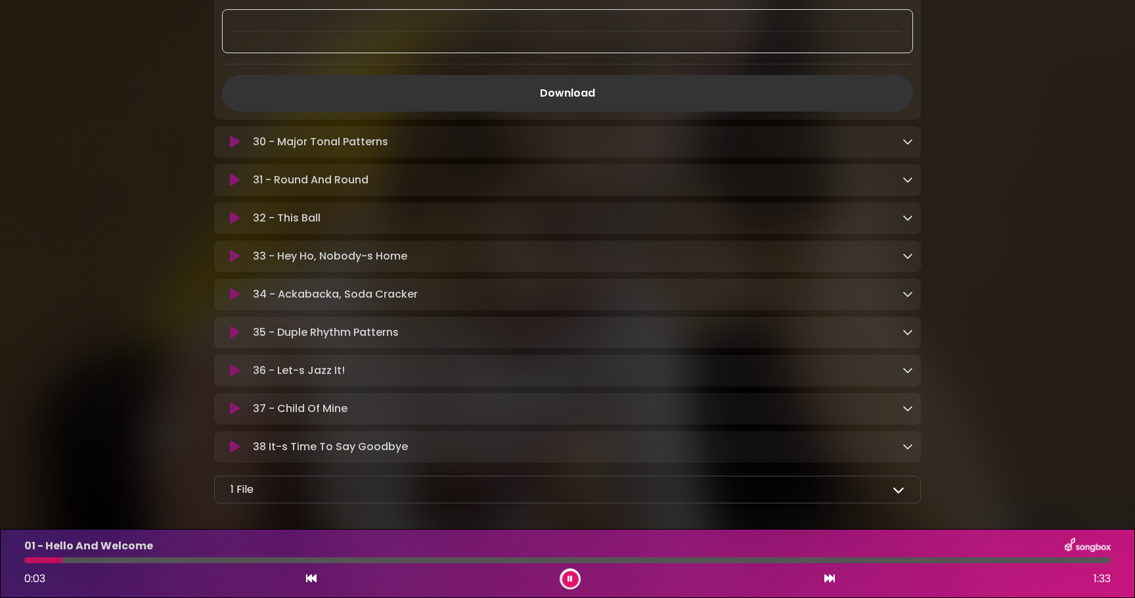
click at [907, 147] on icon at bounding box center [908, 141] width 11 height 11
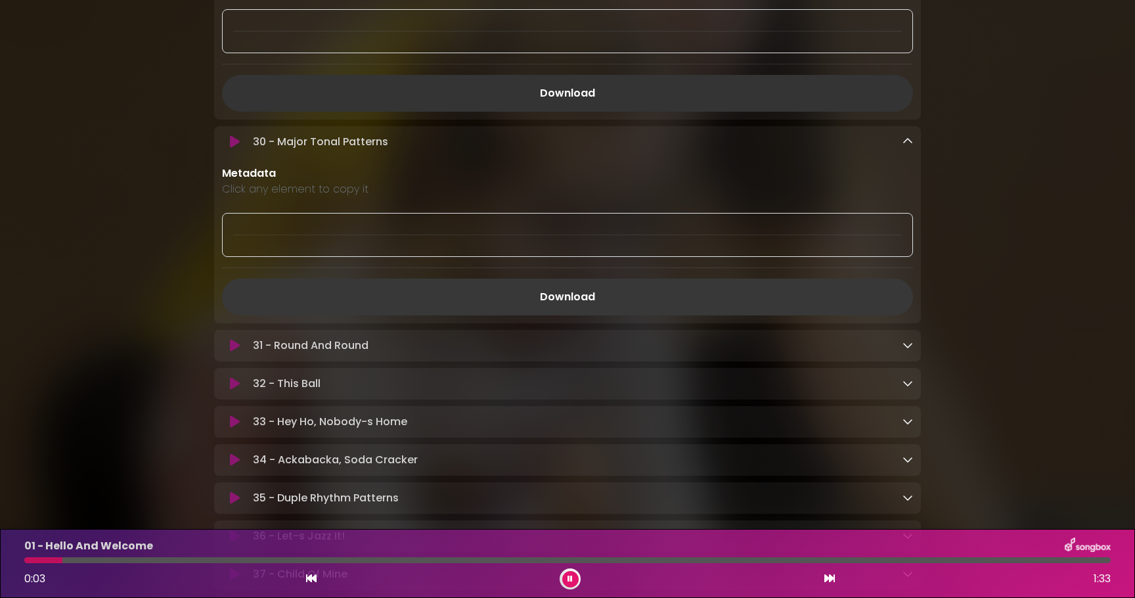
click at [616, 308] on link "Download" at bounding box center [567, 297] width 691 height 37
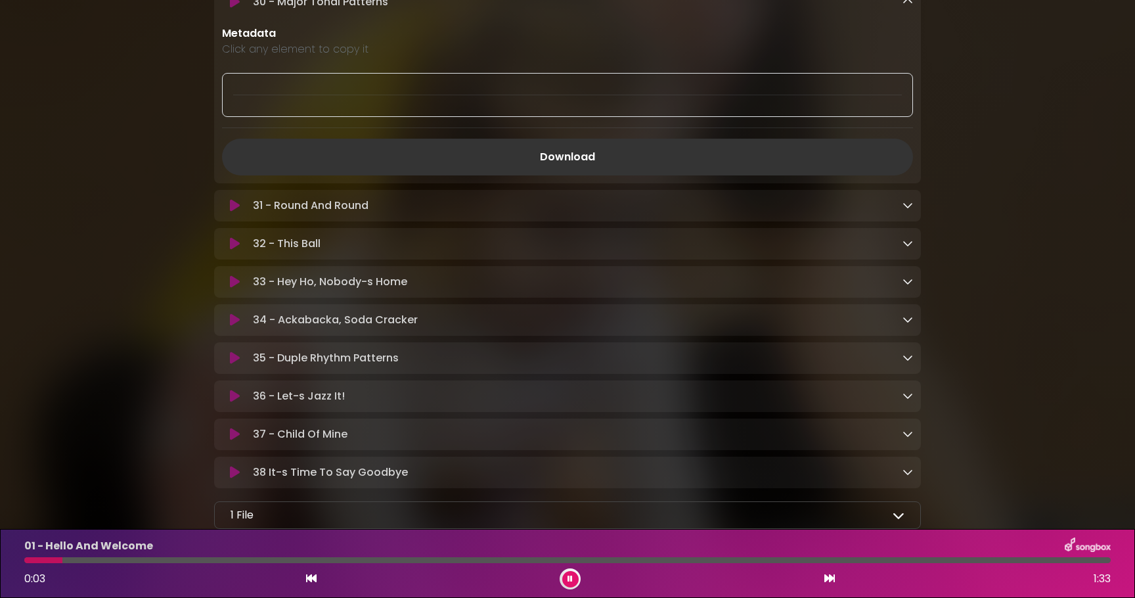
scroll to position [6248, 0]
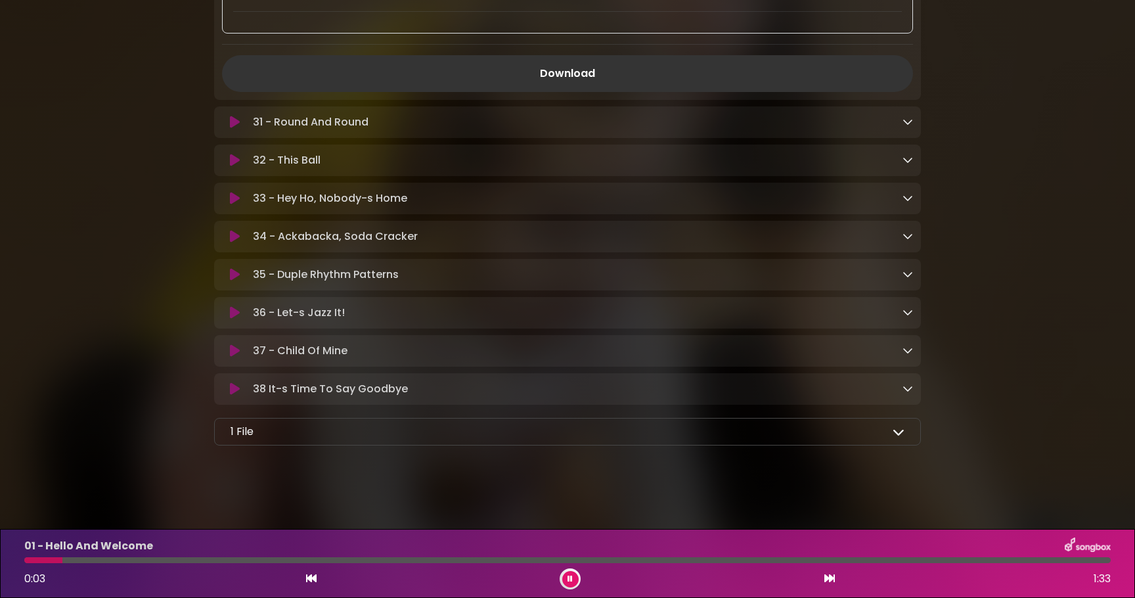
click at [905, 121] on icon at bounding box center [908, 121] width 11 height 11
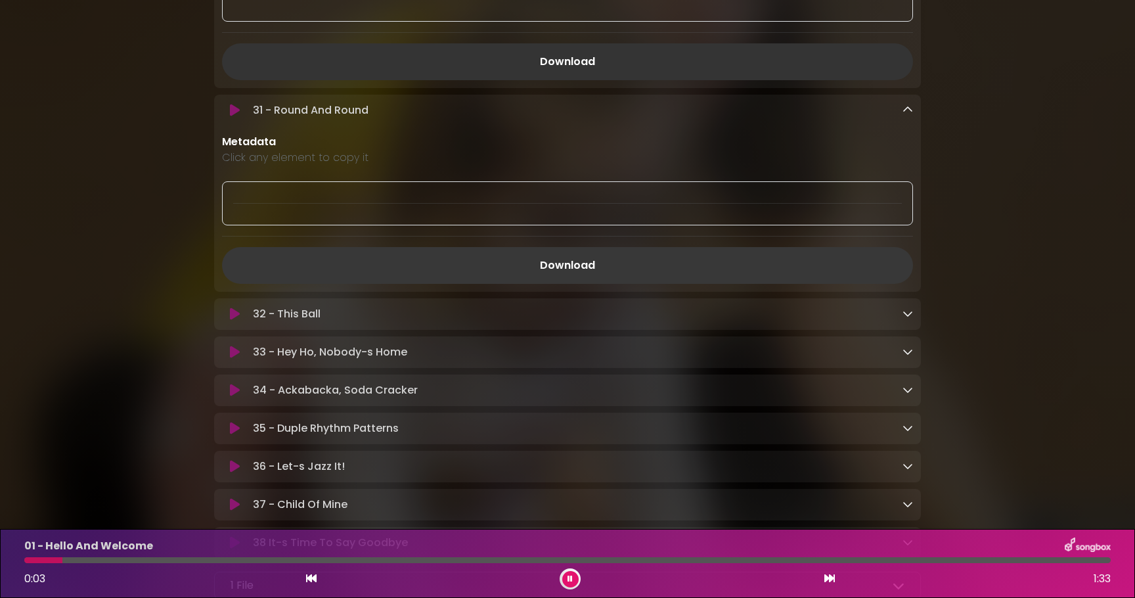
click at [715, 283] on link "Download" at bounding box center [567, 265] width 691 height 37
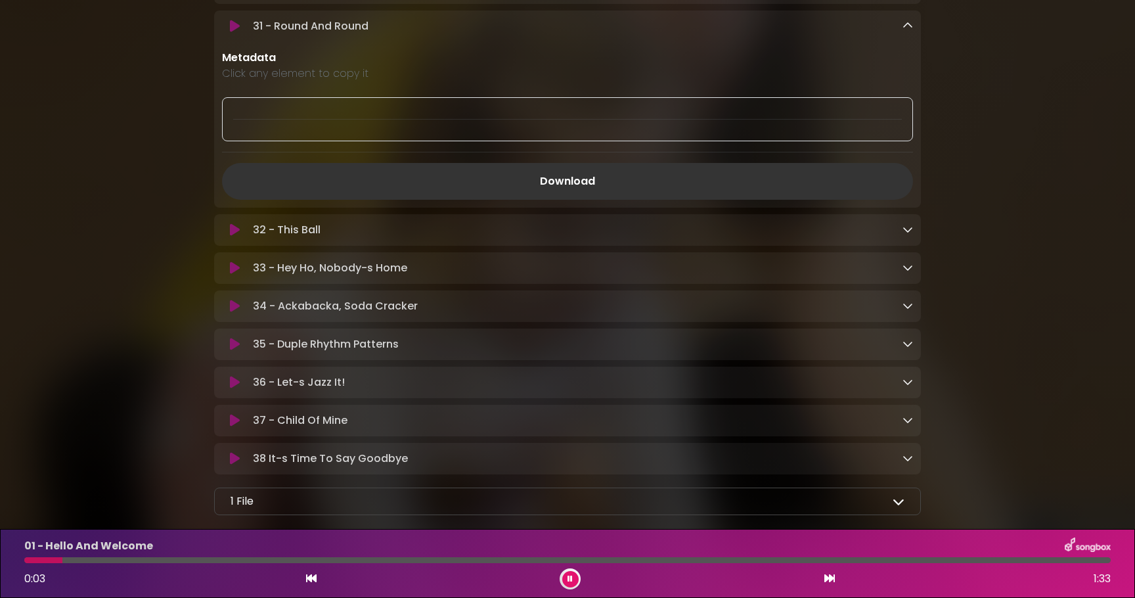
scroll to position [6414, 0]
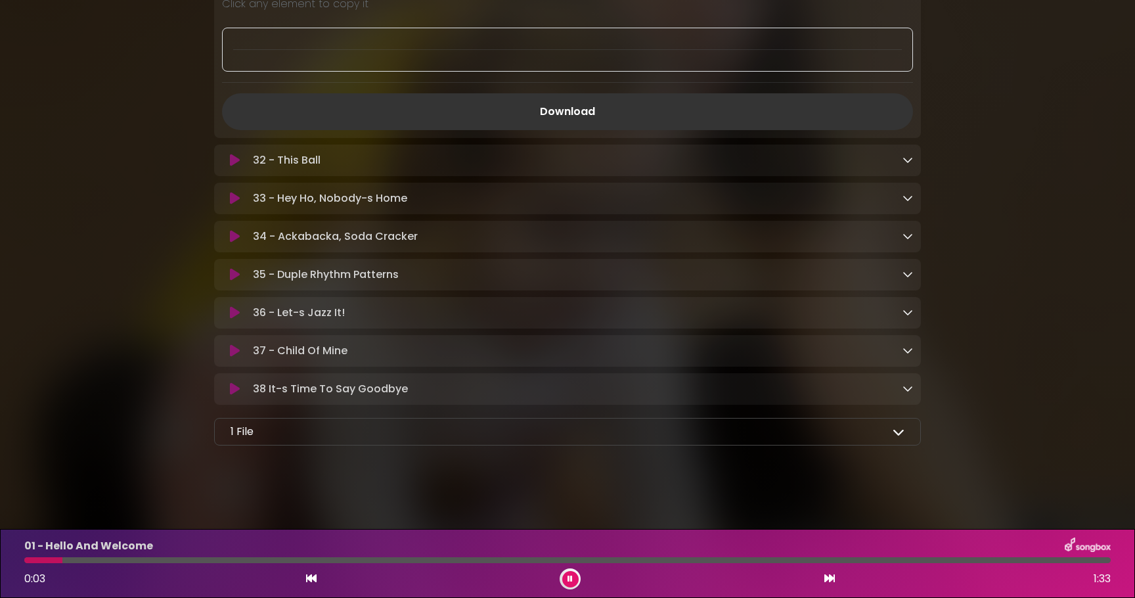
click at [908, 162] on icon at bounding box center [908, 159] width 11 height 11
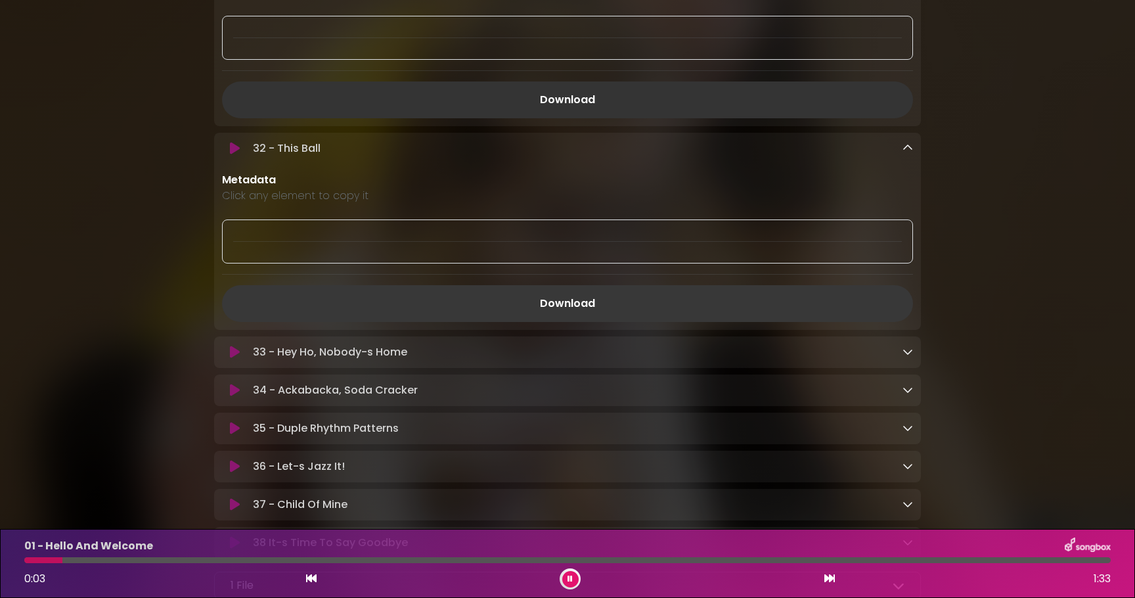
click at [710, 320] on link "Download" at bounding box center [567, 303] width 691 height 37
click at [903, 357] on icon at bounding box center [908, 351] width 11 height 11
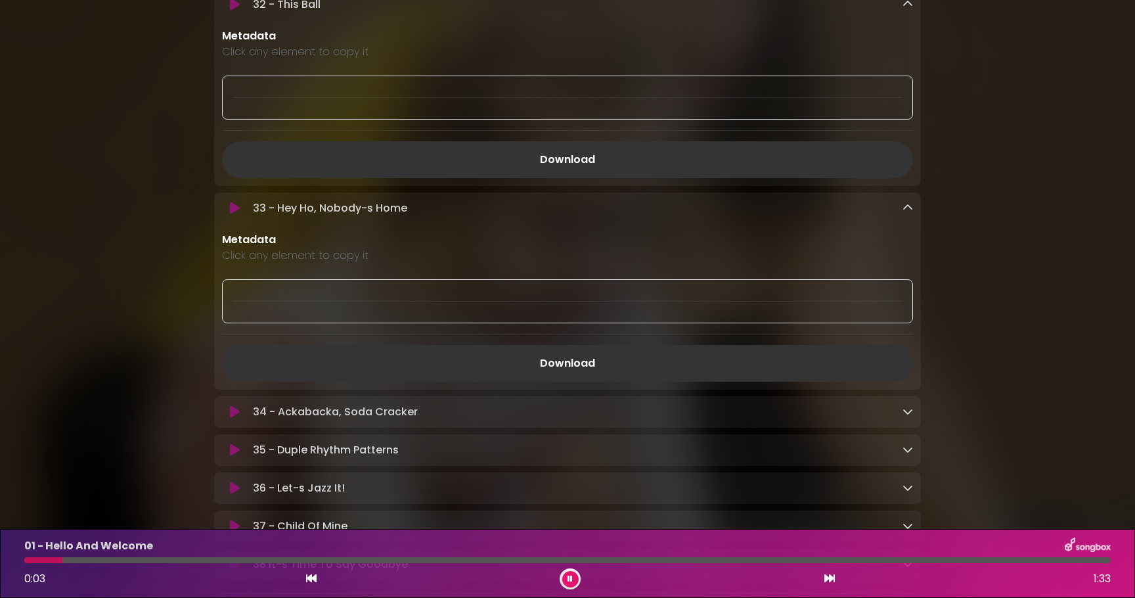
scroll to position [6656, 0]
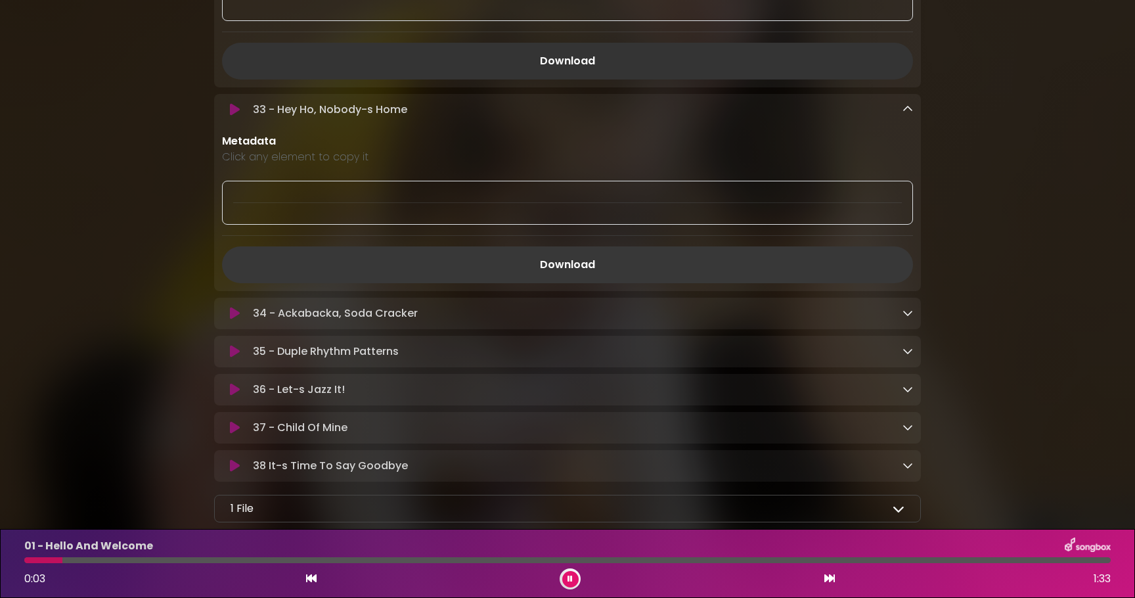
click at [706, 281] on link "Download" at bounding box center [567, 264] width 691 height 37
click at [907, 318] on icon at bounding box center [908, 313] width 11 height 11
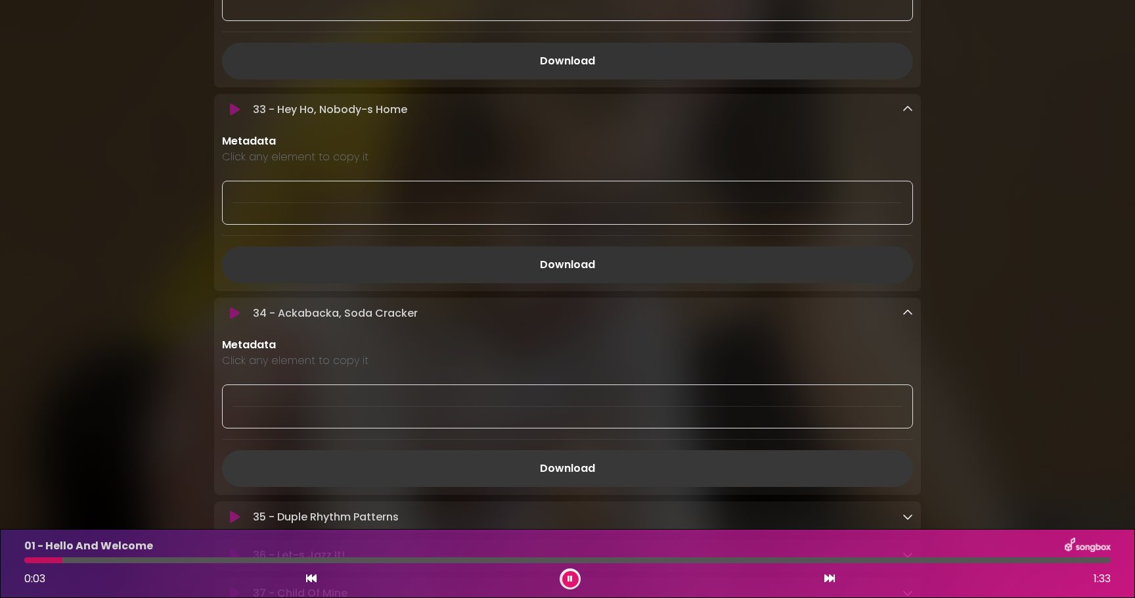
click at [760, 487] on link "Download" at bounding box center [567, 468] width 691 height 37
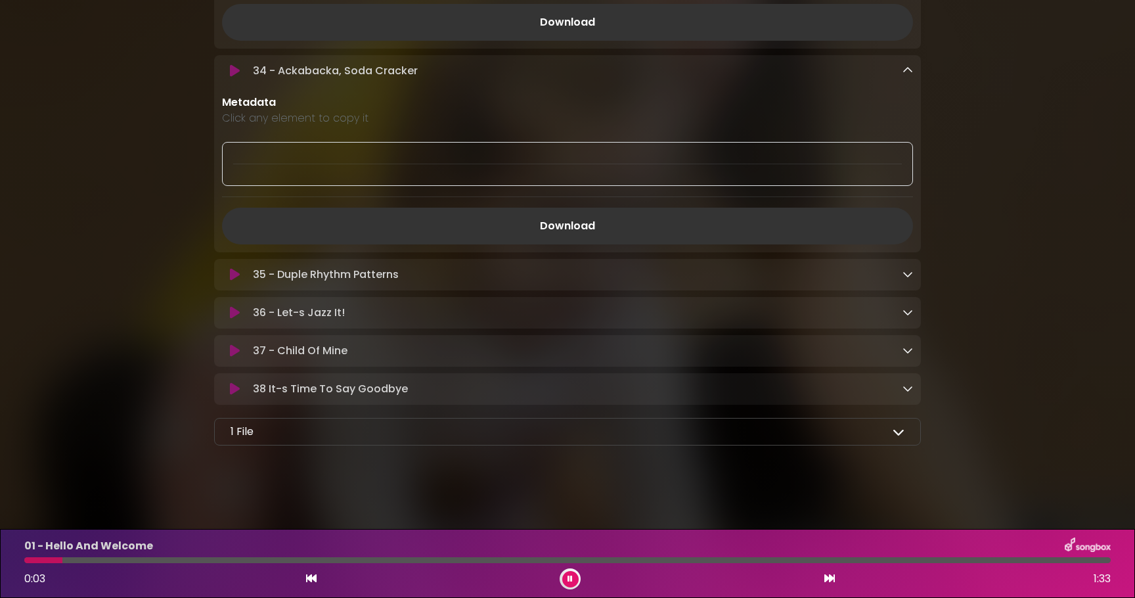
scroll to position [6911, 0]
click at [907, 275] on icon at bounding box center [908, 274] width 11 height 11
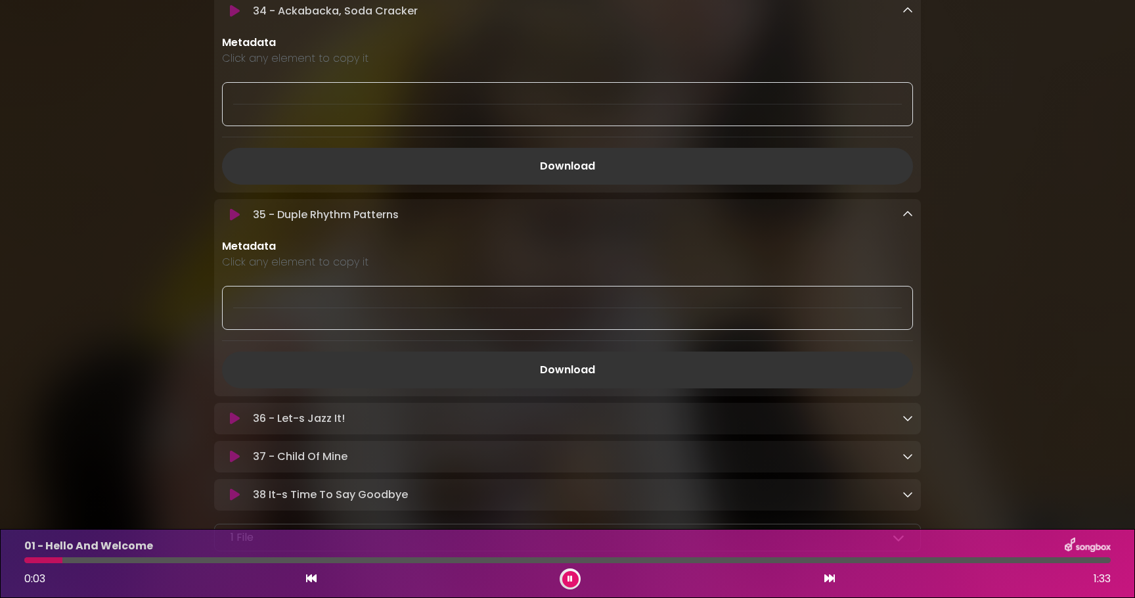
scroll to position [7076, 0]
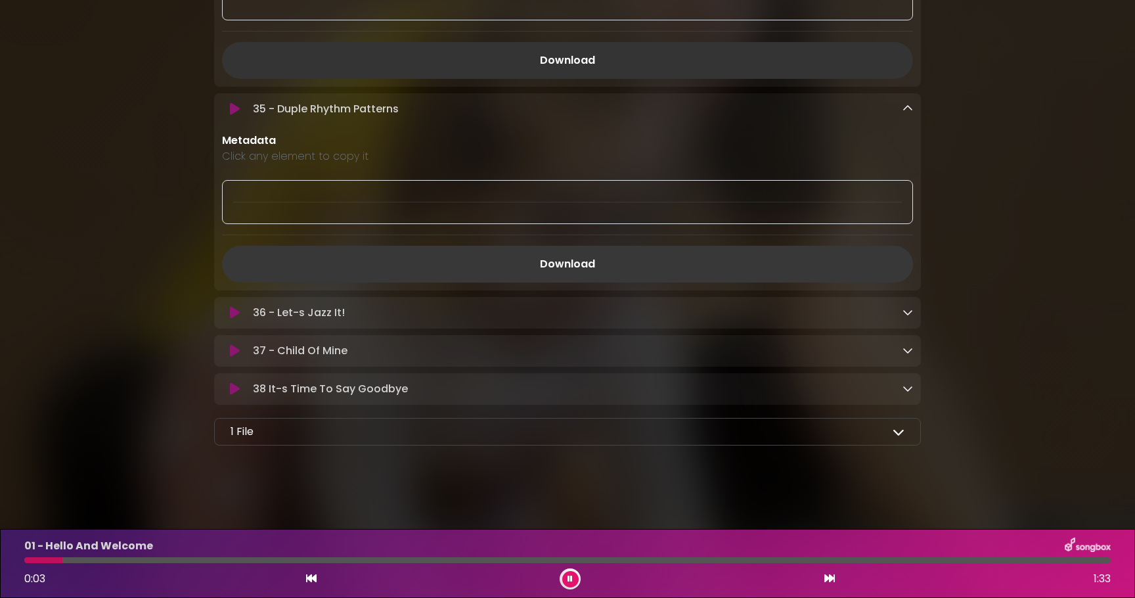
click at [721, 267] on link "Download" at bounding box center [567, 264] width 691 height 37
click at [909, 308] on icon at bounding box center [908, 312] width 11 height 11
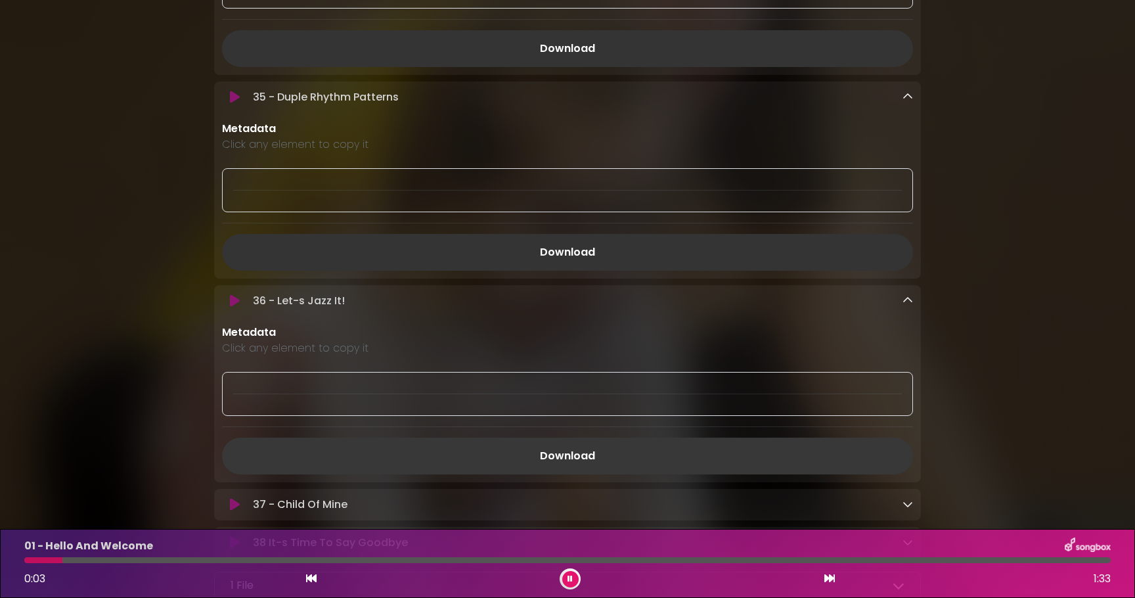
click at [736, 472] on link "Download" at bounding box center [567, 456] width 691 height 37
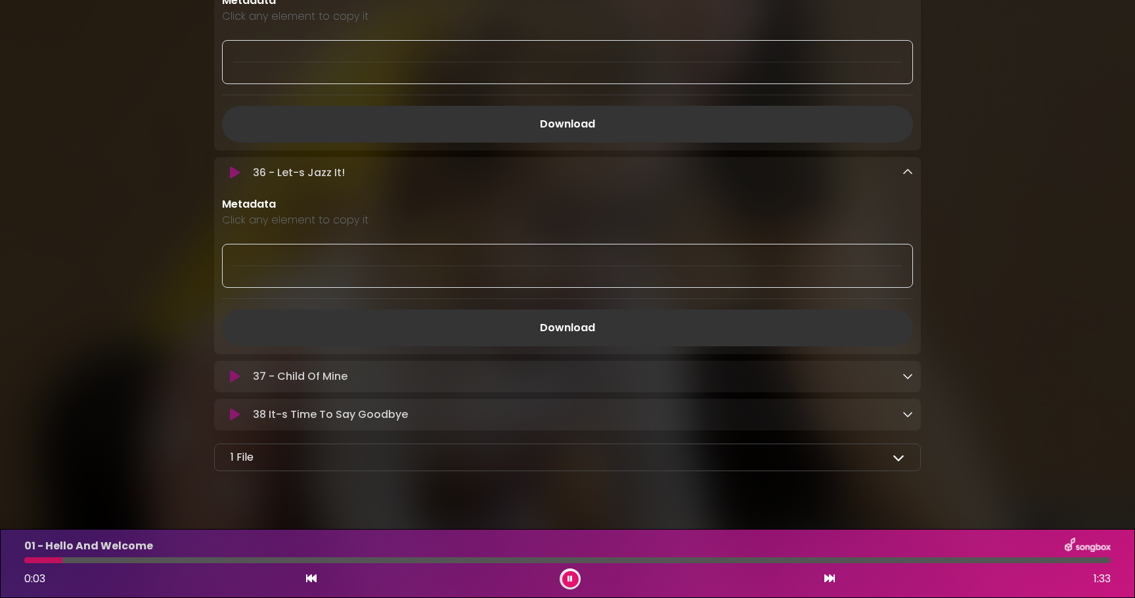
scroll to position [7242, 0]
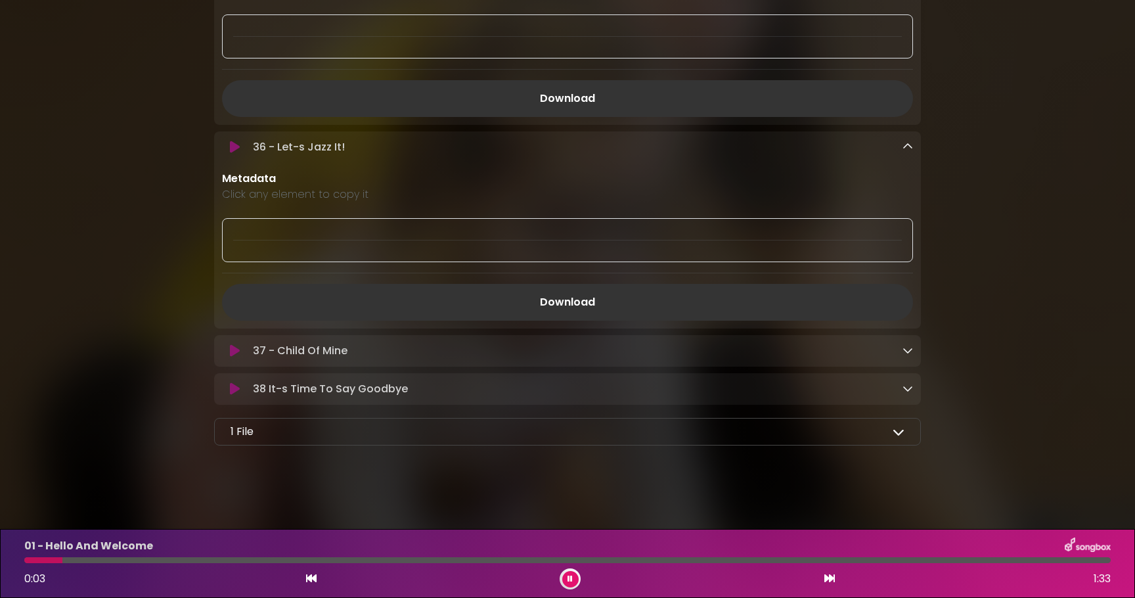
click at [910, 354] on icon at bounding box center [908, 350] width 11 height 11
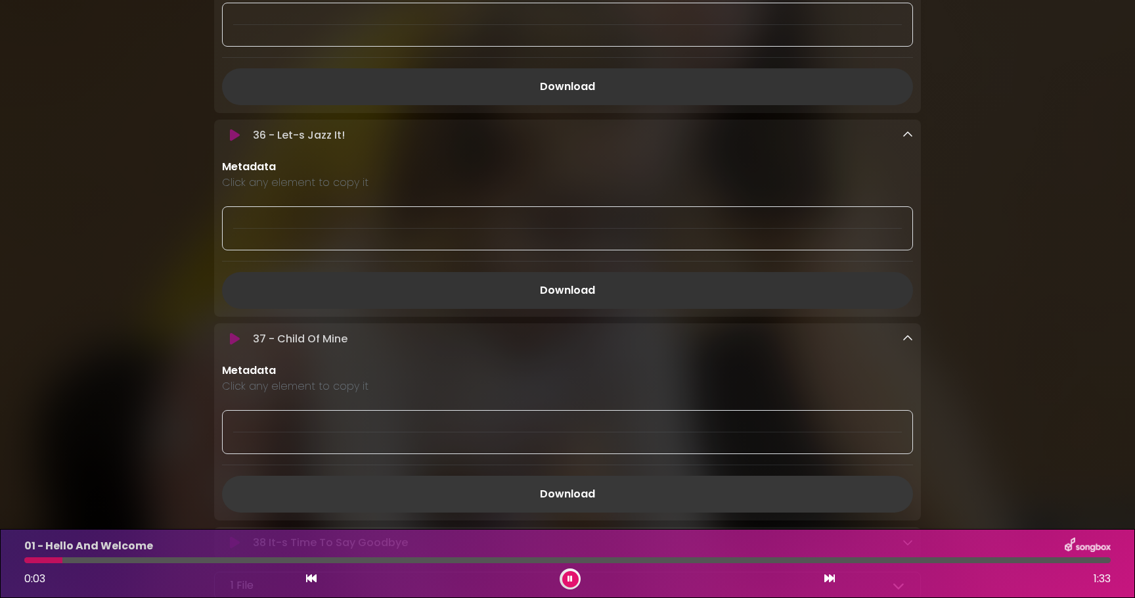
click at [752, 513] on link "Download" at bounding box center [567, 494] width 691 height 37
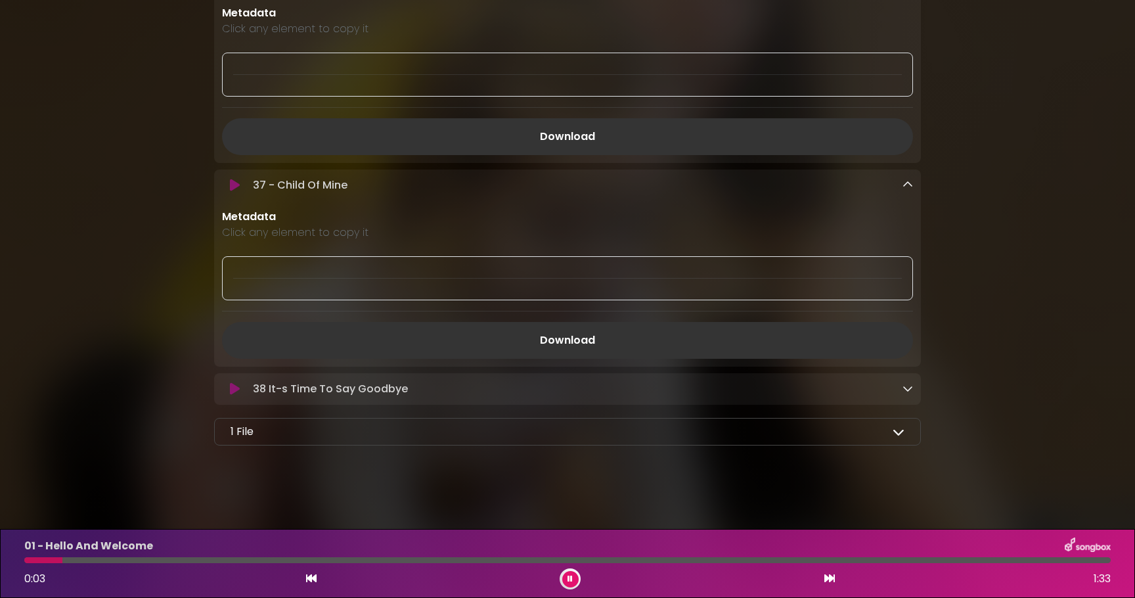
click at [907, 393] on icon at bounding box center [908, 388] width 11 height 11
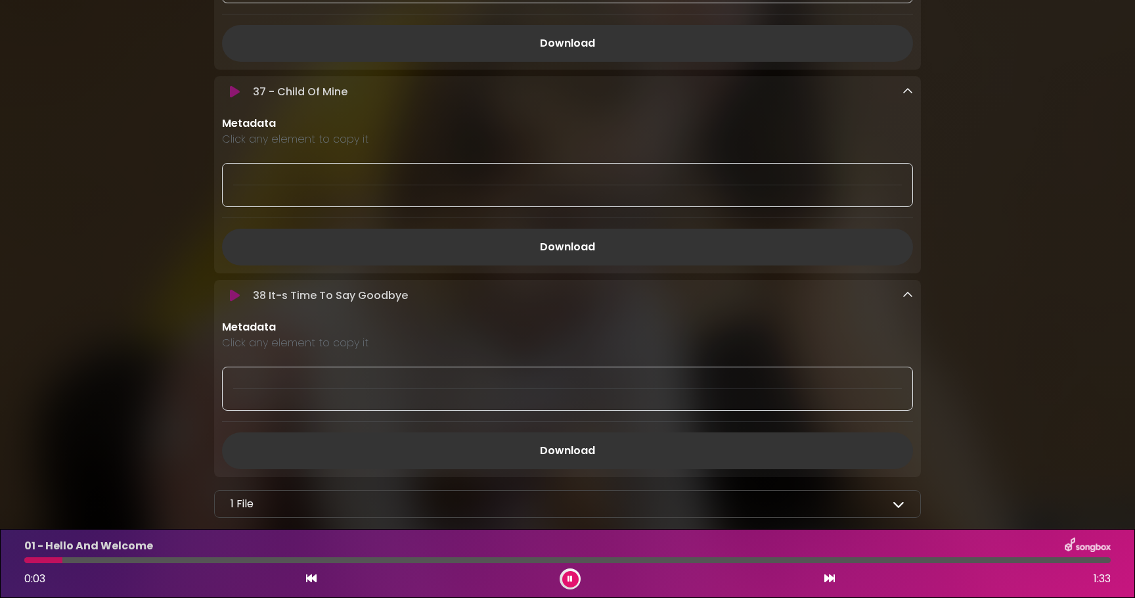
scroll to position [7540, 0]
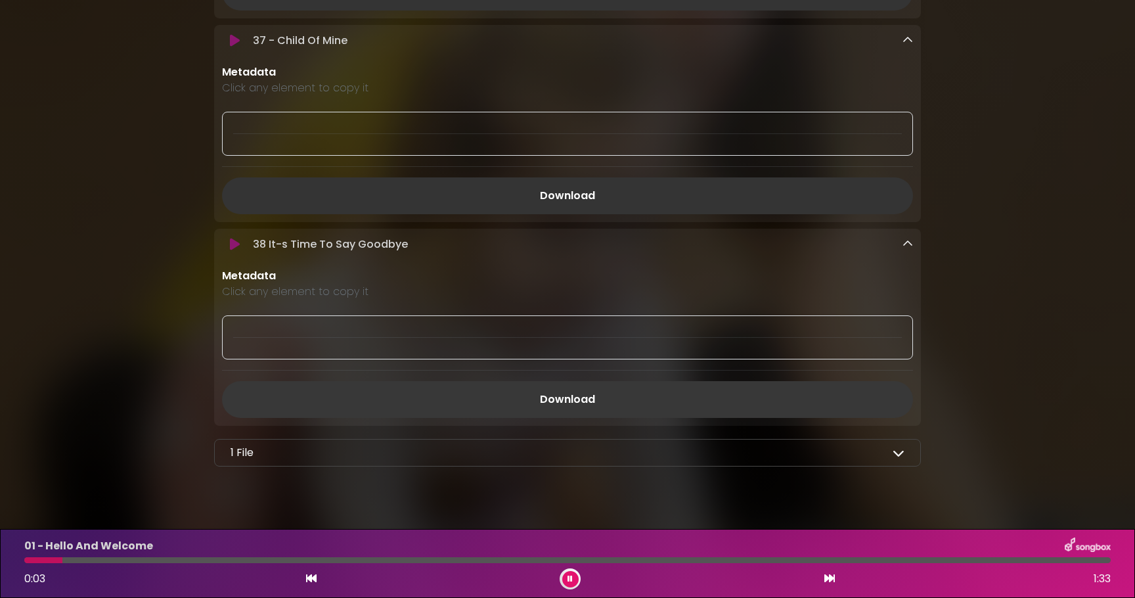
click at [715, 418] on link "Download" at bounding box center [567, 399] width 691 height 37
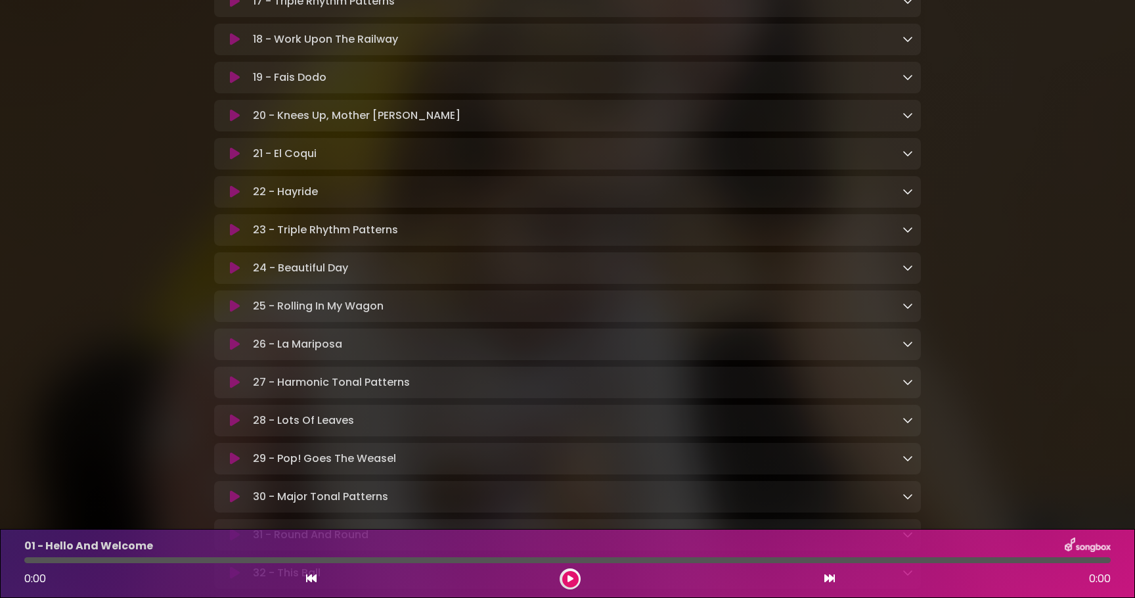
scroll to position [1020, 0]
click at [234, 311] on icon at bounding box center [235, 304] width 10 height 13
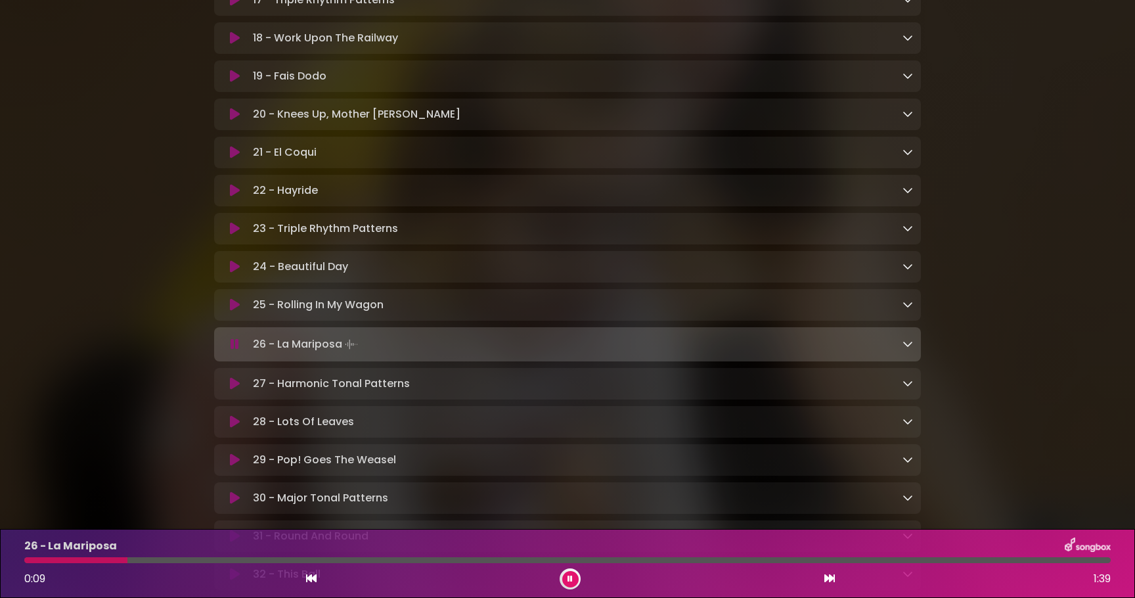
click at [233, 311] on icon at bounding box center [235, 304] width 10 height 13
click at [240, 311] on button at bounding box center [235, 304] width 26 height 13
click at [238, 310] on icon at bounding box center [235, 304] width 10 height 13
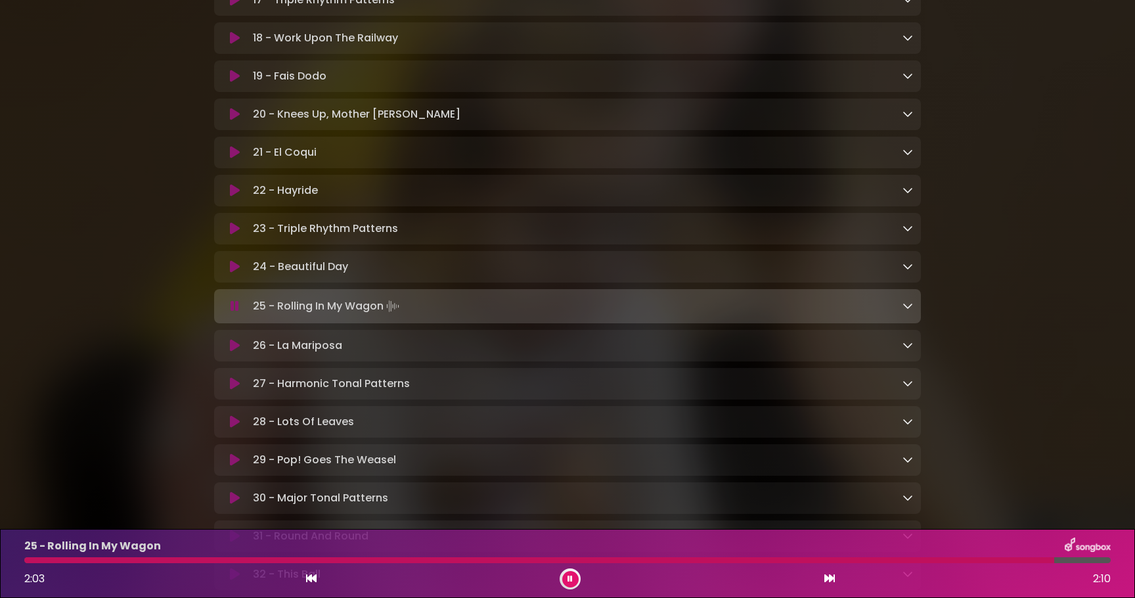
click at [238, 310] on icon at bounding box center [235, 306] width 9 height 13
